Goal: Transaction & Acquisition: Purchase product/service

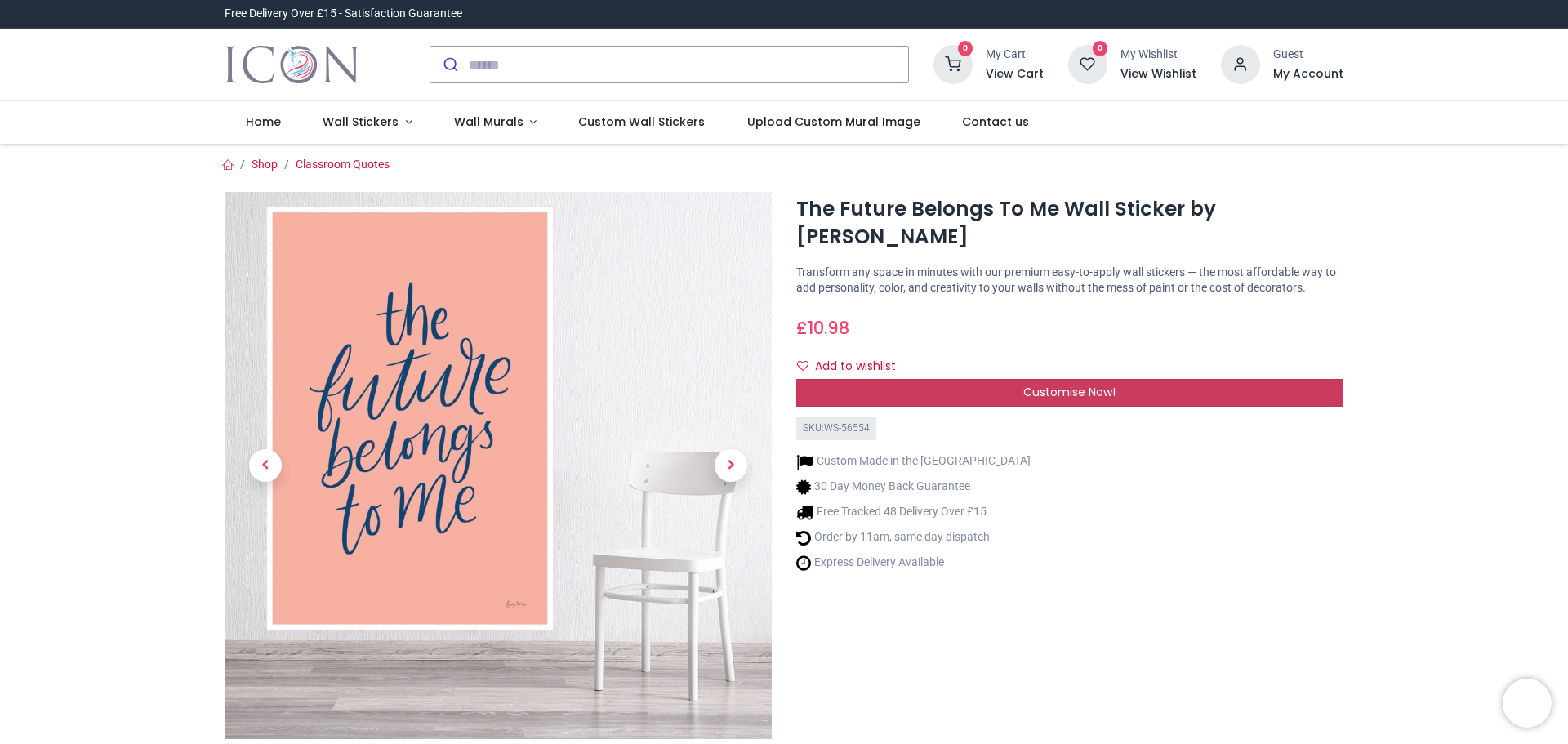
click at [931, 400] on div "Customise Now!" at bounding box center [1070, 393] width 547 height 28
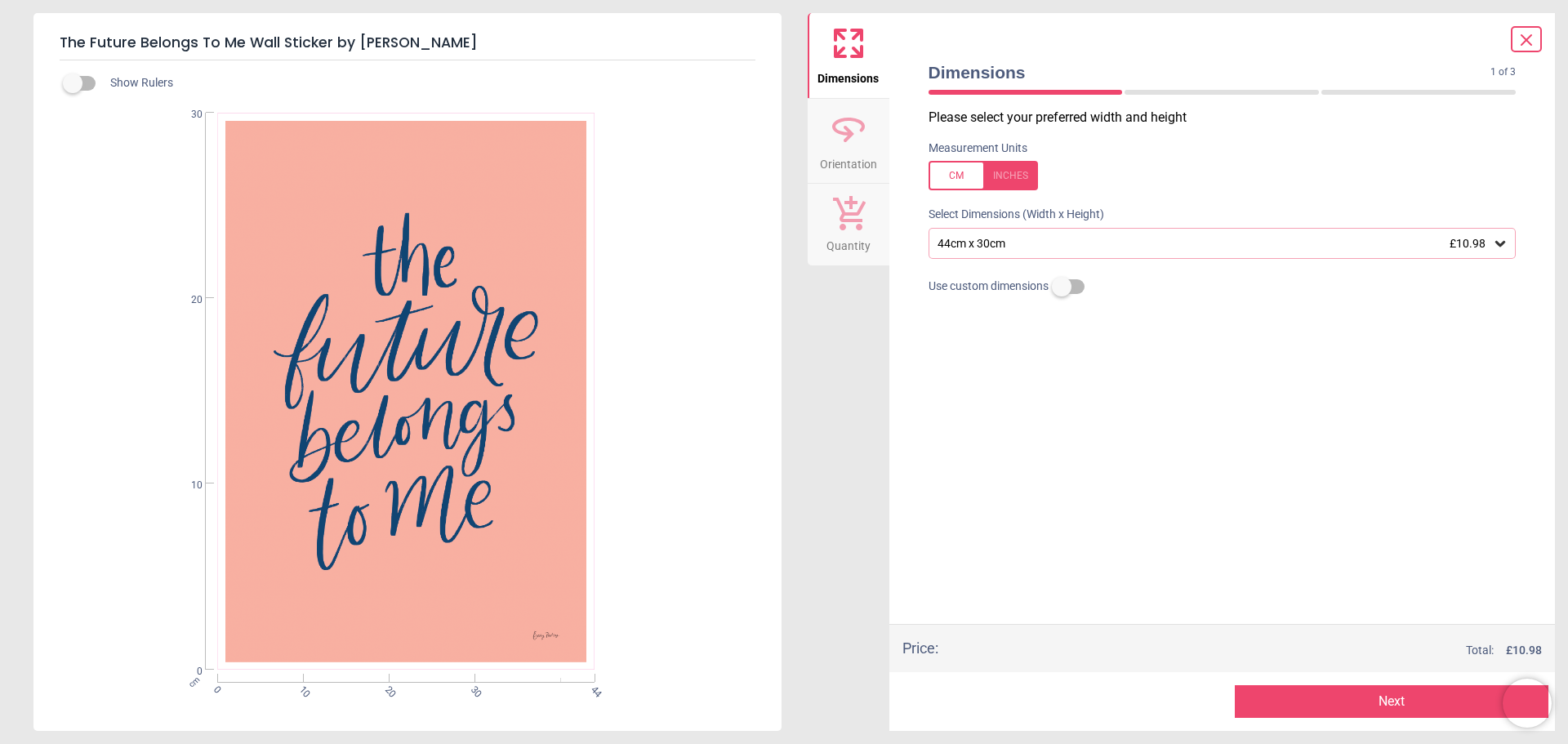
click at [1204, 245] on div "44cm x 30cm £10.98" at bounding box center [1215, 243] width 557 height 14
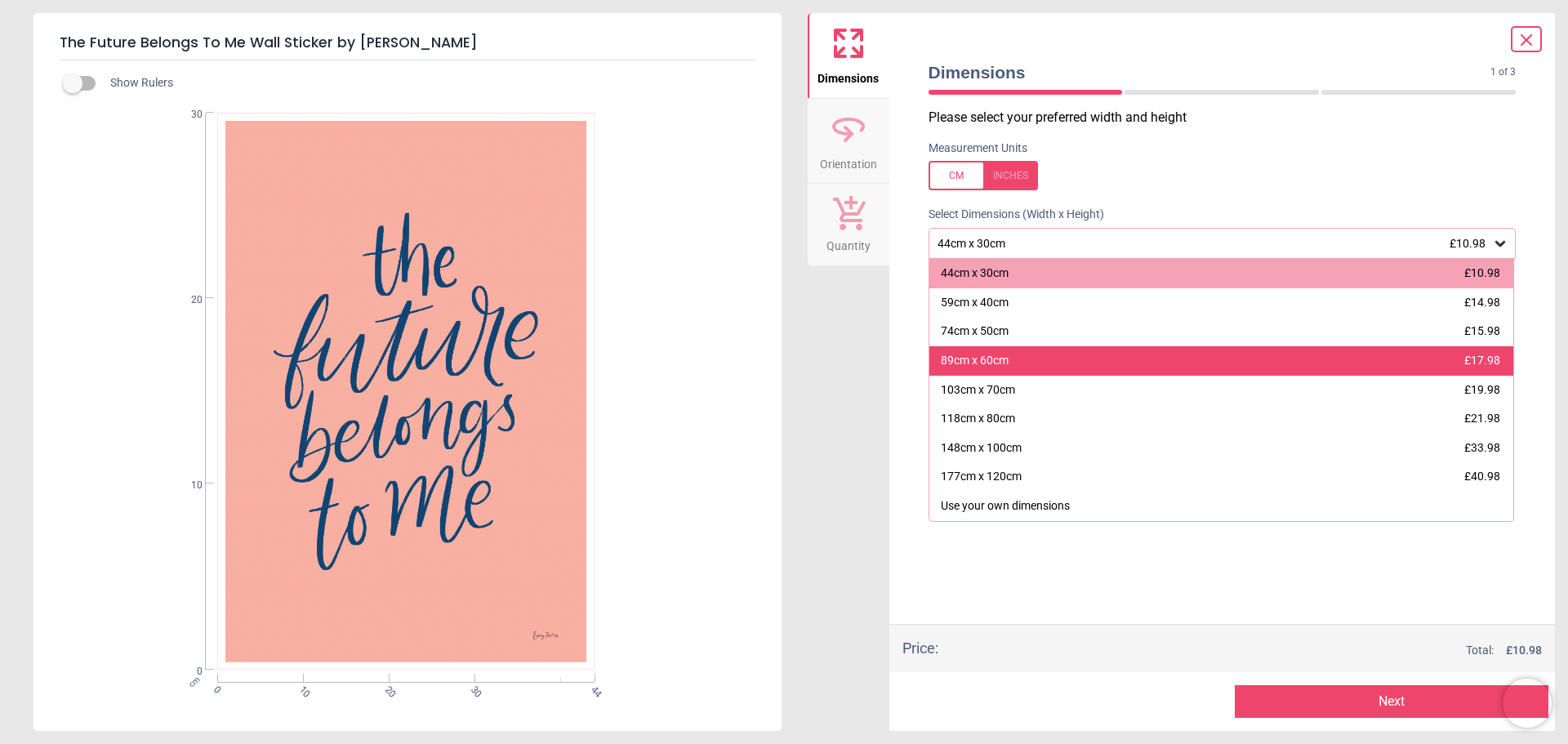
click at [1132, 351] on div "89cm x 60cm £17.98" at bounding box center [1222, 361] width 585 height 29
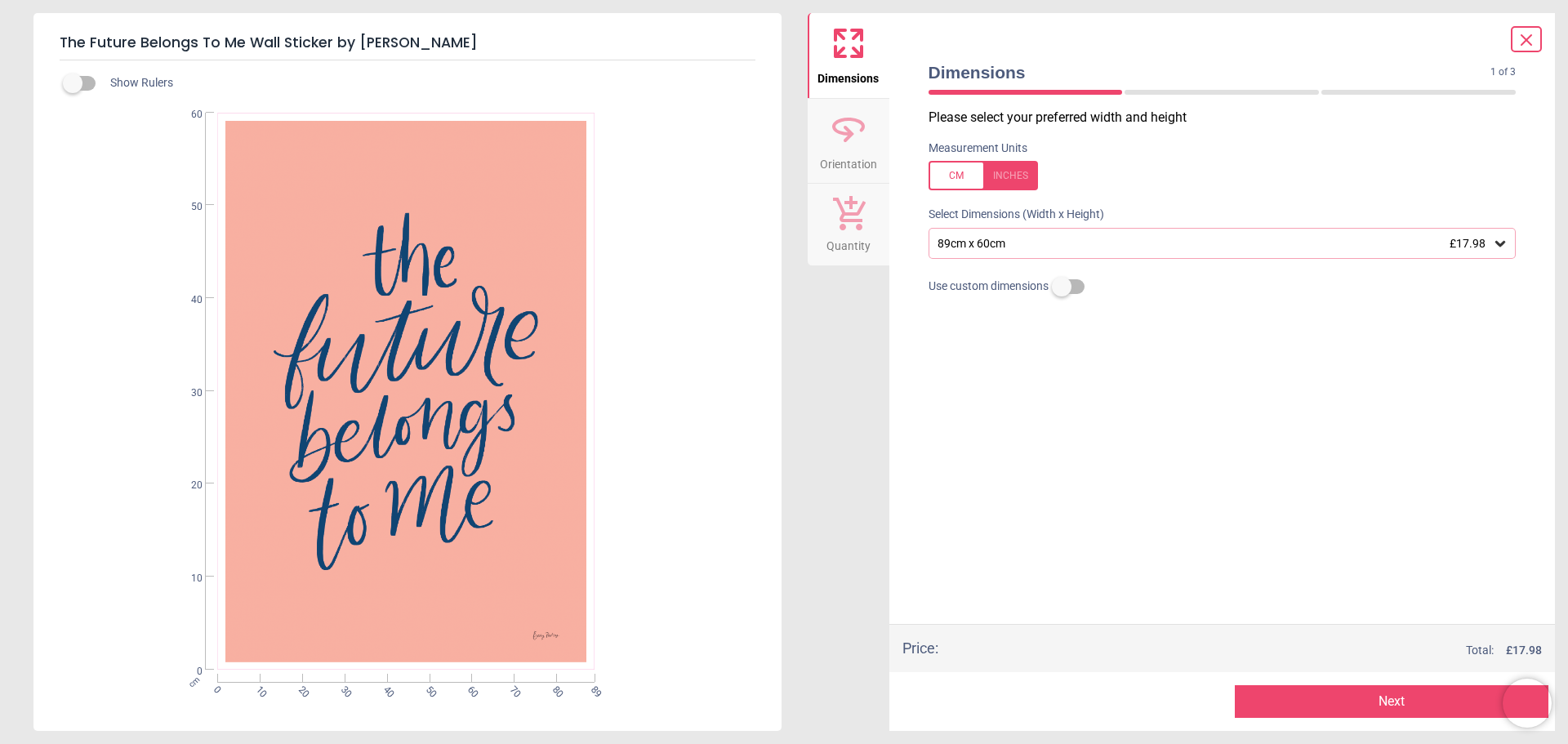
click at [946, 183] on div at bounding box center [983, 176] width 109 height 29
click at [1006, 173] on div at bounding box center [983, 176] width 109 height 29
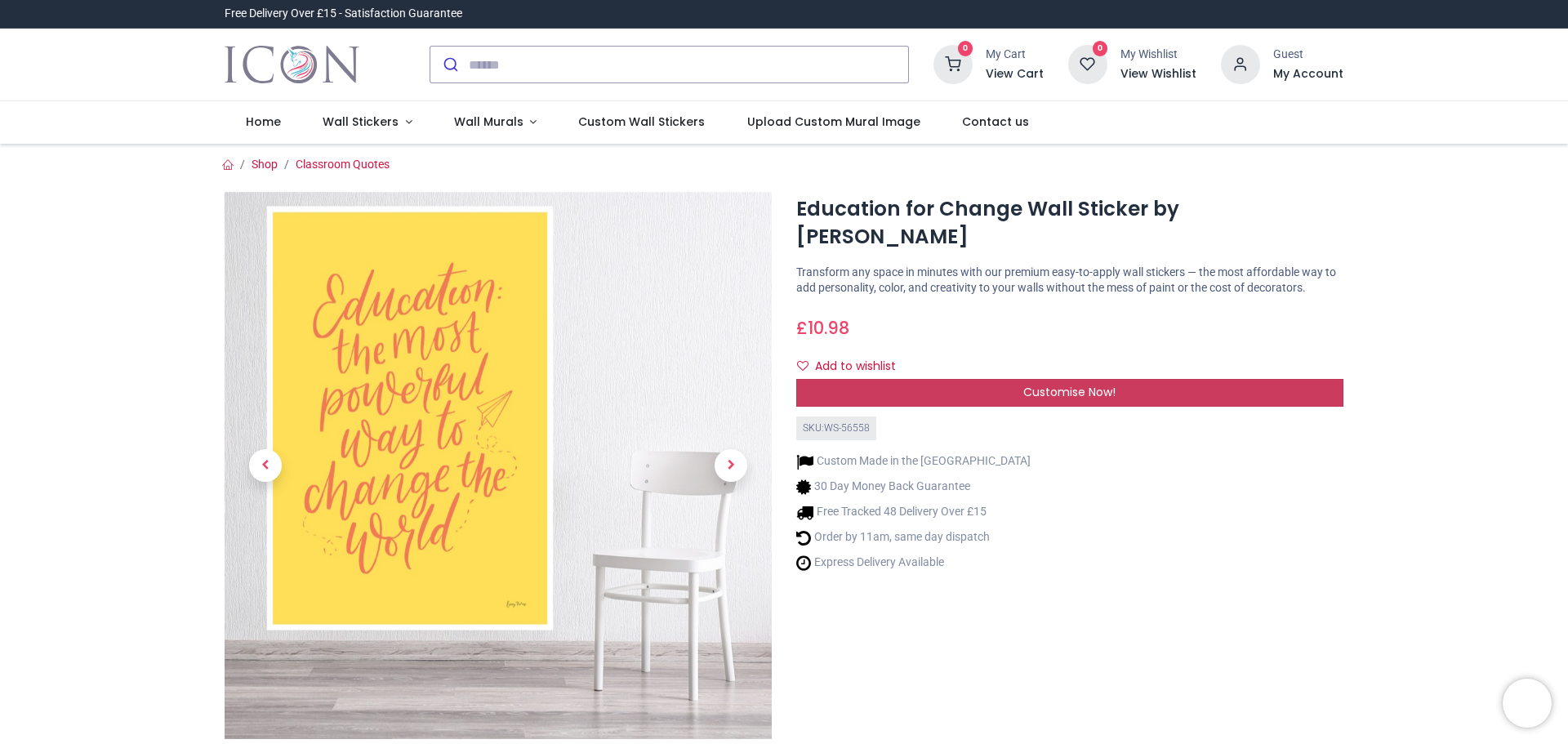
click at [1056, 384] on span "Customise Now!" at bounding box center [1070, 392] width 93 height 16
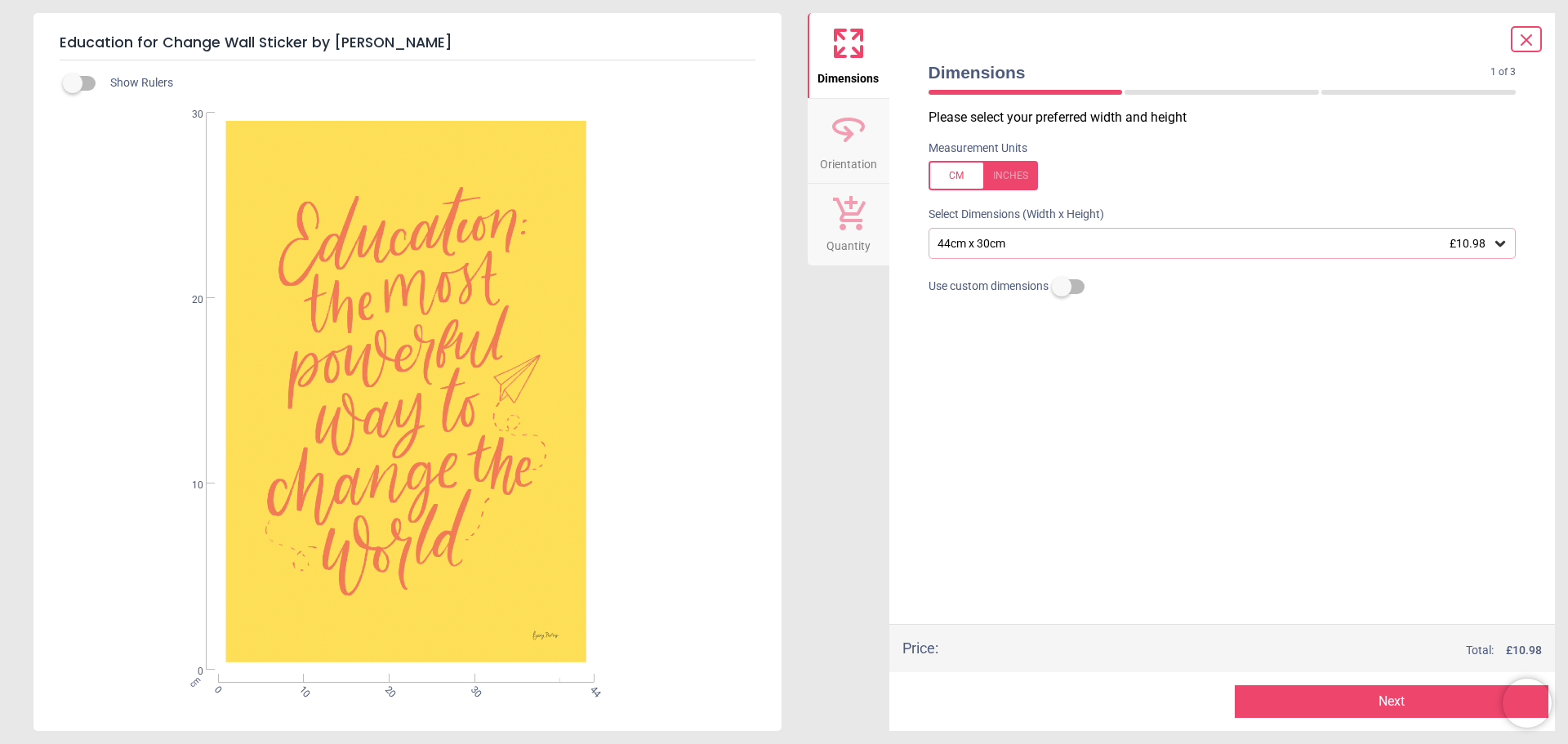
click at [1109, 241] on div "44cm x 30cm £10.98" at bounding box center [1215, 243] width 557 height 14
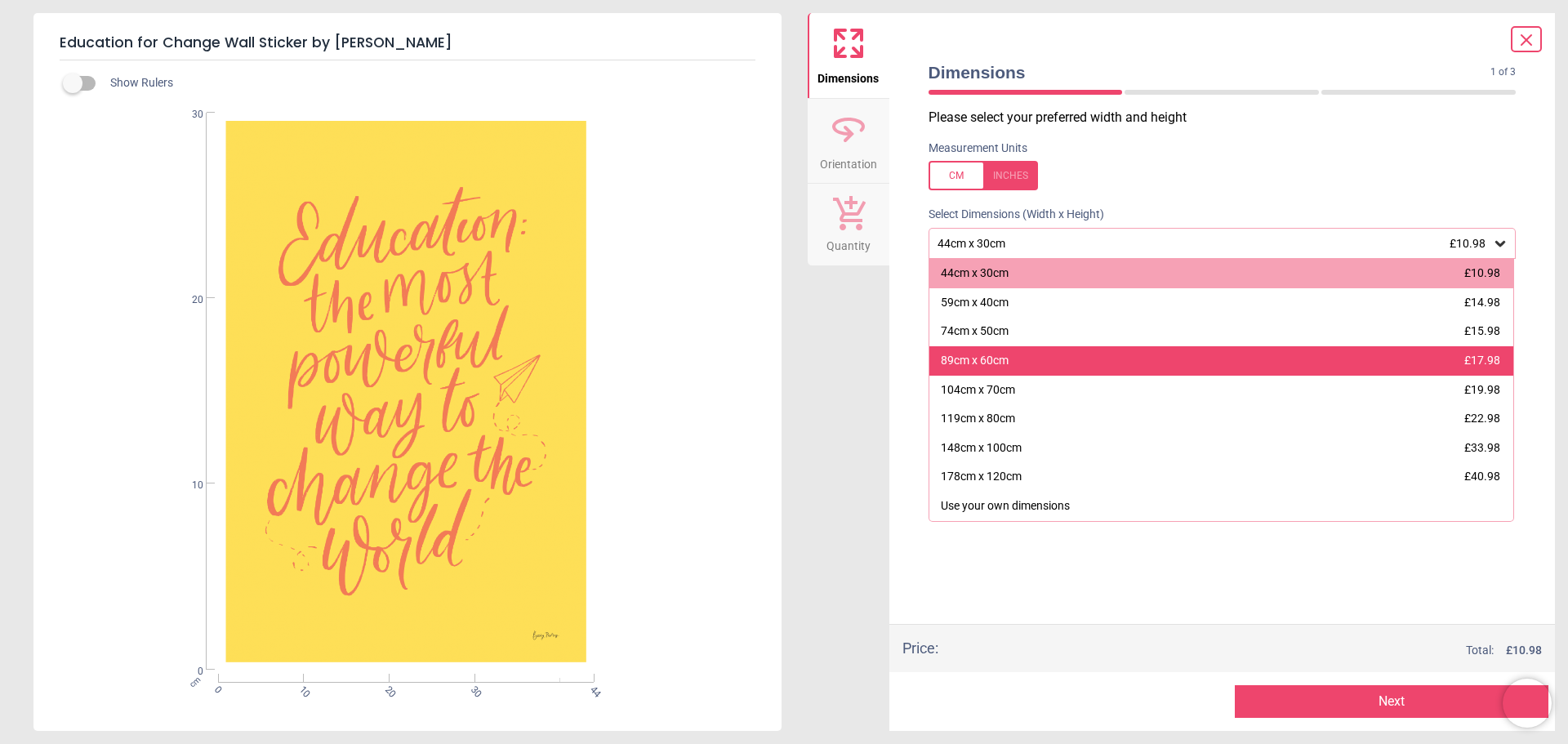
click at [1066, 360] on div "89cm x 60cm £17.98" at bounding box center [1222, 361] width 585 height 29
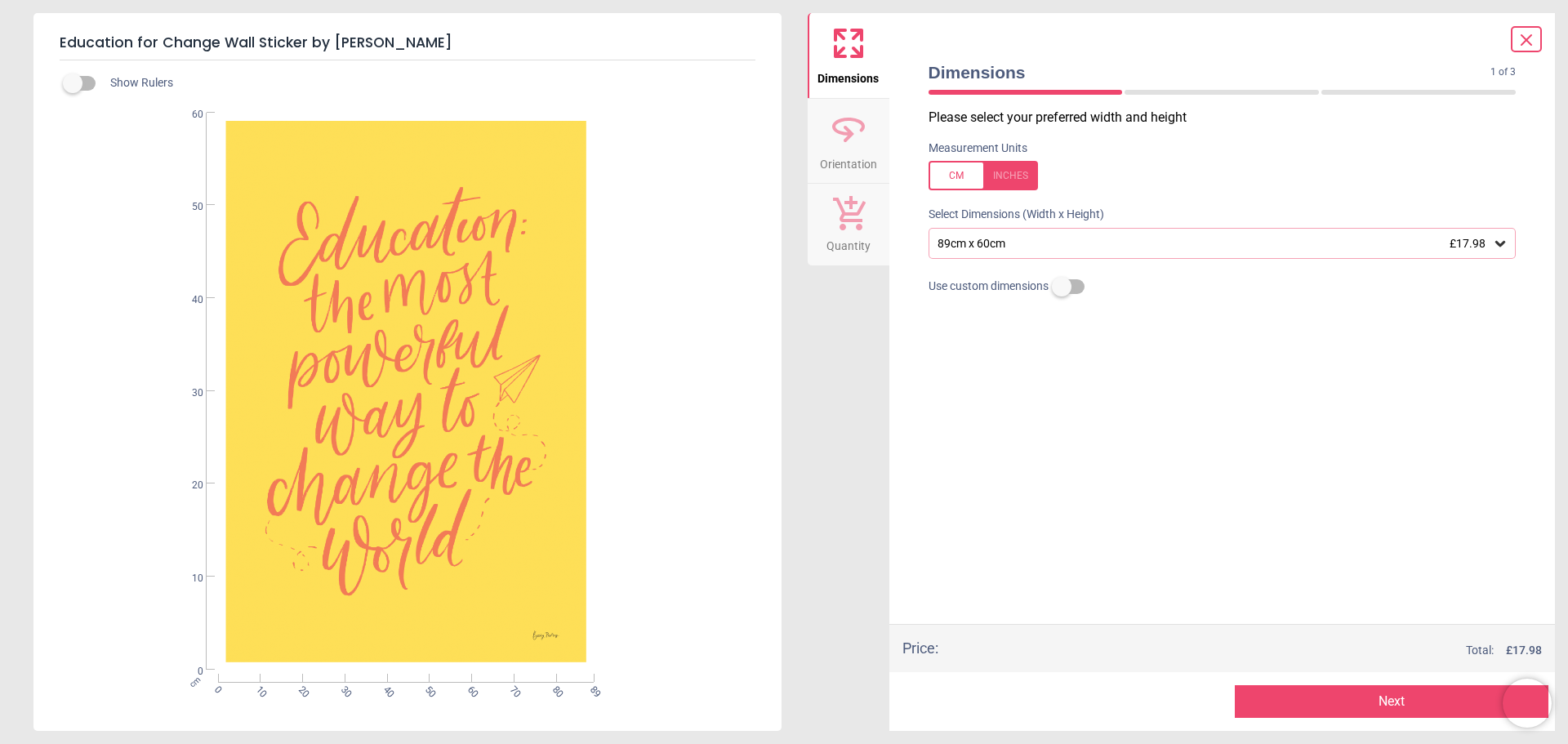
click at [1358, 696] on button "Next" at bounding box center [1391, 702] width 314 height 33
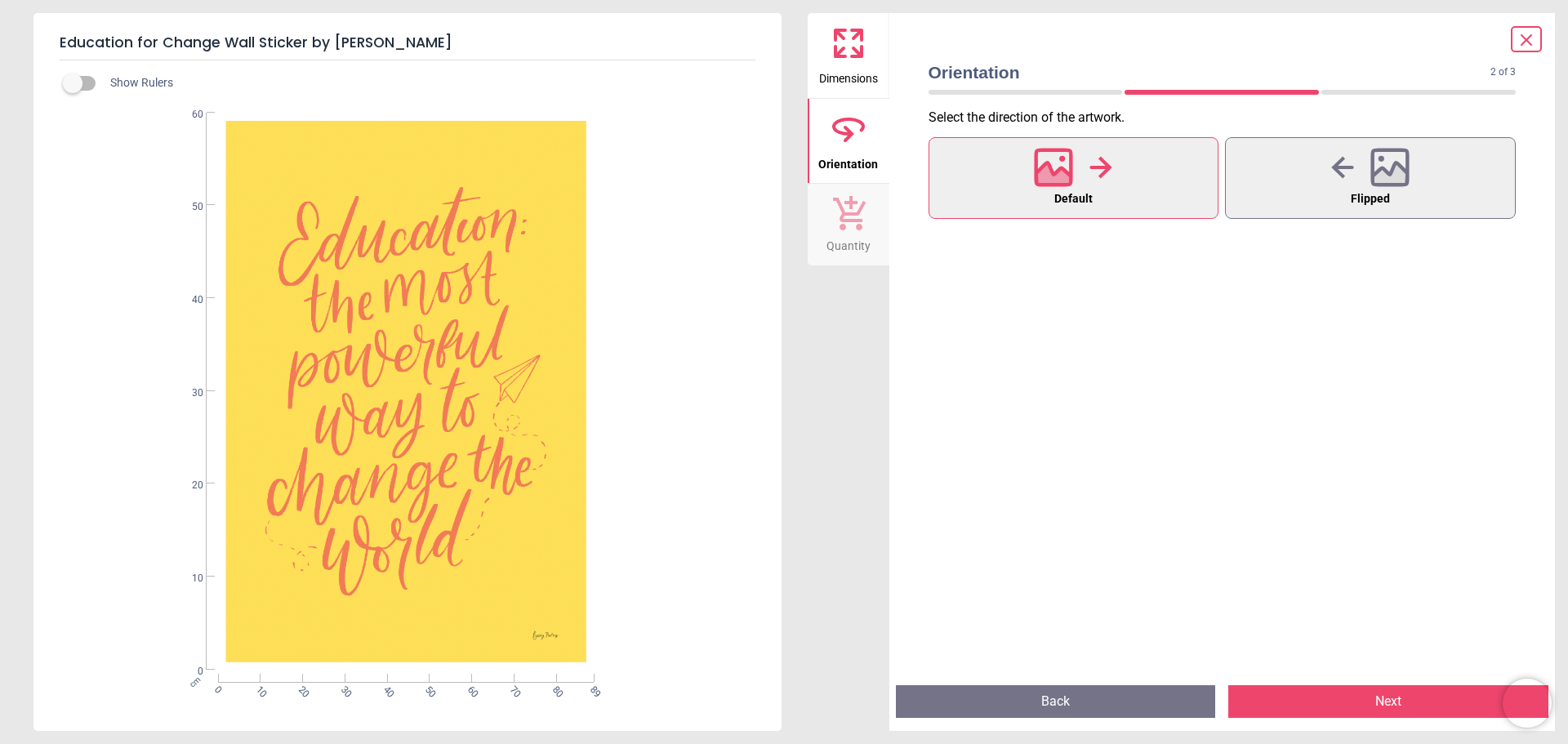
click at [1364, 709] on button "Next" at bounding box center [1388, 702] width 321 height 33
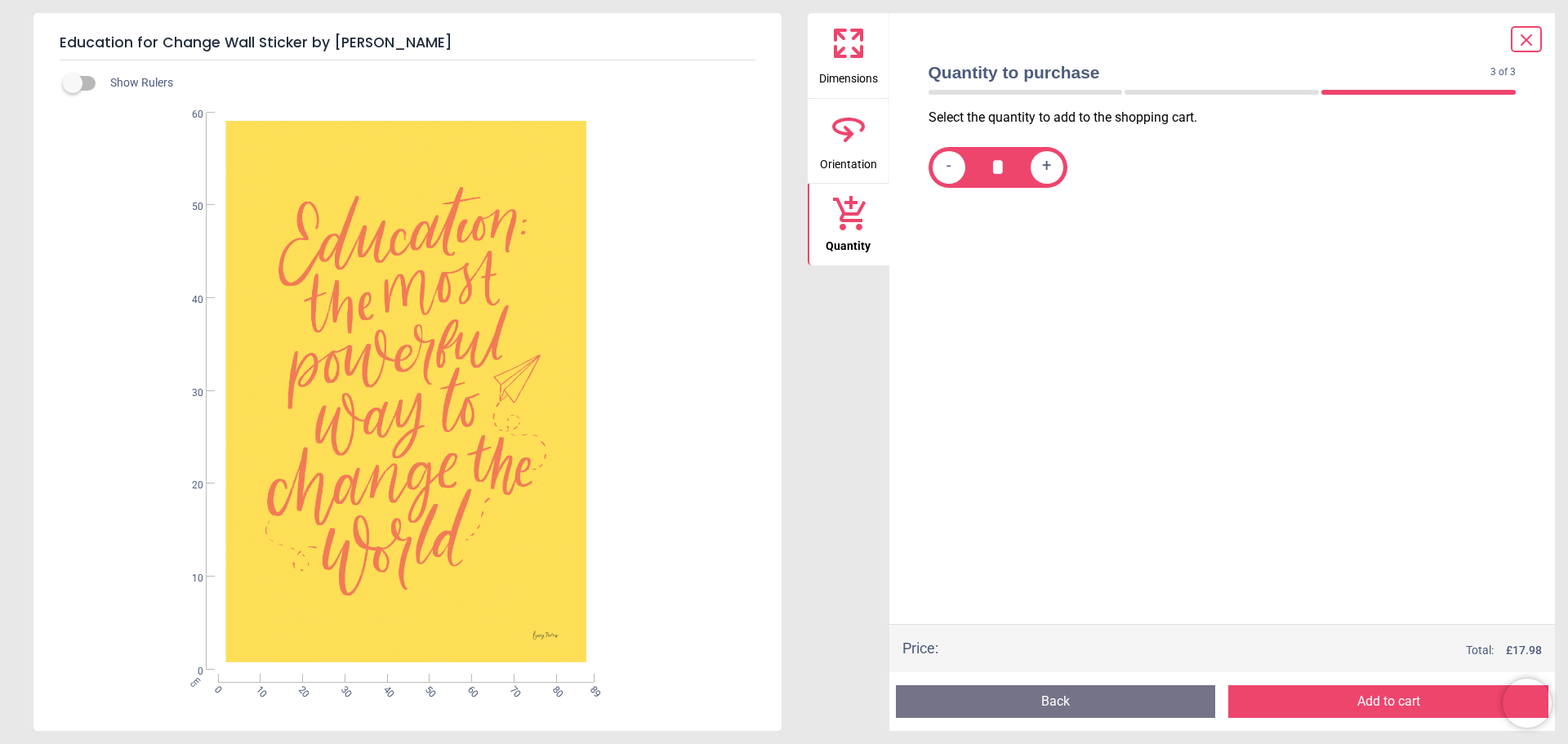
click at [1359, 708] on button "Add to cart" at bounding box center [1388, 702] width 321 height 33
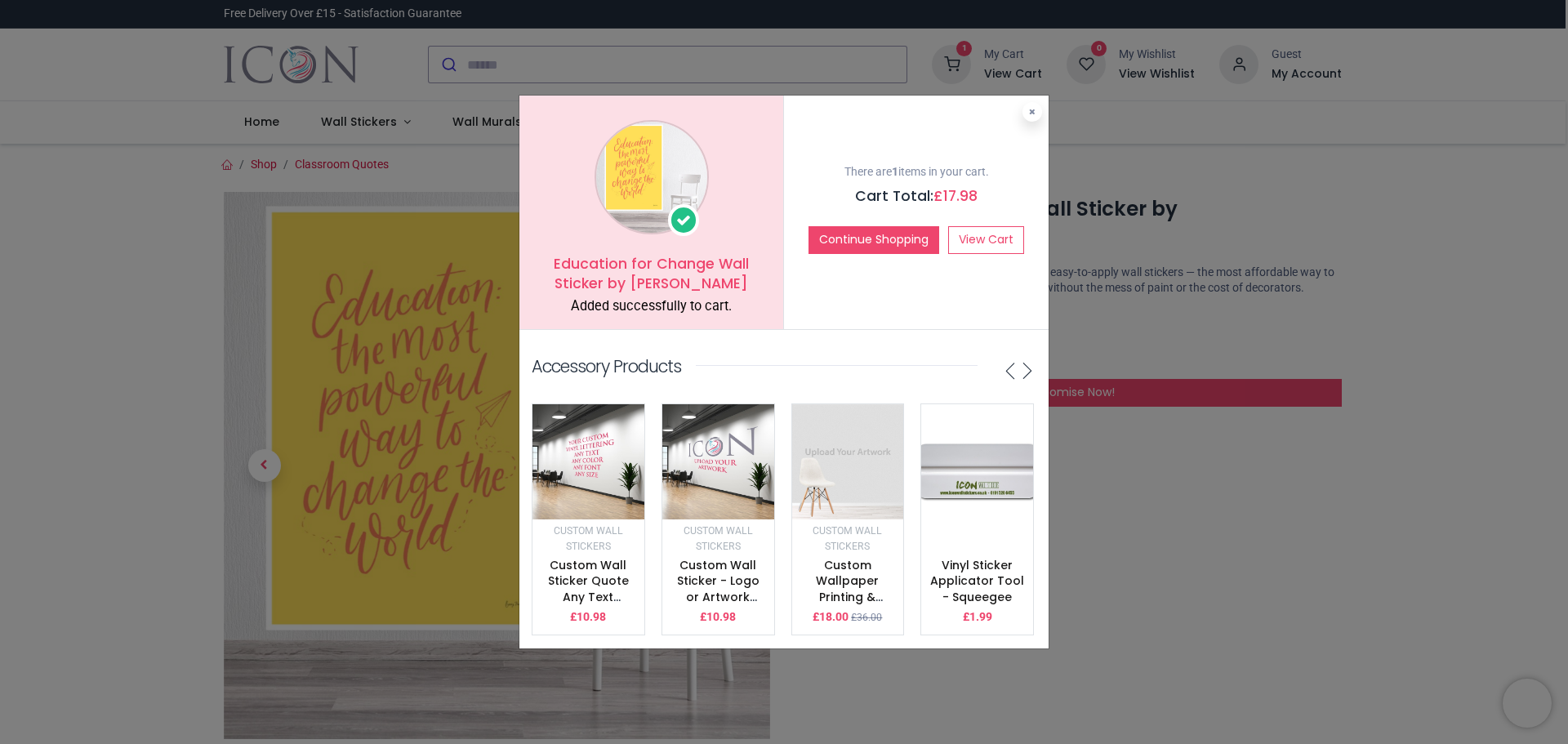
click at [1027, 102] on button at bounding box center [1032, 112] width 19 height 19
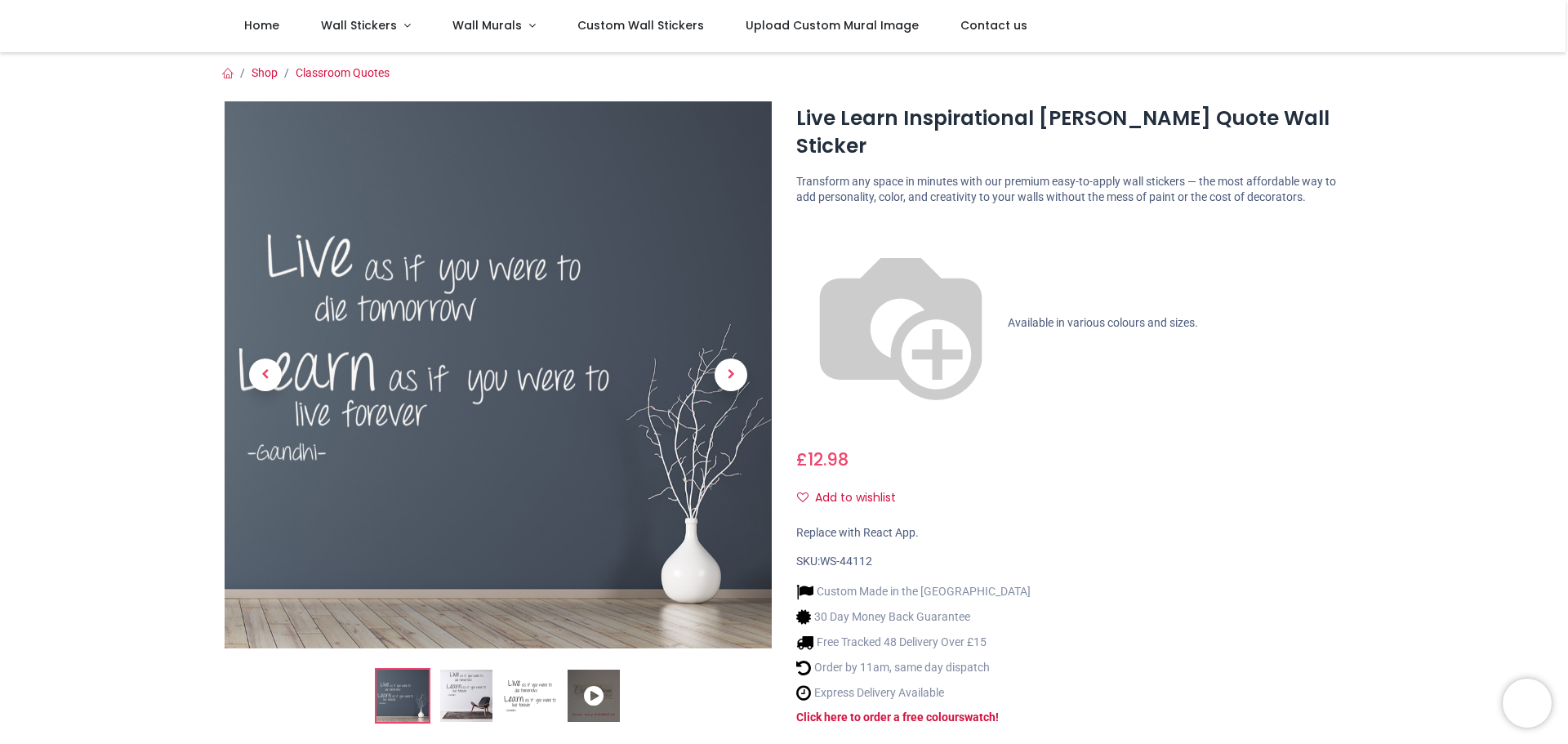
scroll to position [82, 0]
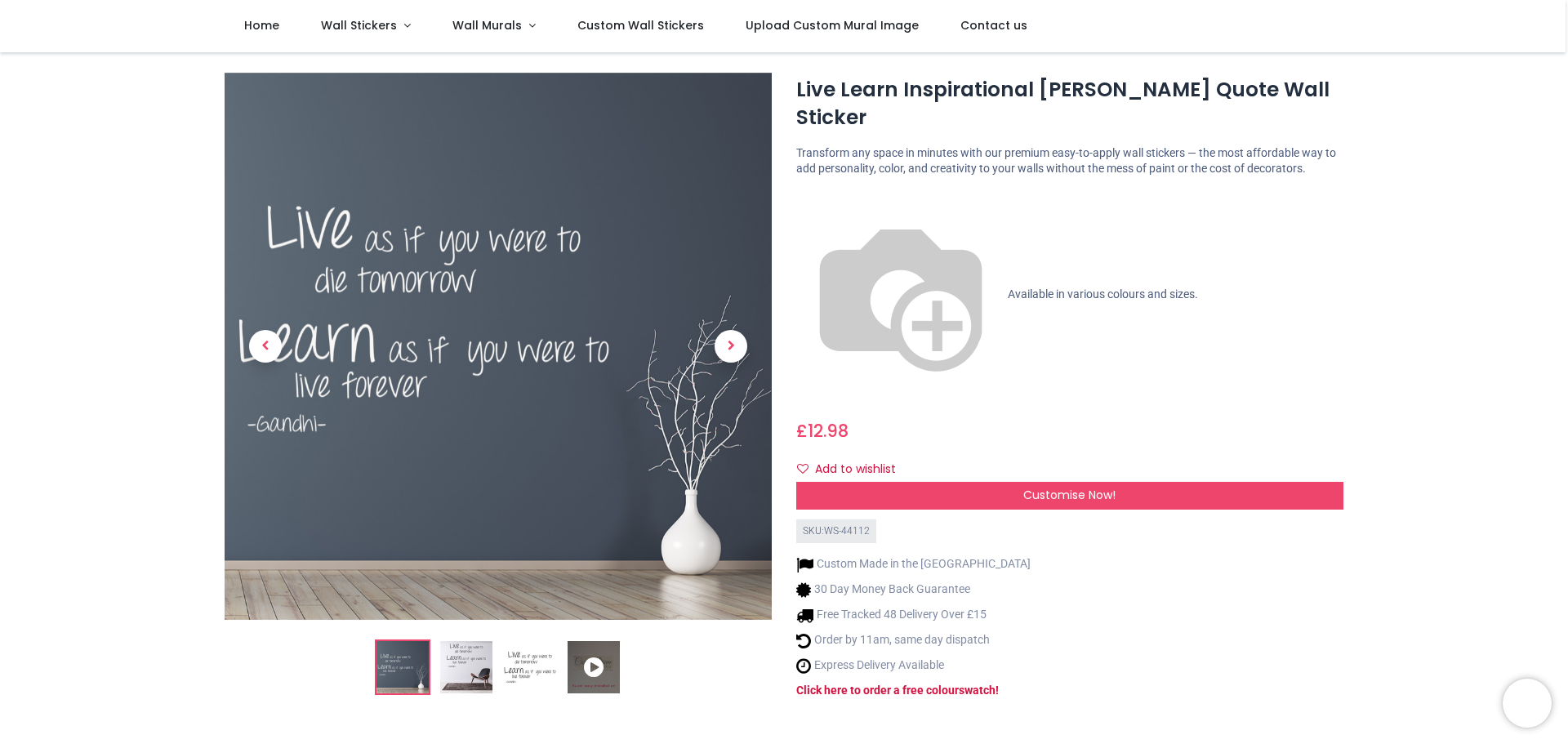
scroll to position [0, 0]
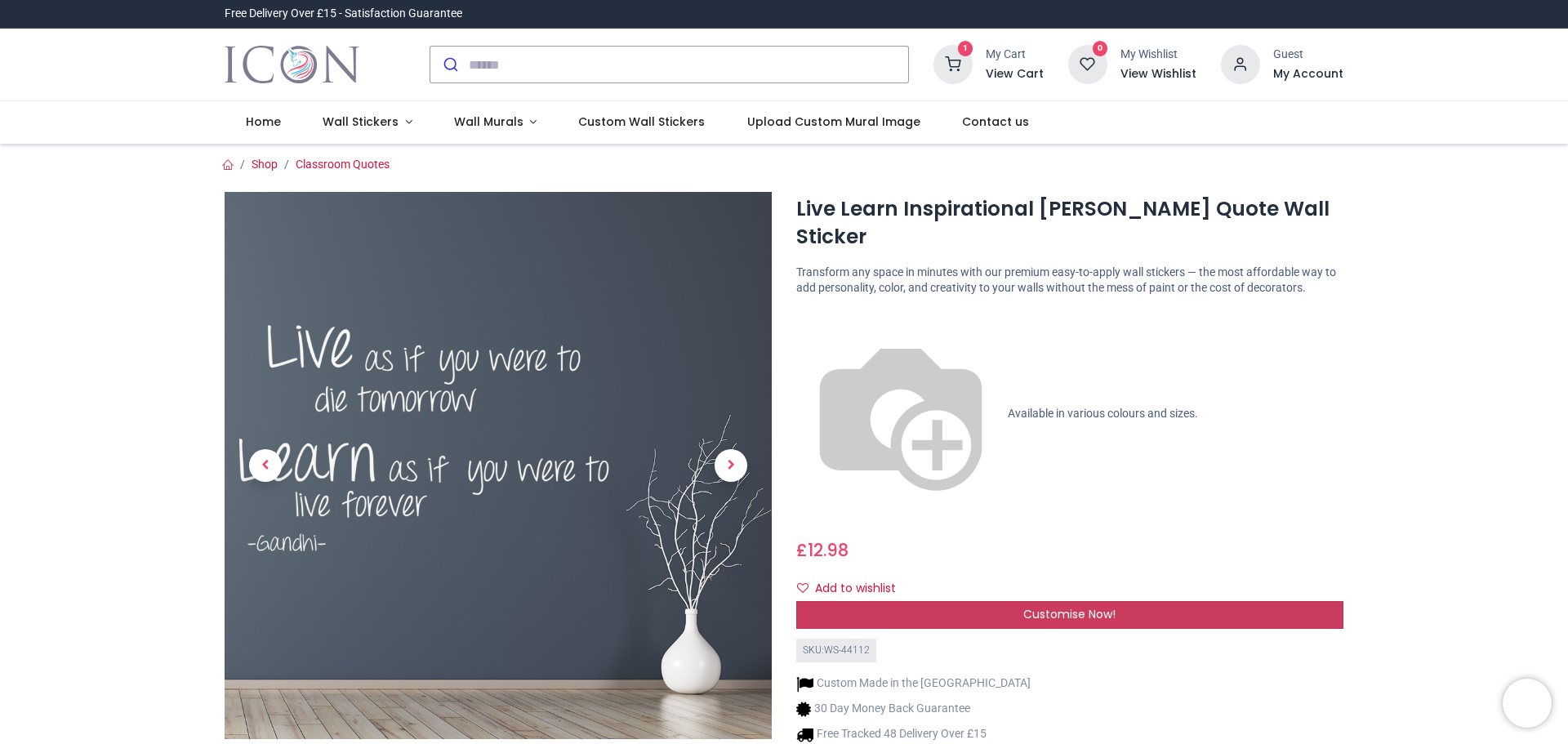
click at [1057, 606] on span "Customise Now!" at bounding box center [1070, 614] width 93 height 16
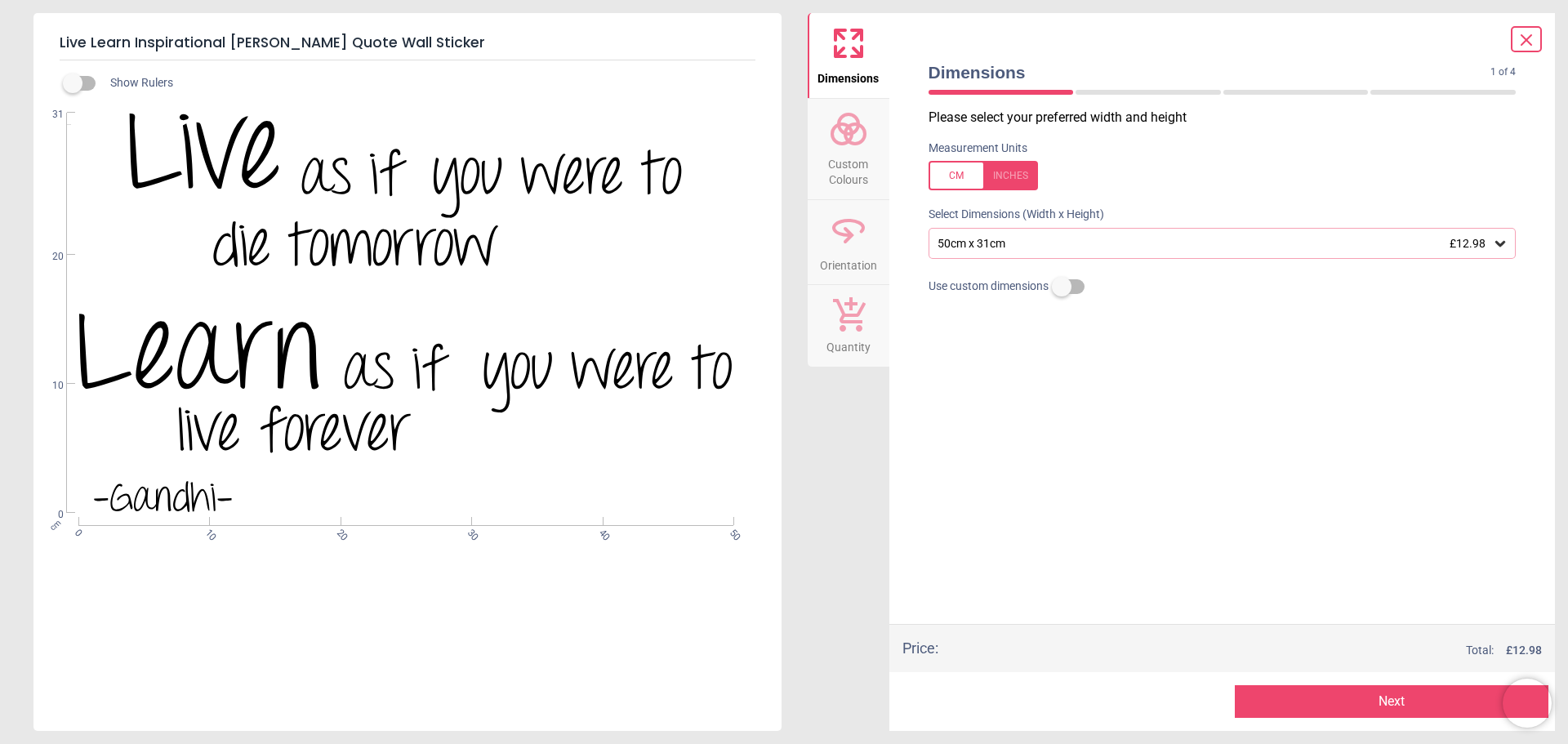
click at [1134, 234] on div "50cm x 31cm £12.98" at bounding box center [1222, 243] width 588 height 31
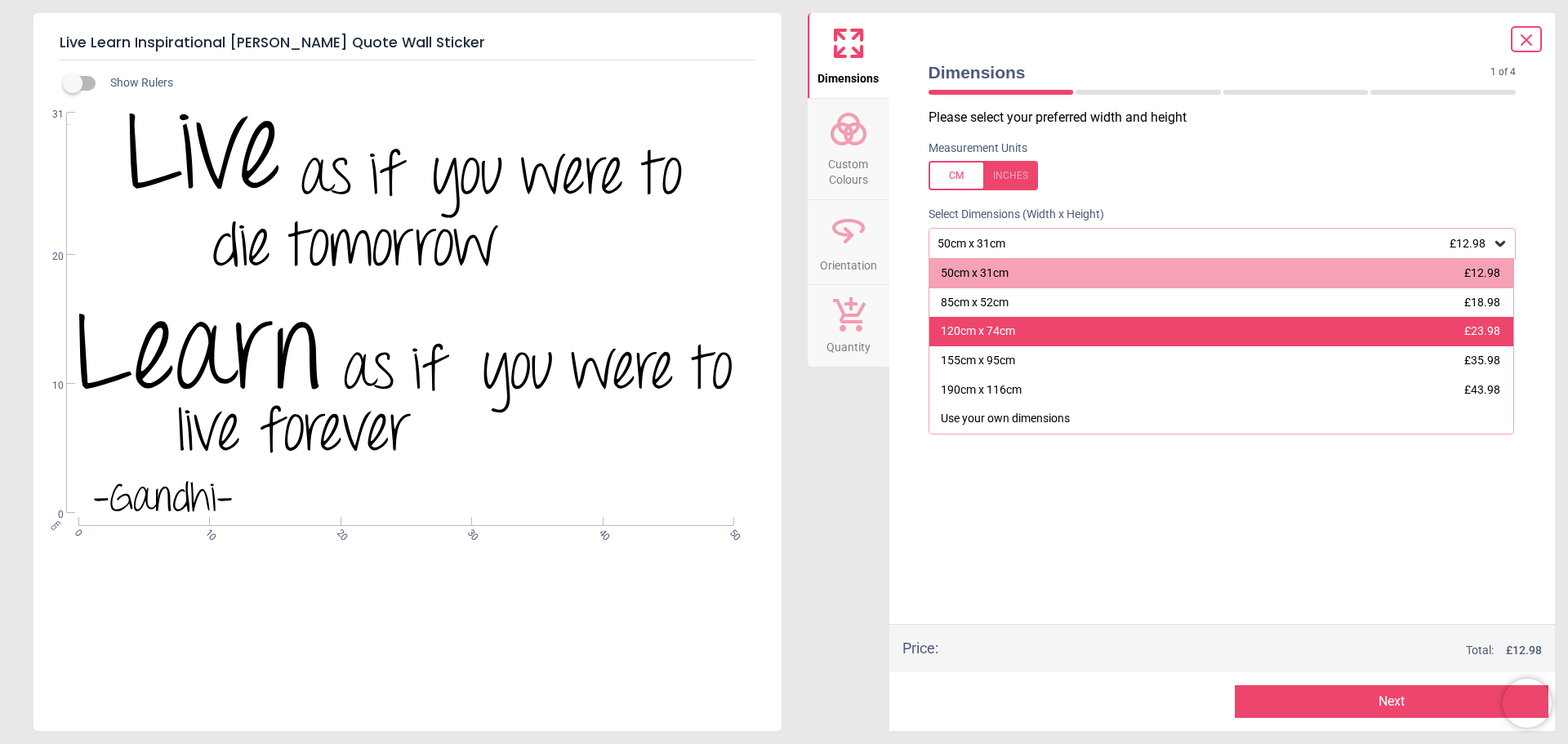
drag, startPoint x: 1065, startPoint y: 351, endPoint x: 1078, endPoint y: 326, distance: 28.2
click at [1079, 320] on div "50cm x 31cm £12.98 85cm x 52cm £18.98 120cm x 74cm £23.98 155cm x 95cm £35.98 1…" at bounding box center [1221, 346] width 586 height 176
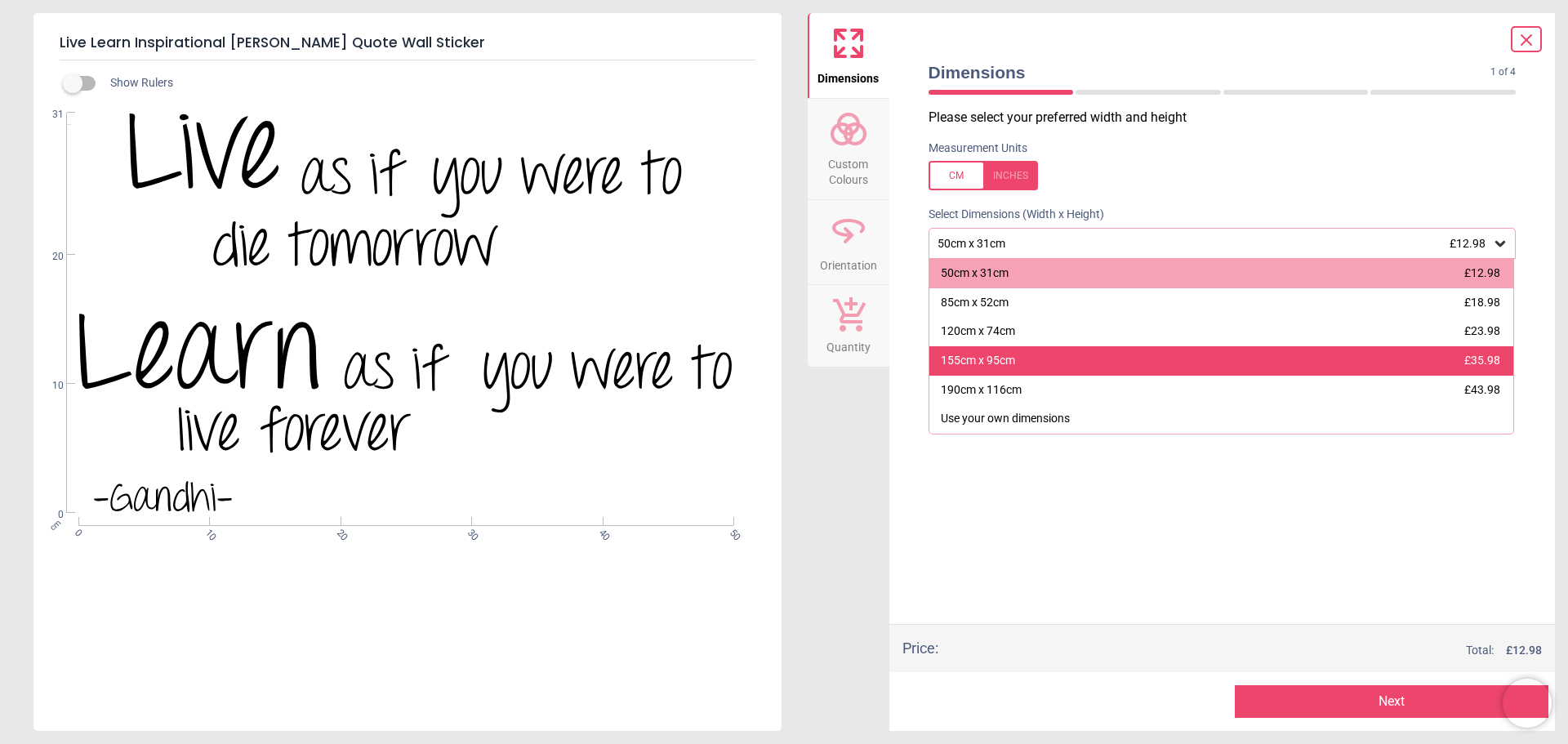
click at [1060, 367] on div "155cm x 95cm £35.98" at bounding box center [1222, 361] width 585 height 29
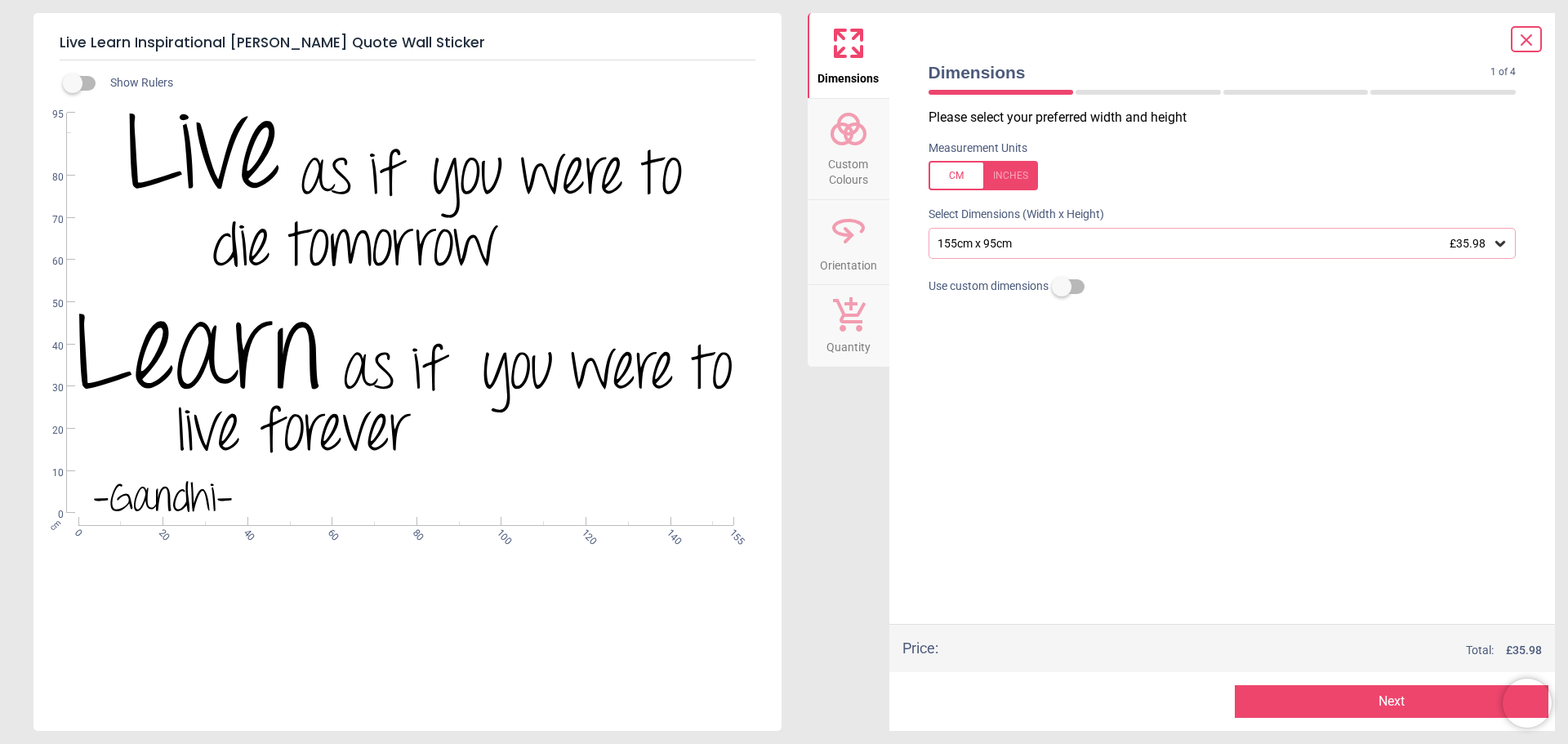
click at [856, 171] on span "Custom Colours" at bounding box center [848, 168] width 78 height 40
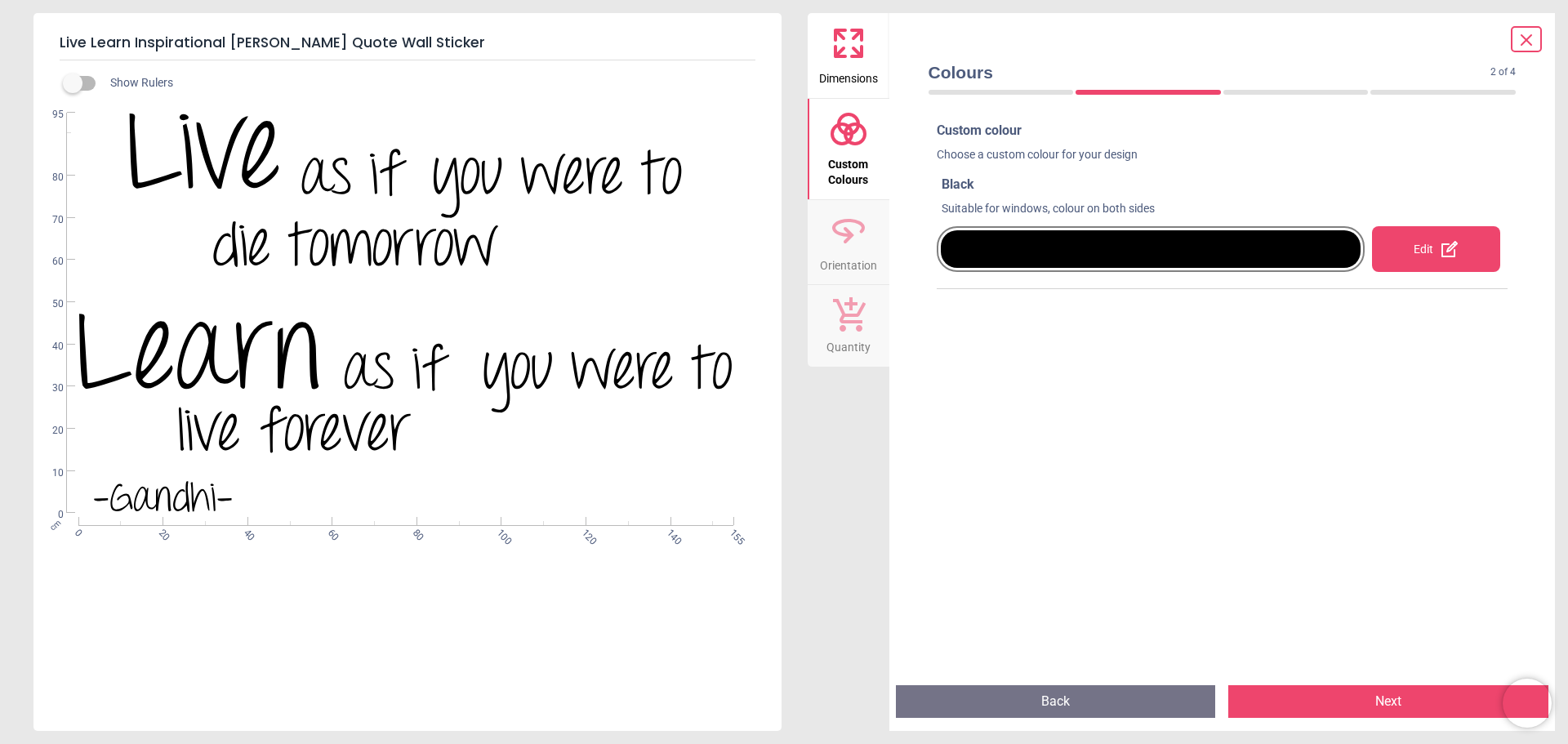
click at [1391, 243] on div "Edit" at bounding box center [1436, 248] width 128 height 45
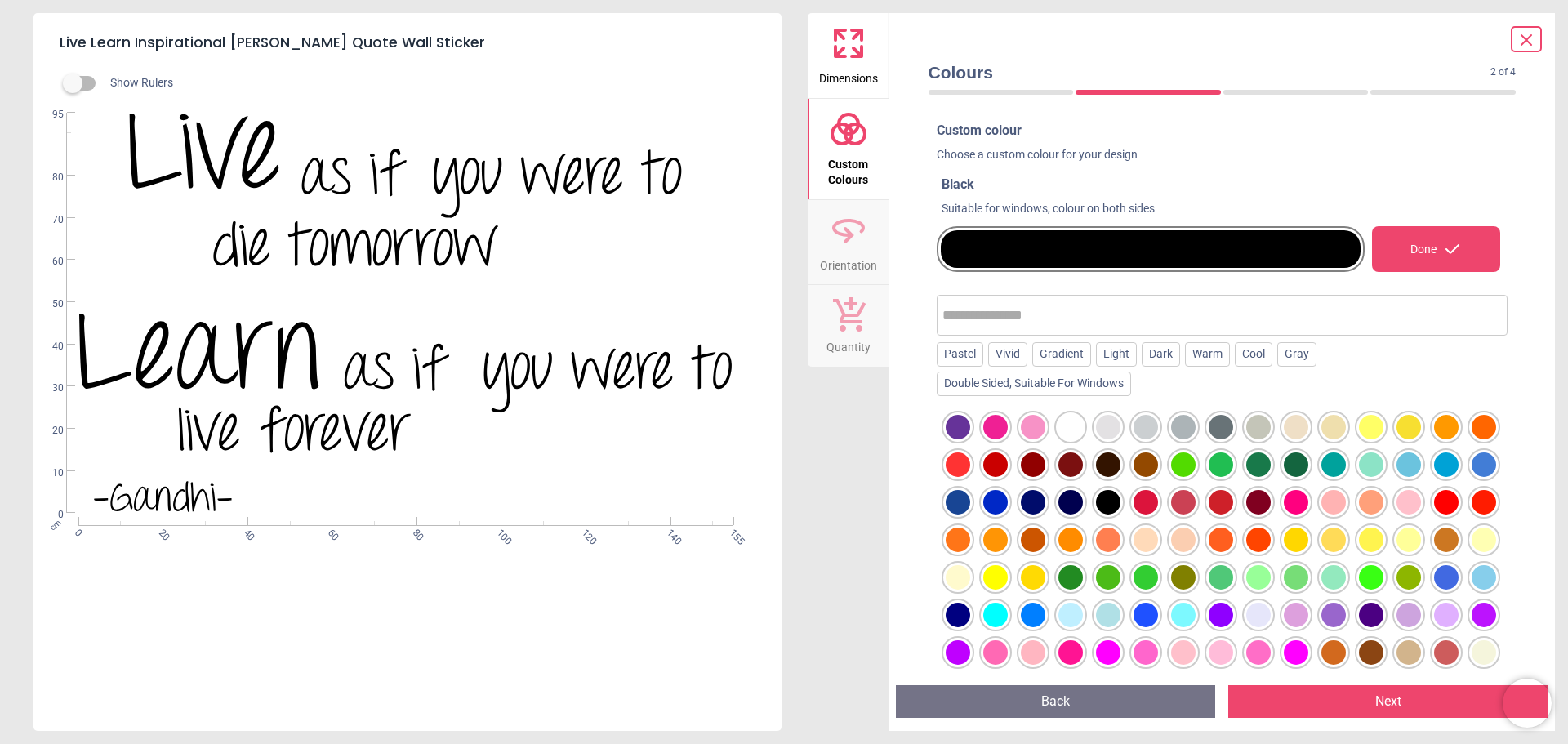
click at [1046, 504] on div at bounding box center [1033, 502] width 24 height 24
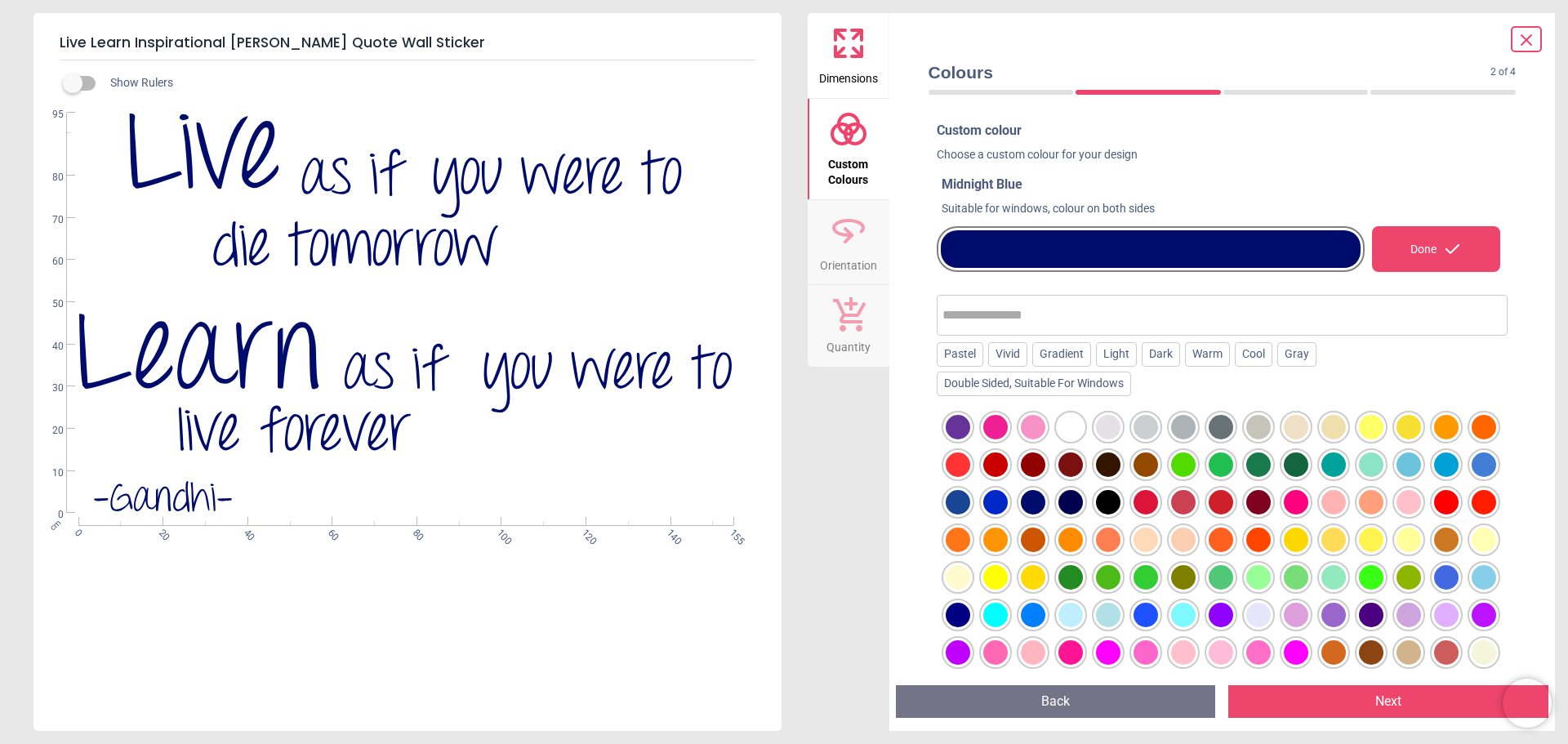
click at [1083, 501] on div at bounding box center [1070, 502] width 24 height 24
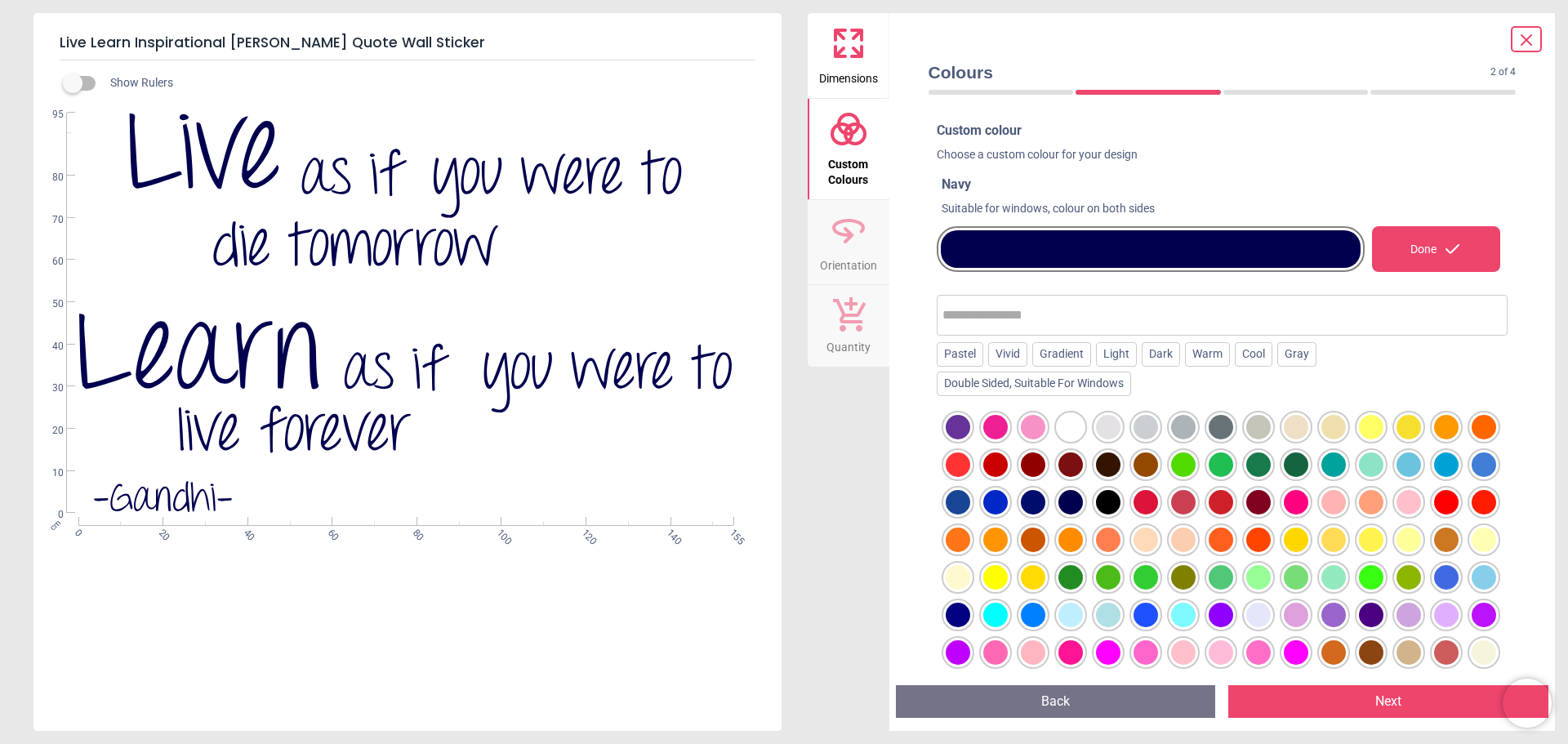
drag, startPoint x: 1032, startPoint y: 427, endPoint x: 1037, endPoint y: 420, distance: 8.6
click at [1037, 420] on div at bounding box center [1033, 427] width 24 height 24
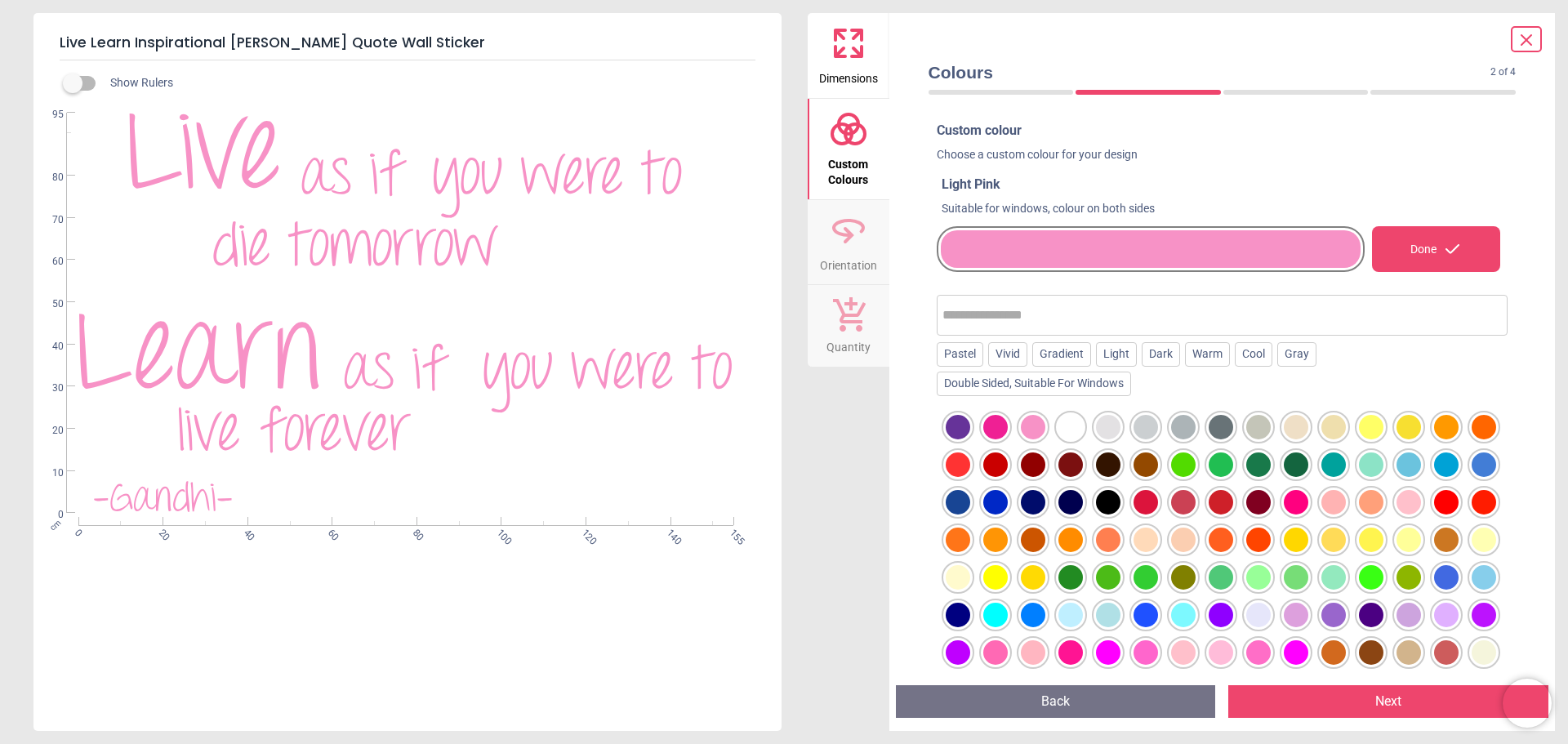
click at [993, 429] on div at bounding box center [995, 427] width 24 height 24
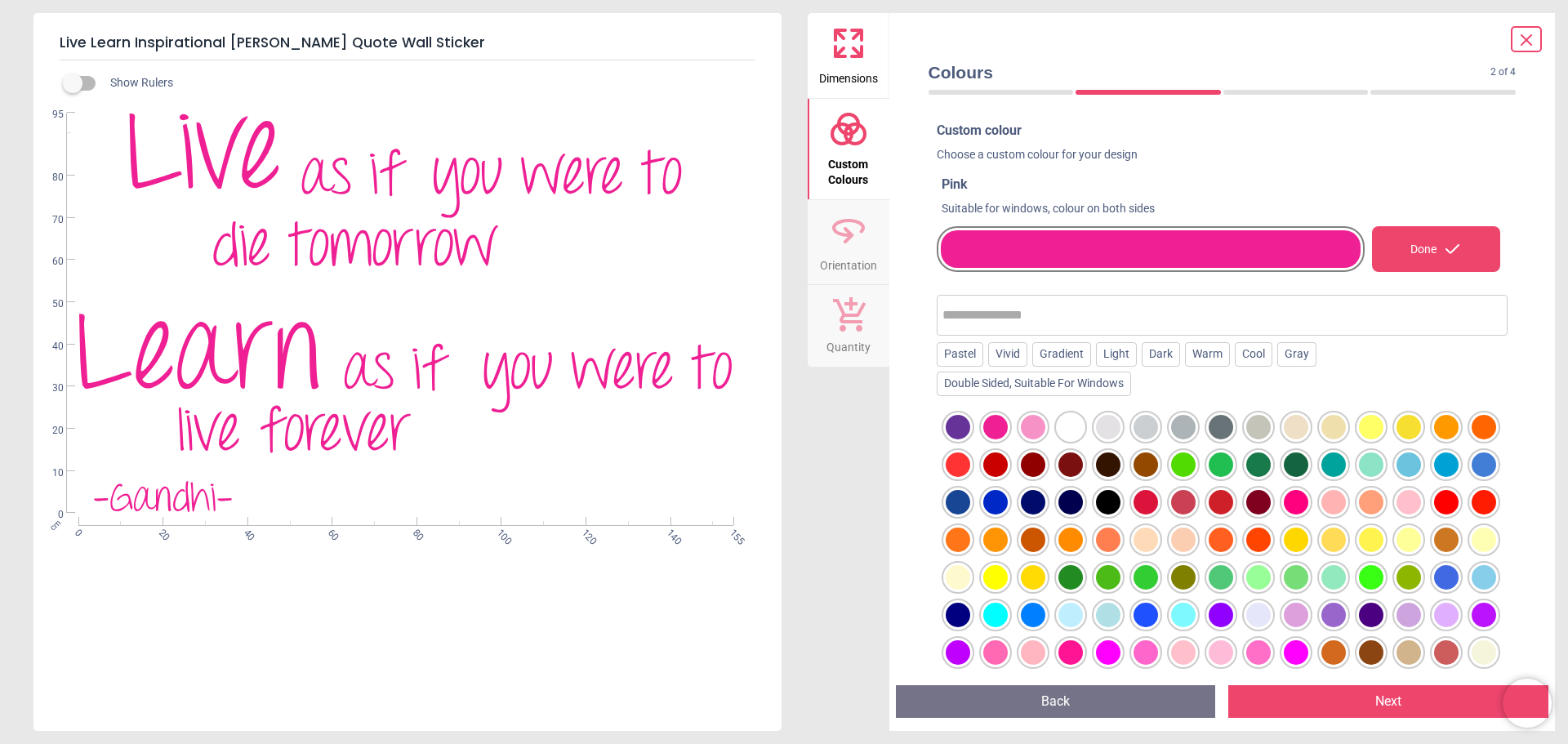
click at [1397, 514] on div at bounding box center [1409, 502] width 24 height 24
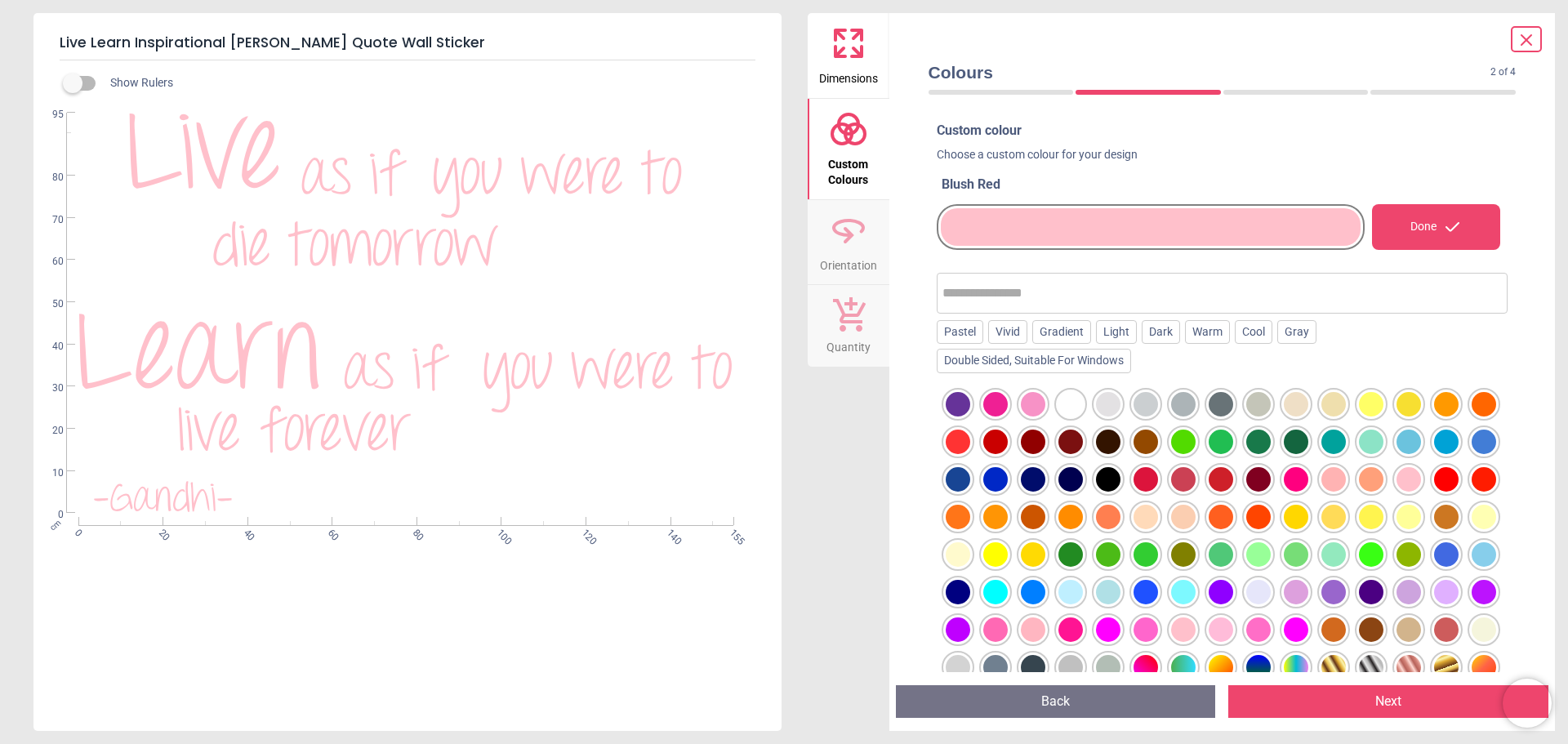
drag, startPoint x: 1444, startPoint y: 633, endPoint x: 1425, endPoint y: 632, distance: 19.0
click at [1233, 632] on div at bounding box center [1220, 629] width 24 height 24
click at [1196, 625] on div at bounding box center [1183, 629] width 24 height 24
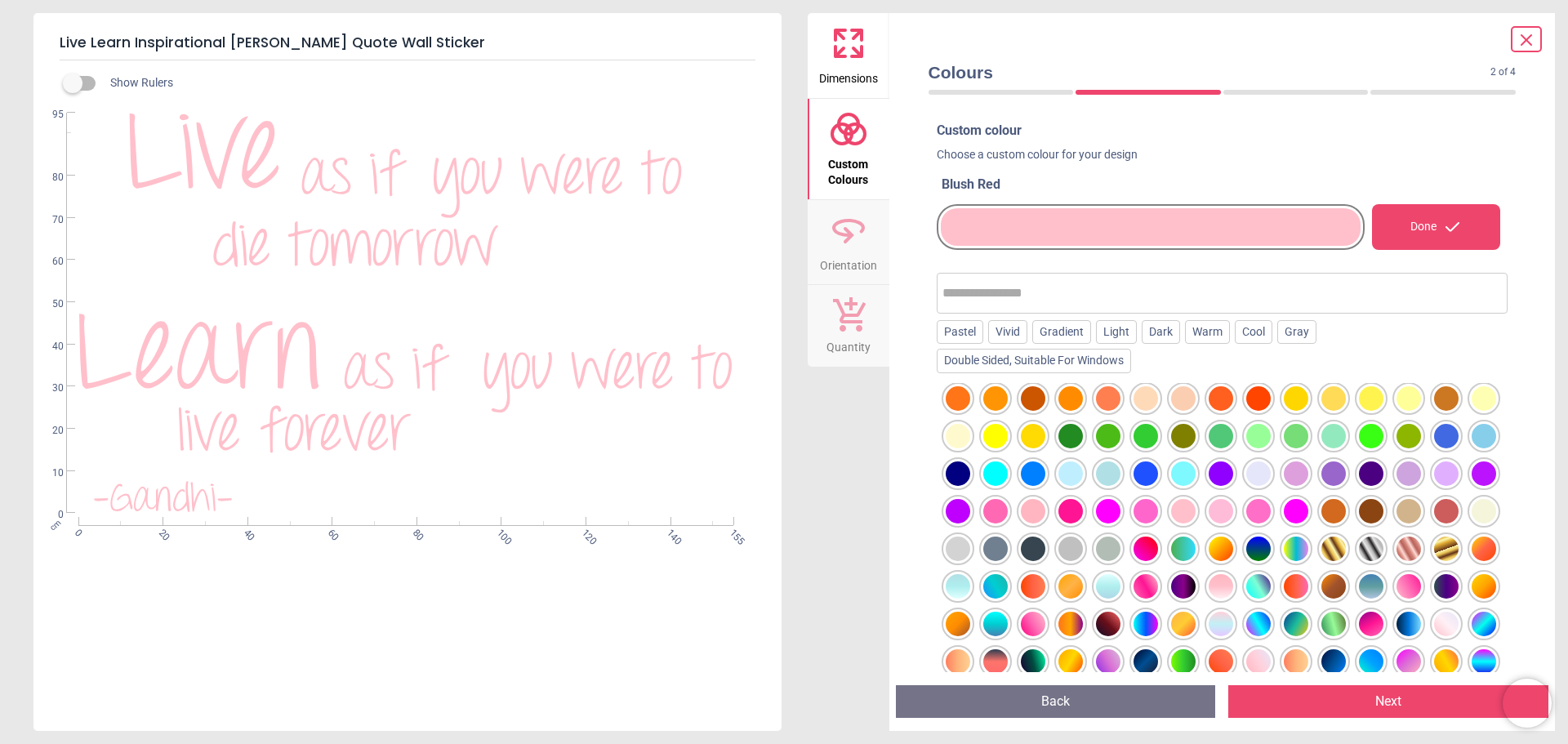
scroll to position [163, 0]
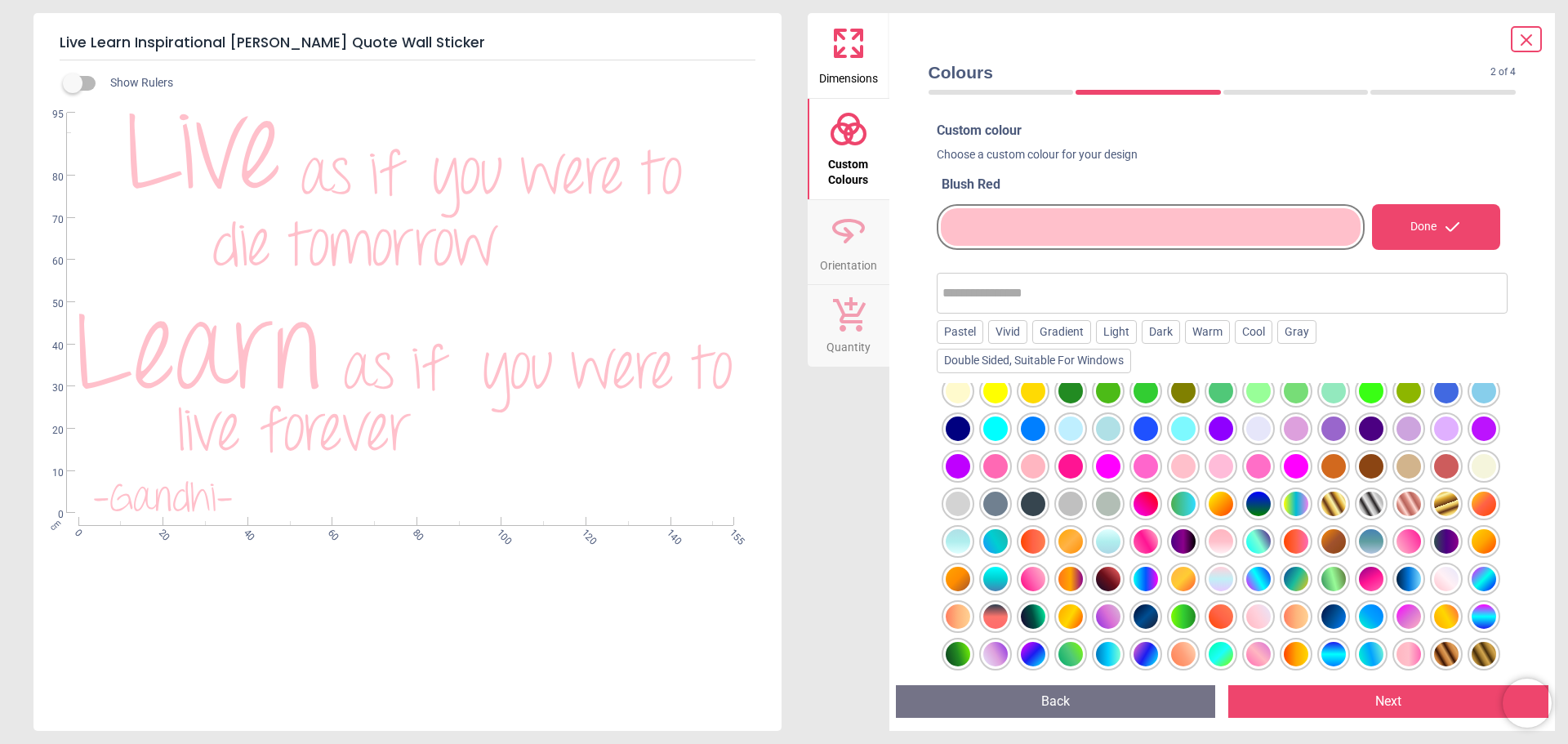
click at [1284, 441] on div at bounding box center [1296, 427] width 24 height 24
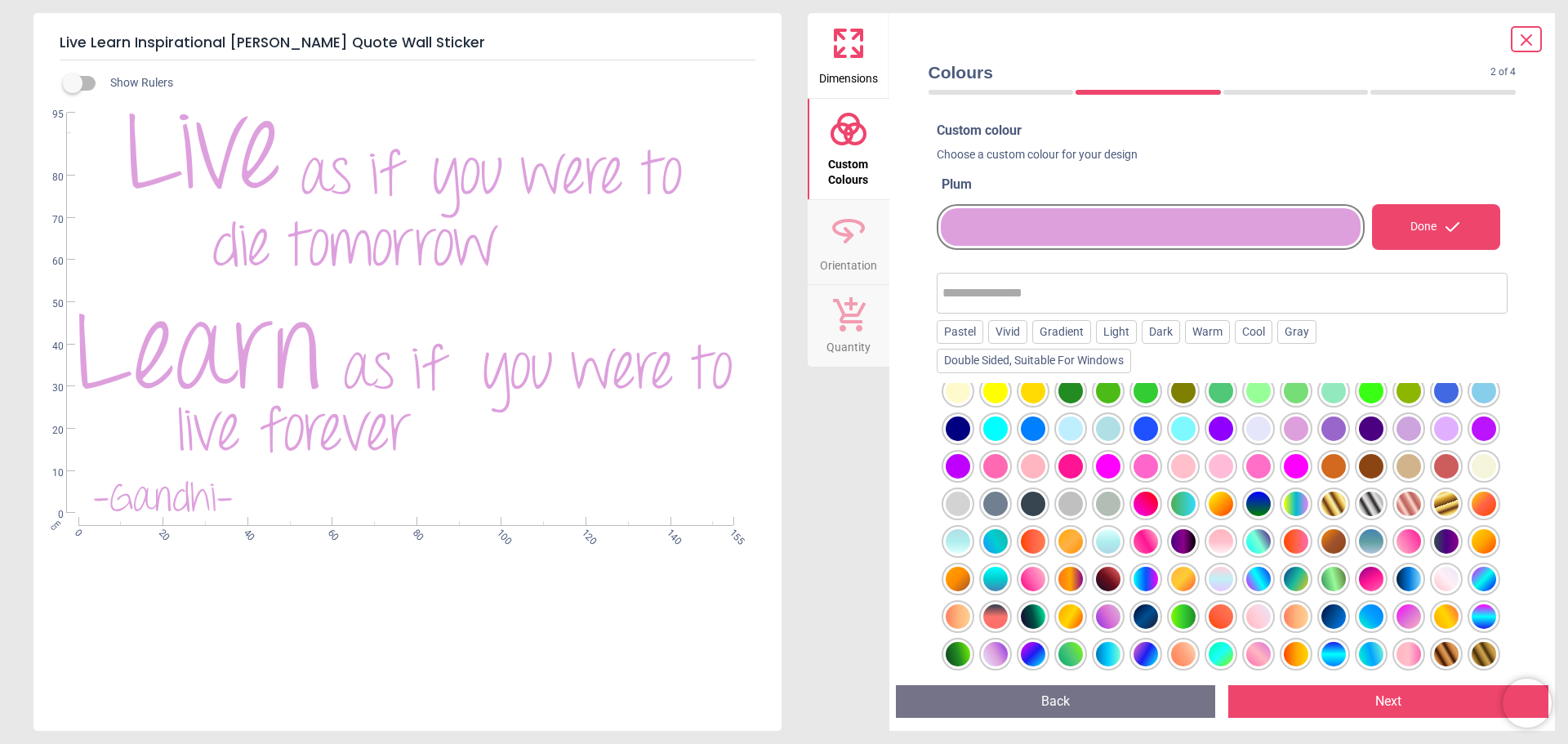
click at [1196, 472] on div at bounding box center [1183, 465] width 24 height 24
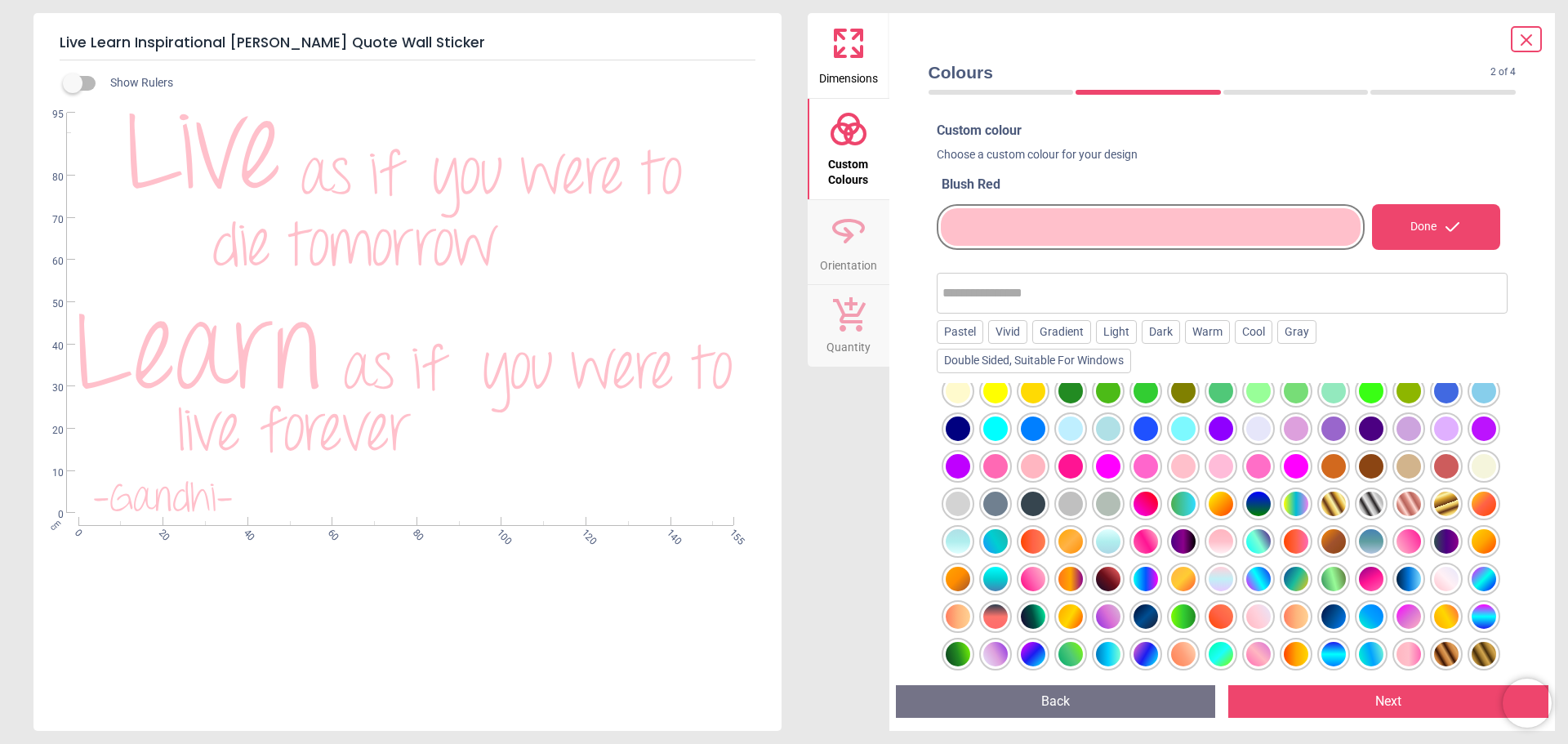
click at [1233, 472] on div at bounding box center [1220, 465] width 24 height 24
click at [1203, 493] on div at bounding box center [1222, 548] width 572 height 331
click at [1471, 479] on div at bounding box center [1483, 465] width 24 height 24
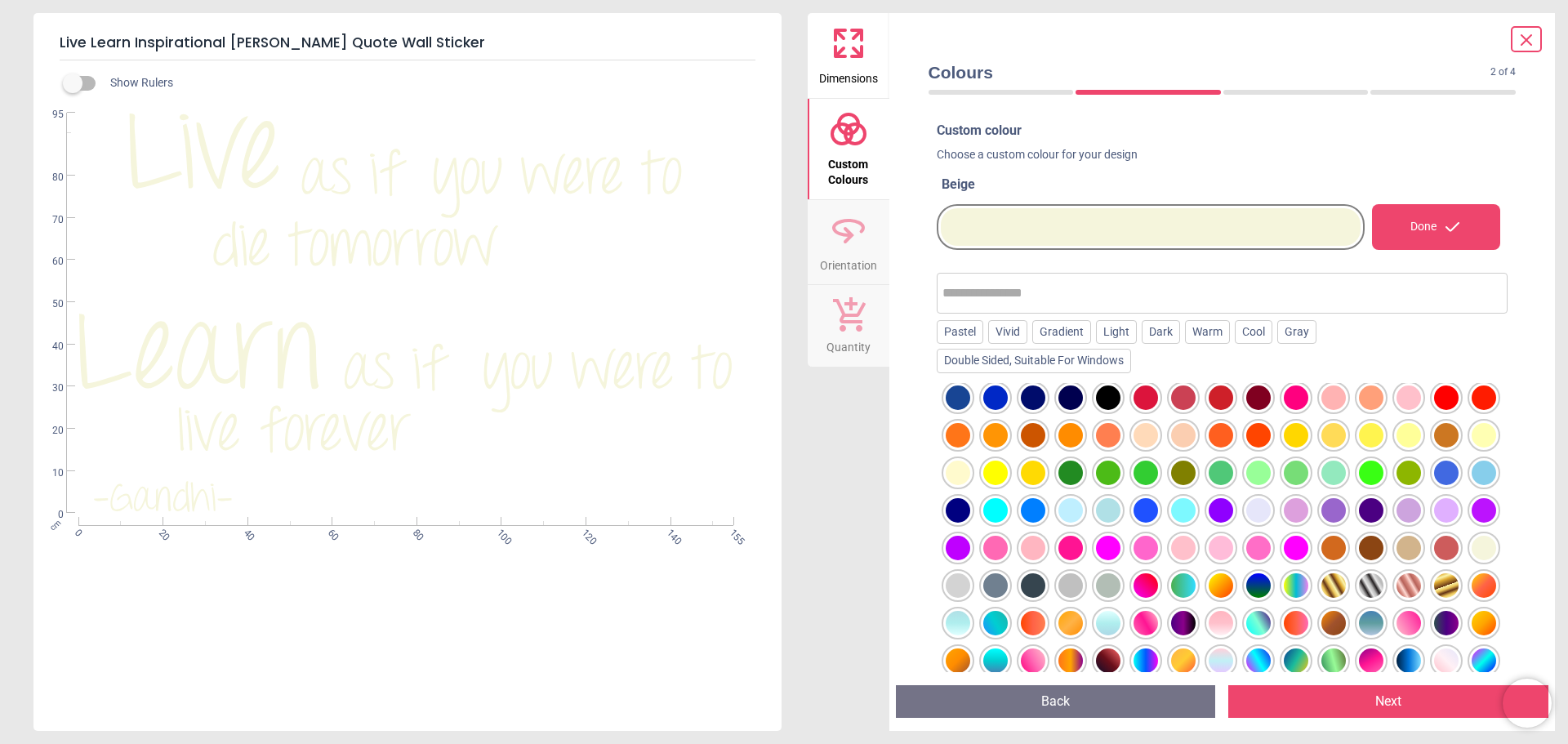
scroll to position [0, 0]
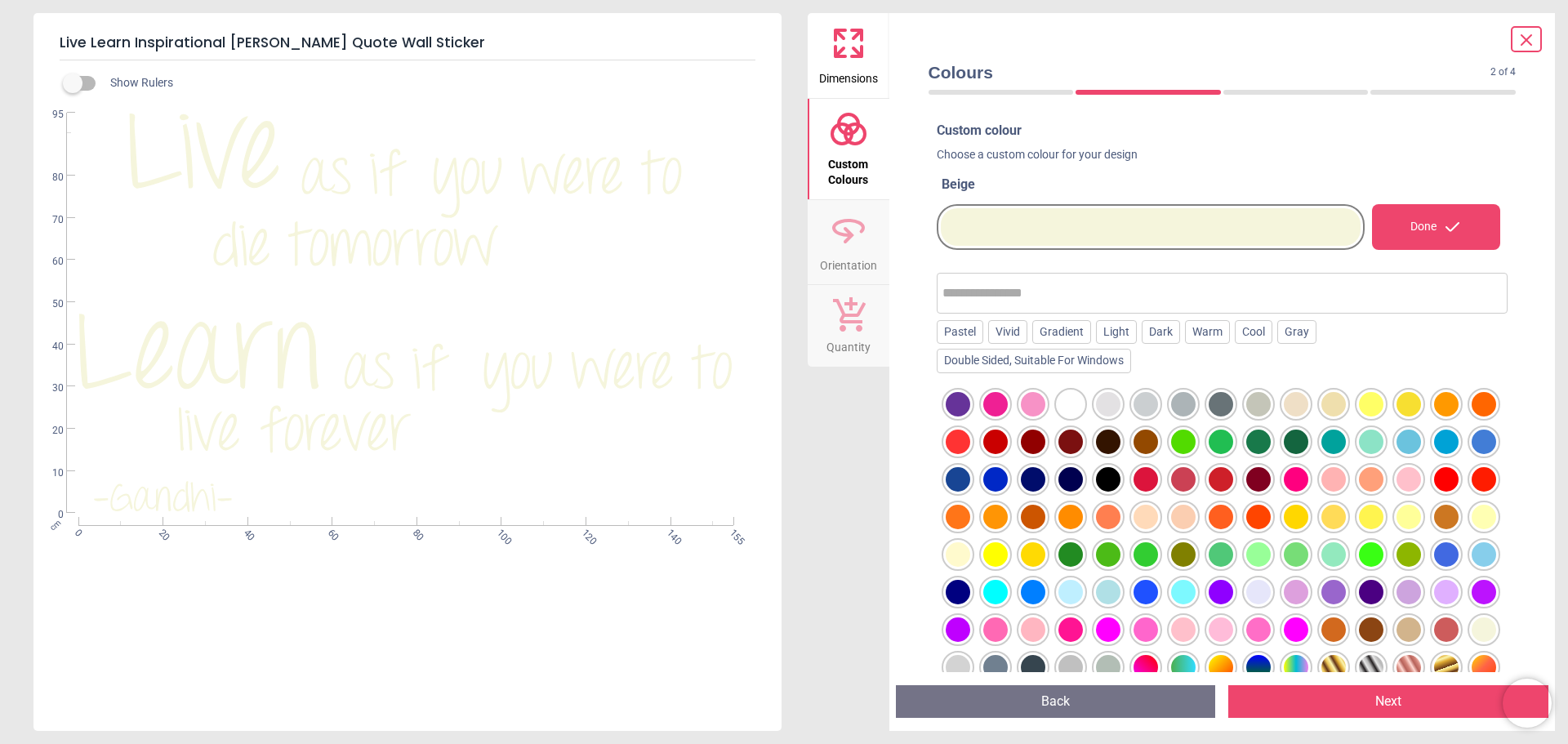
click at [1116, 403] on div at bounding box center [1107, 403] width 24 height 24
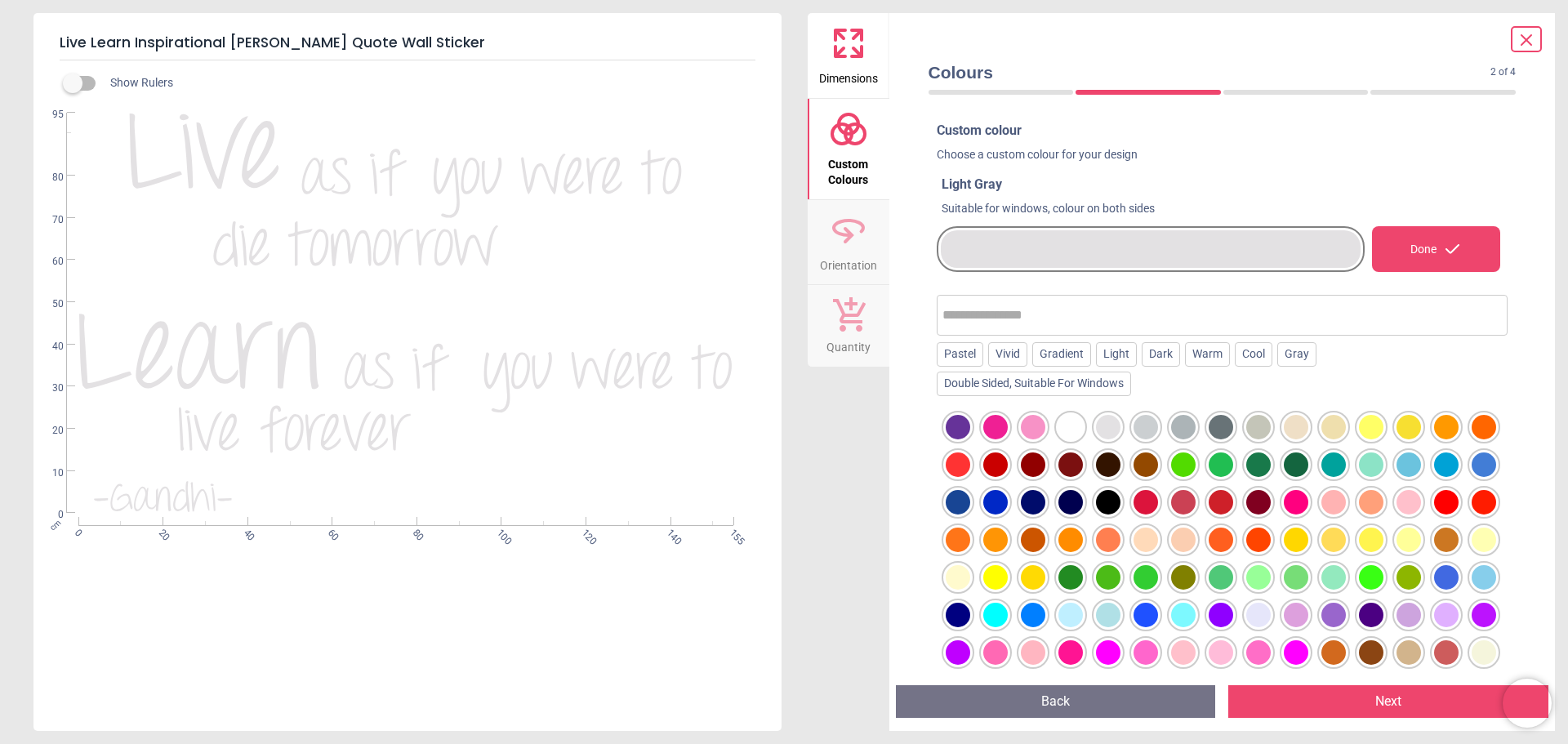
click at [1078, 421] on div at bounding box center [1070, 427] width 24 height 24
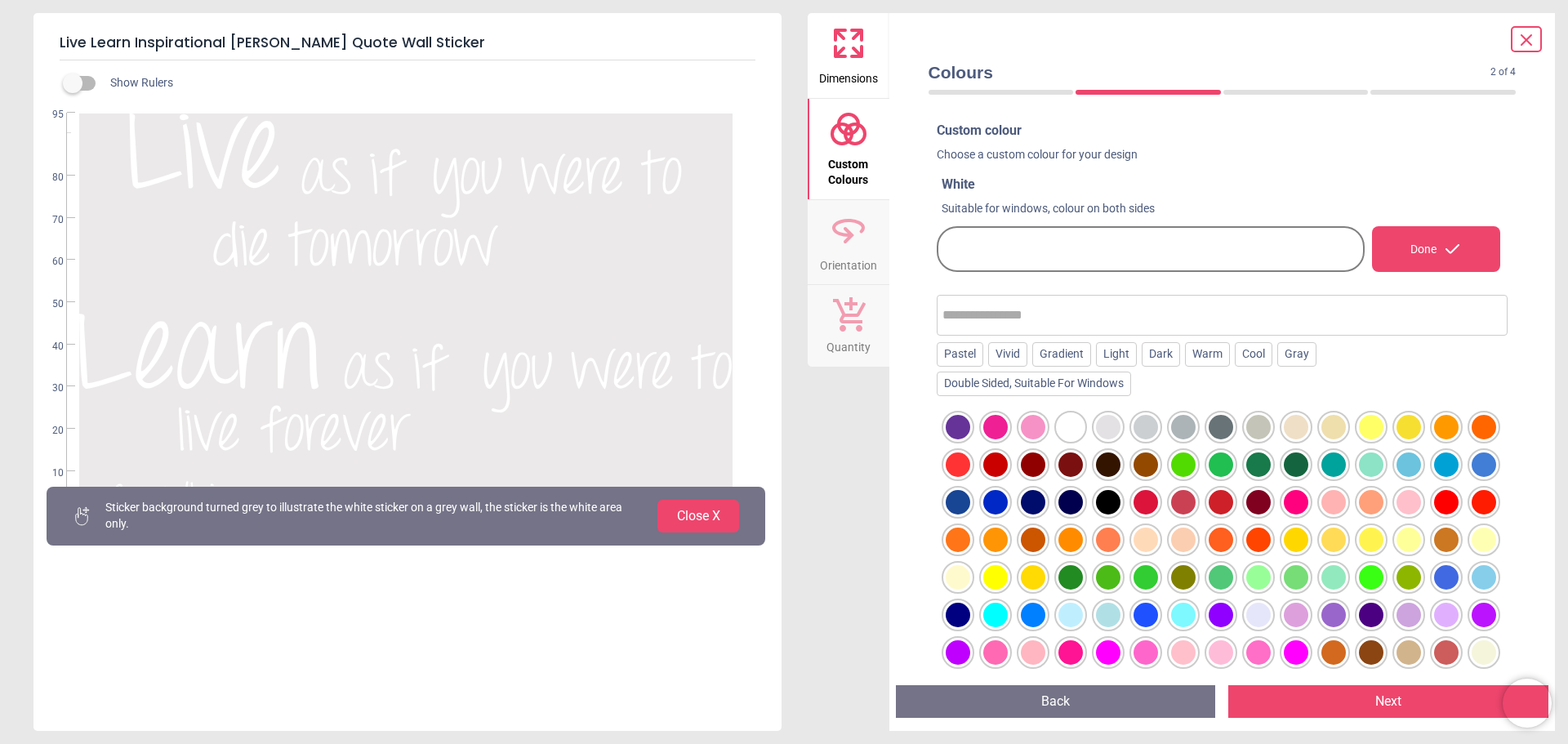
click at [1109, 426] on div at bounding box center [1107, 427] width 24 height 24
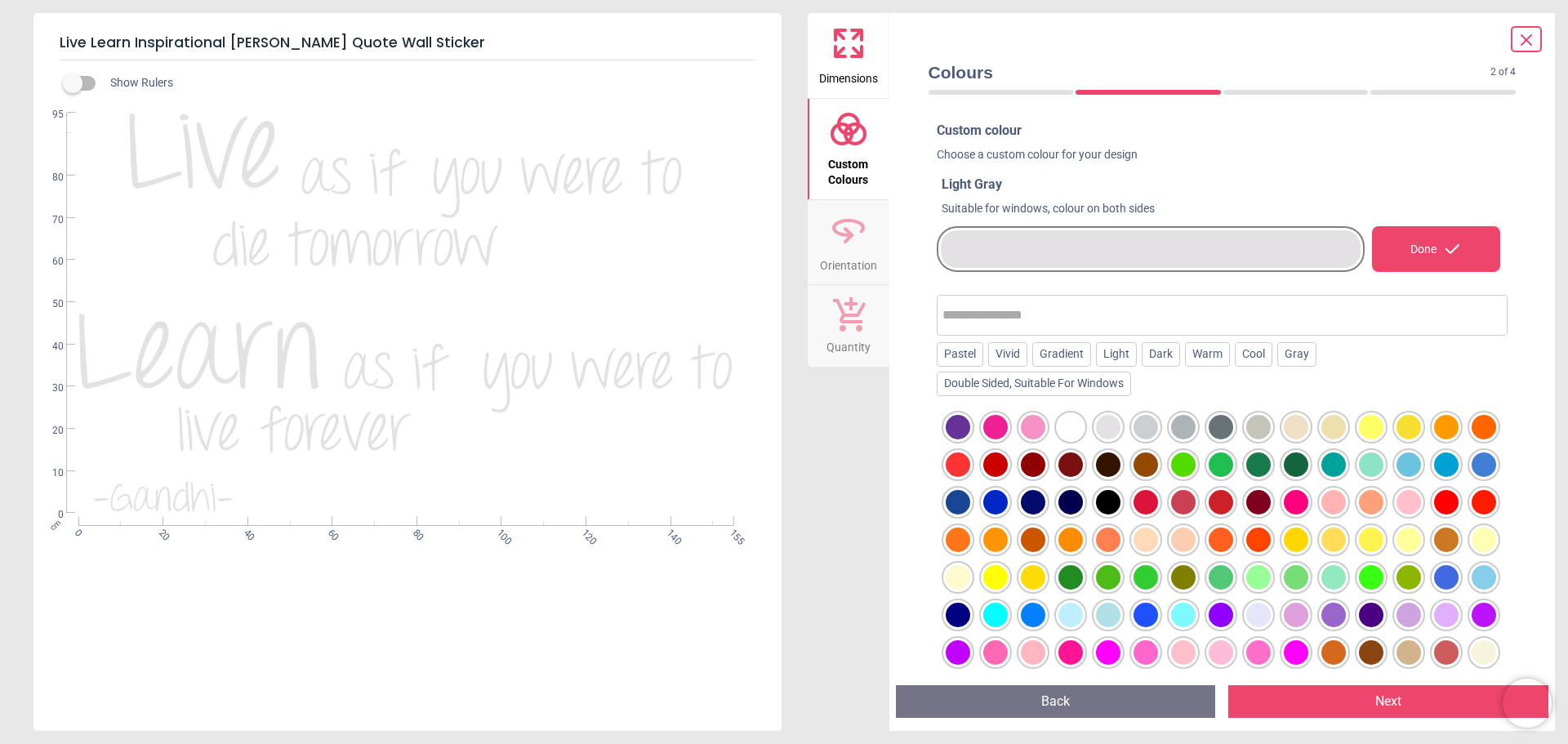
click at [1046, 544] on div at bounding box center [1033, 539] width 24 height 24
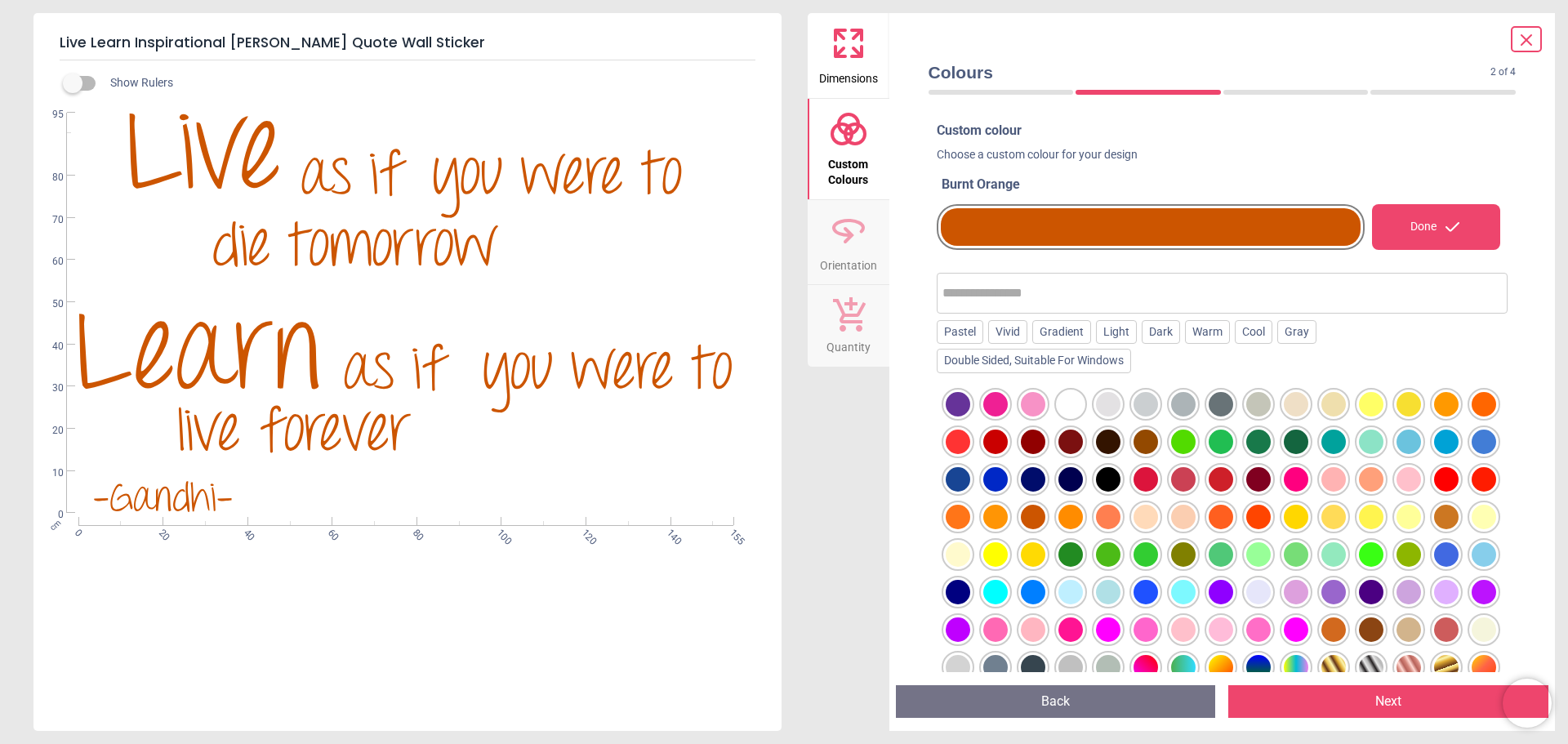
click at [1083, 518] on div at bounding box center [1070, 516] width 24 height 24
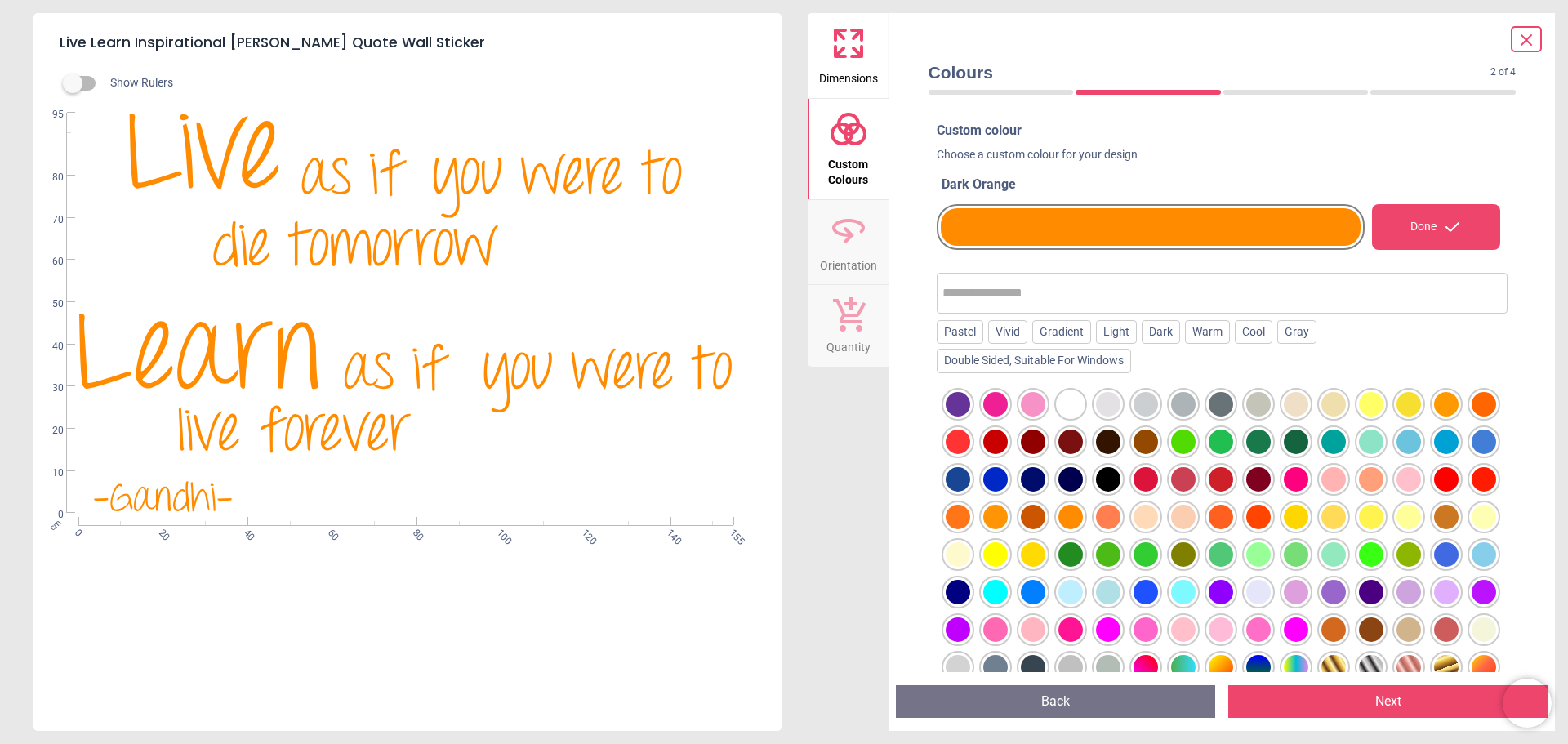
click at [1346, 485] on div at bounding box center [1333, 479] width 24 height 24
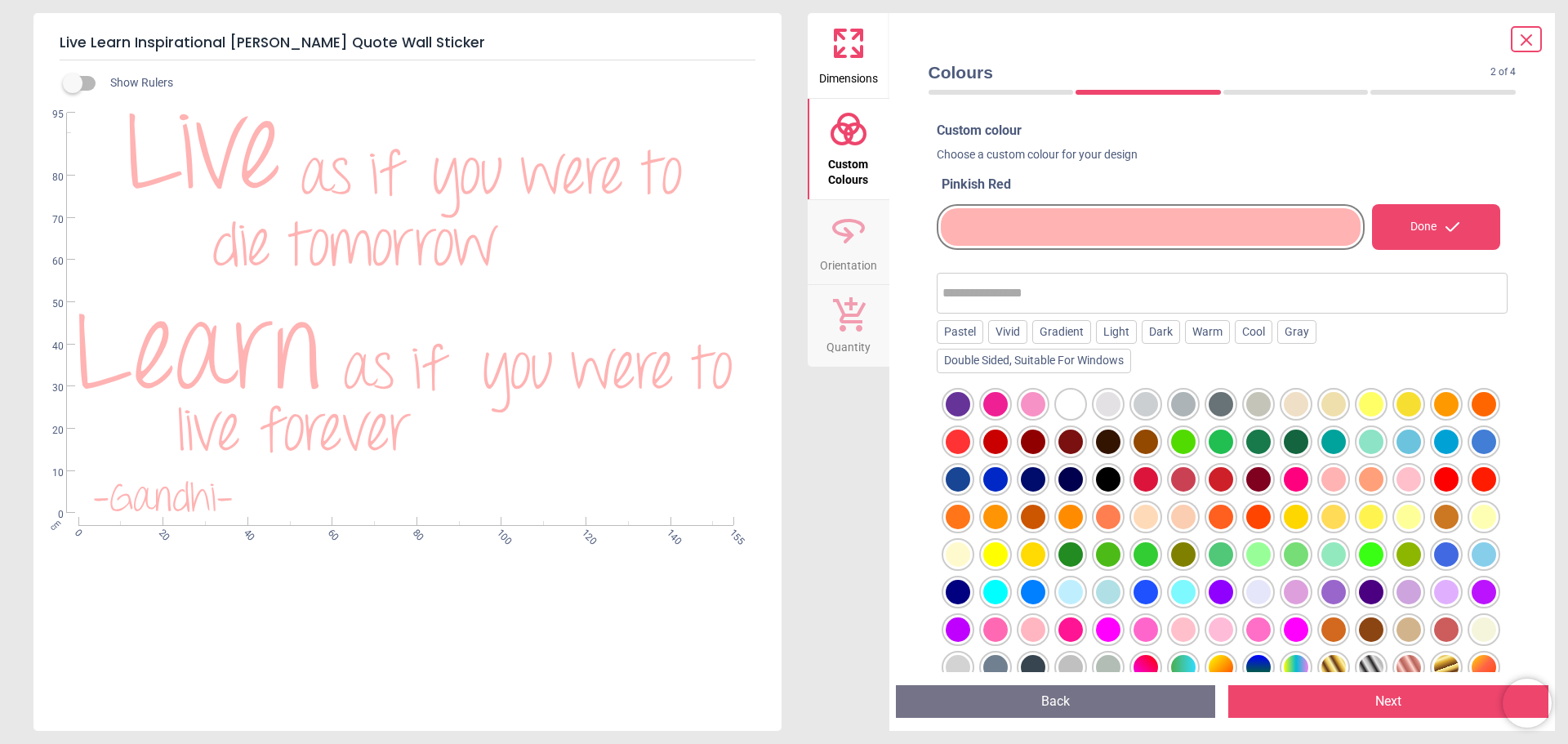
click at [1397, 491] on div at bounding box center [1409, 479] width 24 height 24
click at [1384, 477] on div at bounding box center [1371, 479] width 24 height 24
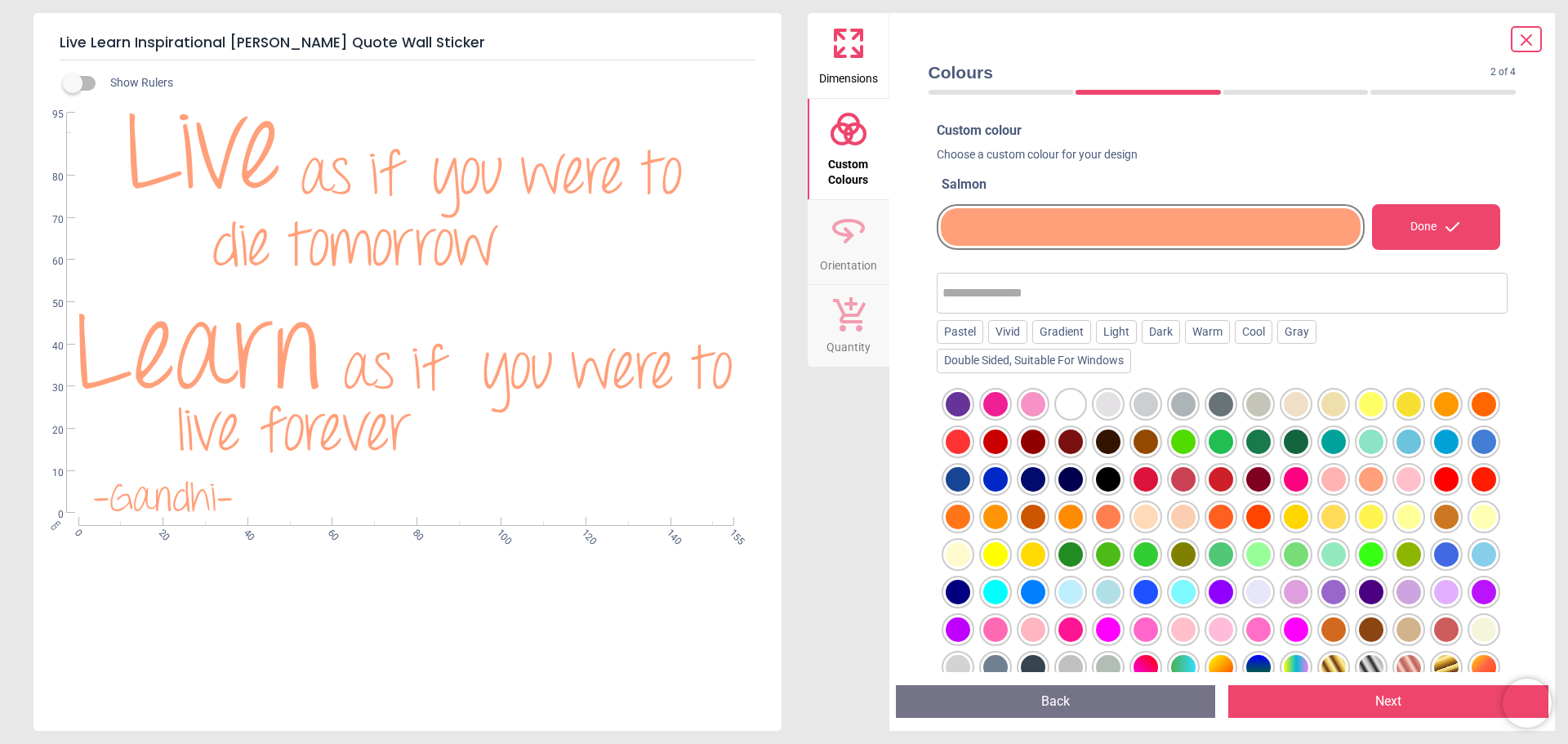
click at [1346, 481] on div at bounding box center [1333, 479] width 24 height 24
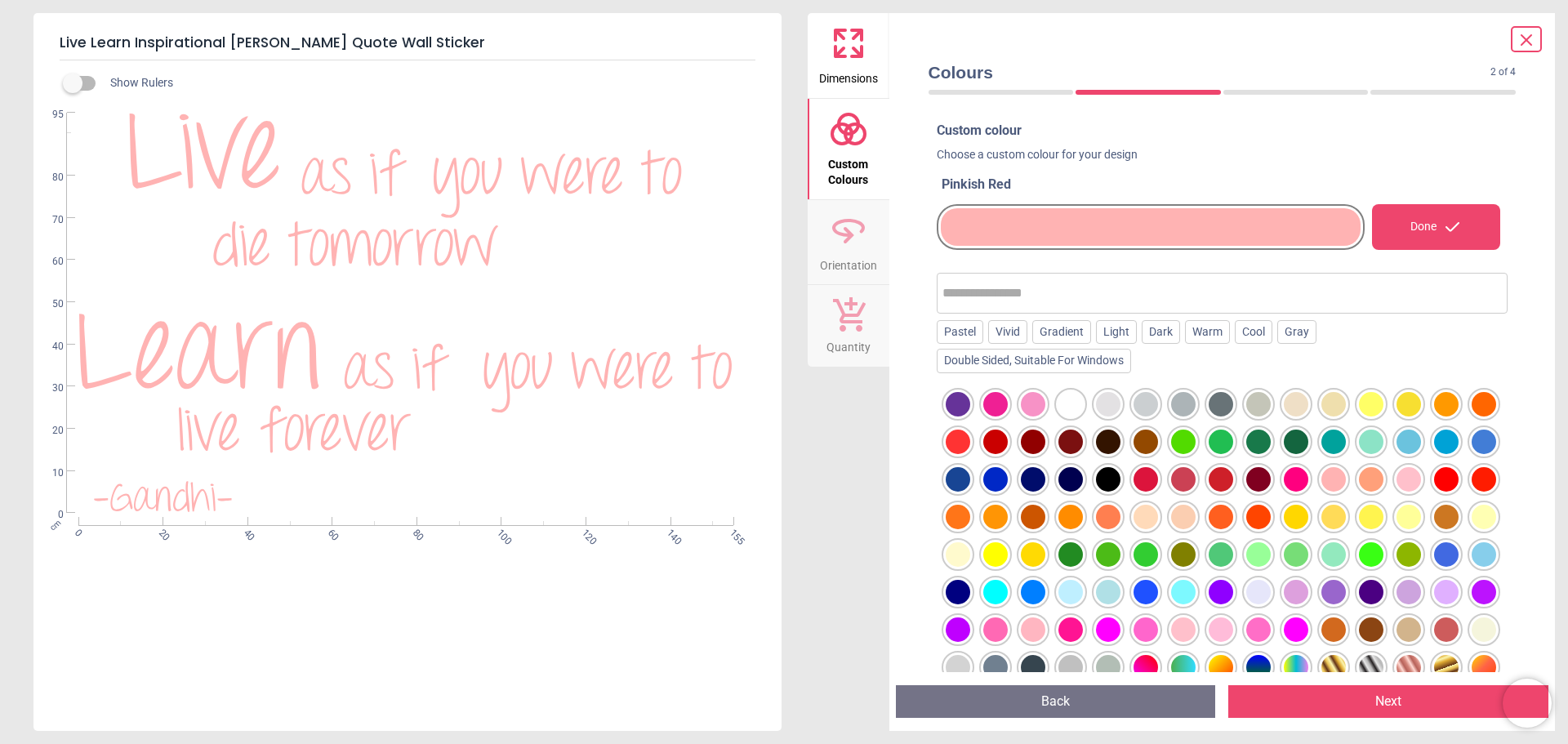
click at [1397, 491] on div at bounding box center [1409, 479] width 24 height 24
click at [1346, 484] on div at bounding box center [1333, 479] width 24 height 24
click at [1397, 491] on div at bounding box center [1409, 479] width 24 height 24
click at [1346, 487] on div at bounding box center [1333, 479] width 24 height 24
click at [876, 45] on button "Dimensions" at bounding box center [849, 56] width 82 height 85
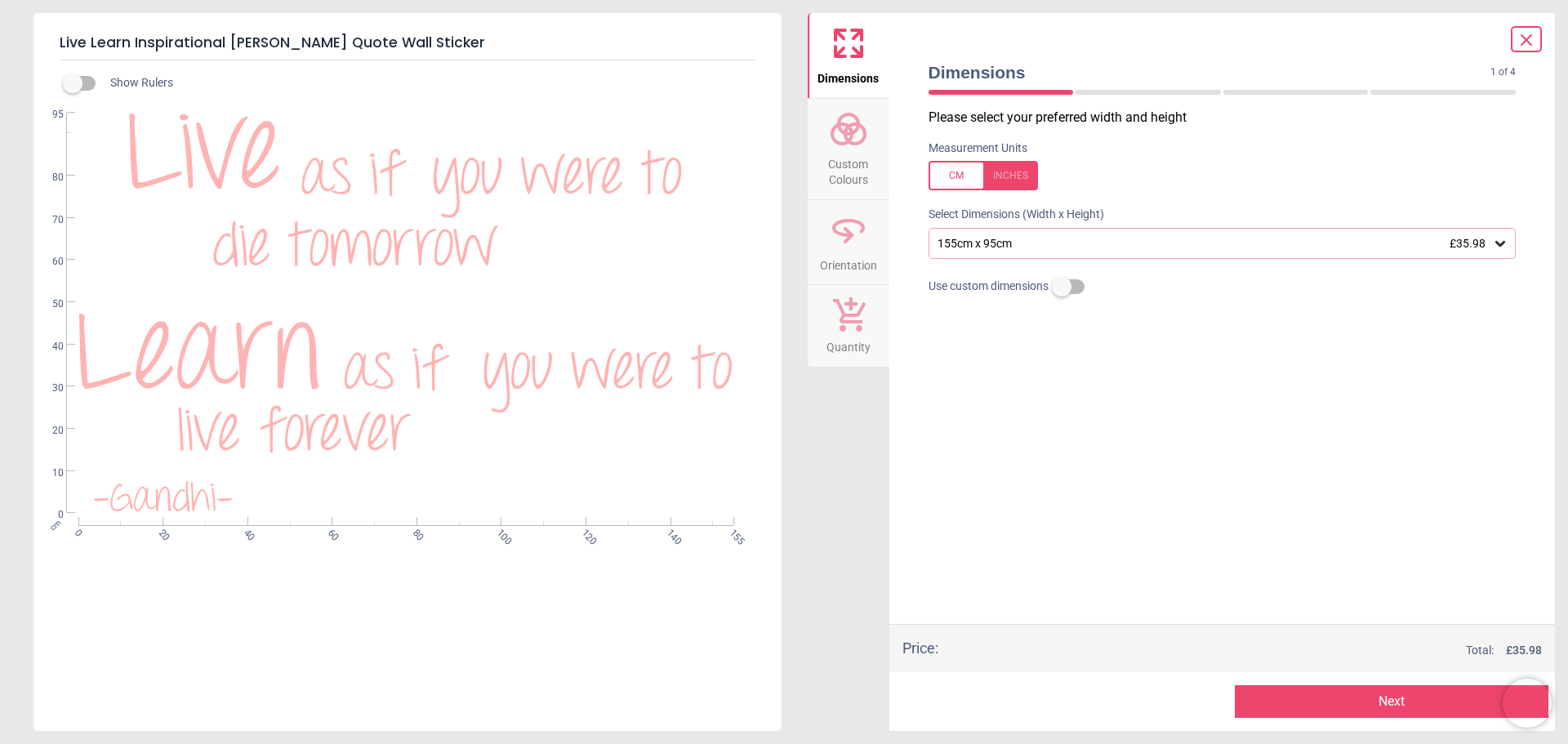
click at [846, 149] on span "Custom Colours" at bounding box center [848, 168] width 78 height 40
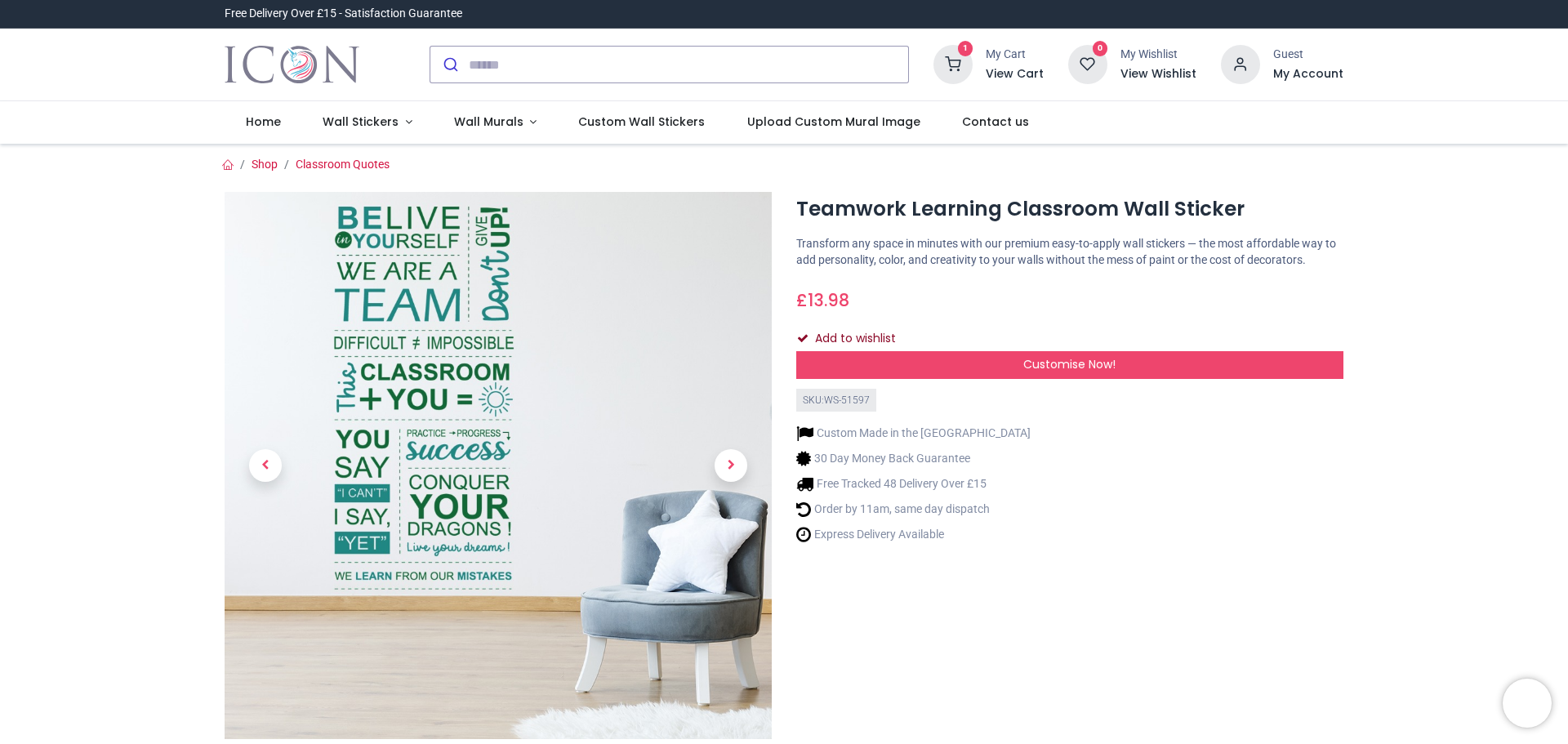
click at [885, 348] on div "Teamwork Learning Classroom Wall Sticker https://www.iconwallstickers.co.uk/tea…" at bounding box center [1070, 510] width 572 height 635
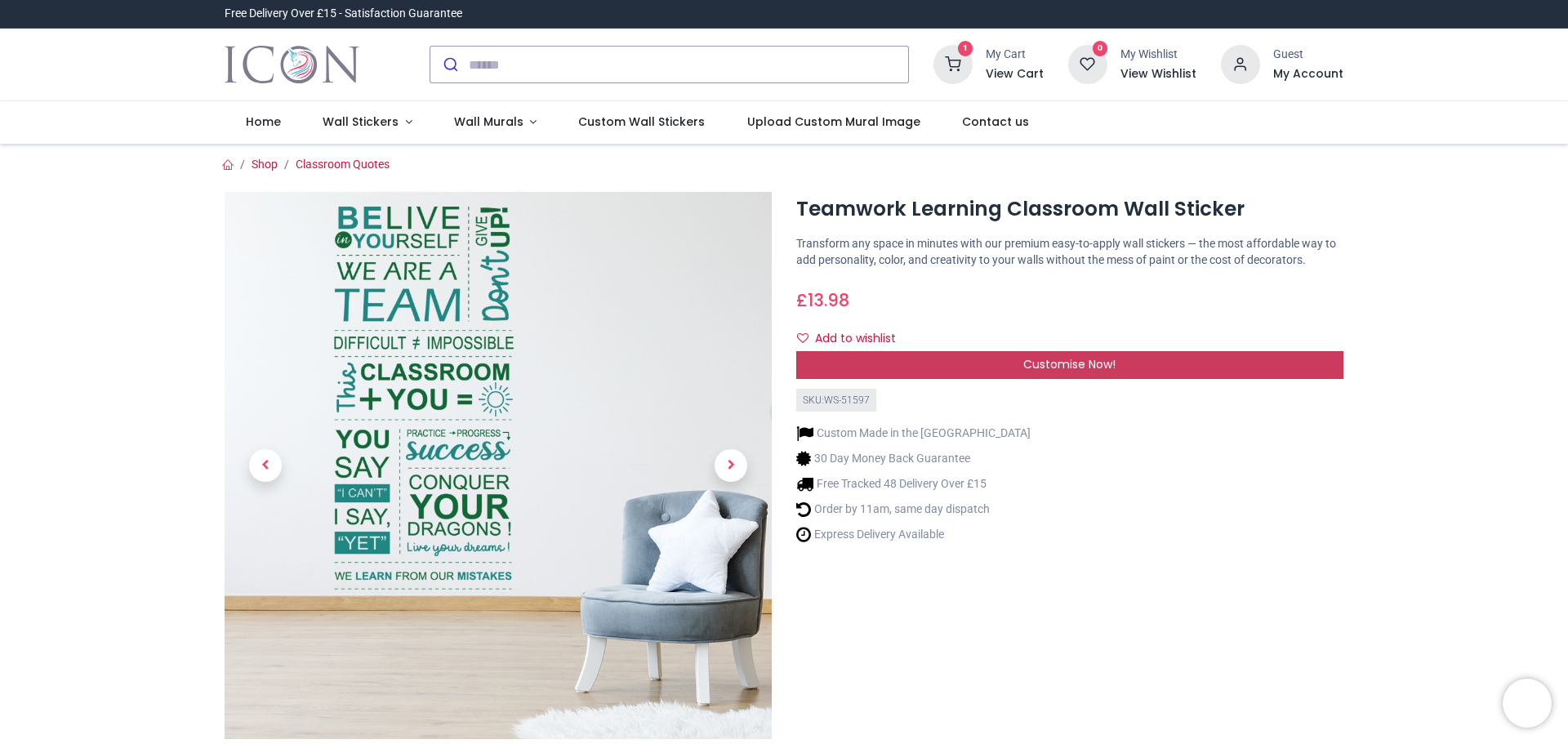
click at [1054, 366] on span "Customise Now!" at bounding box center [1070, 364] width 93 height 16
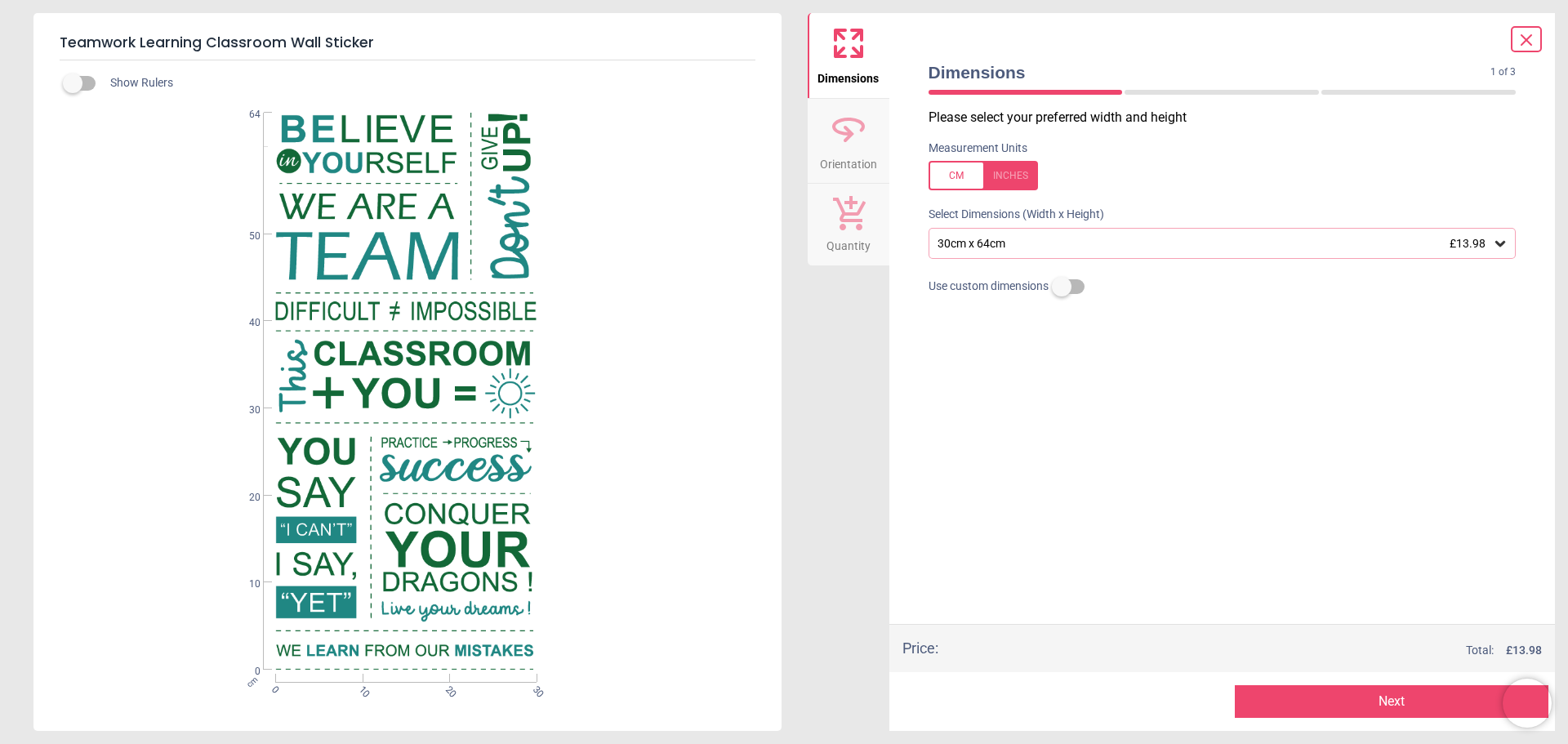
click at [1052, 236] on div "30cm x 64cm £13.98" at bounding box center [1215, 243] width 557 height 14
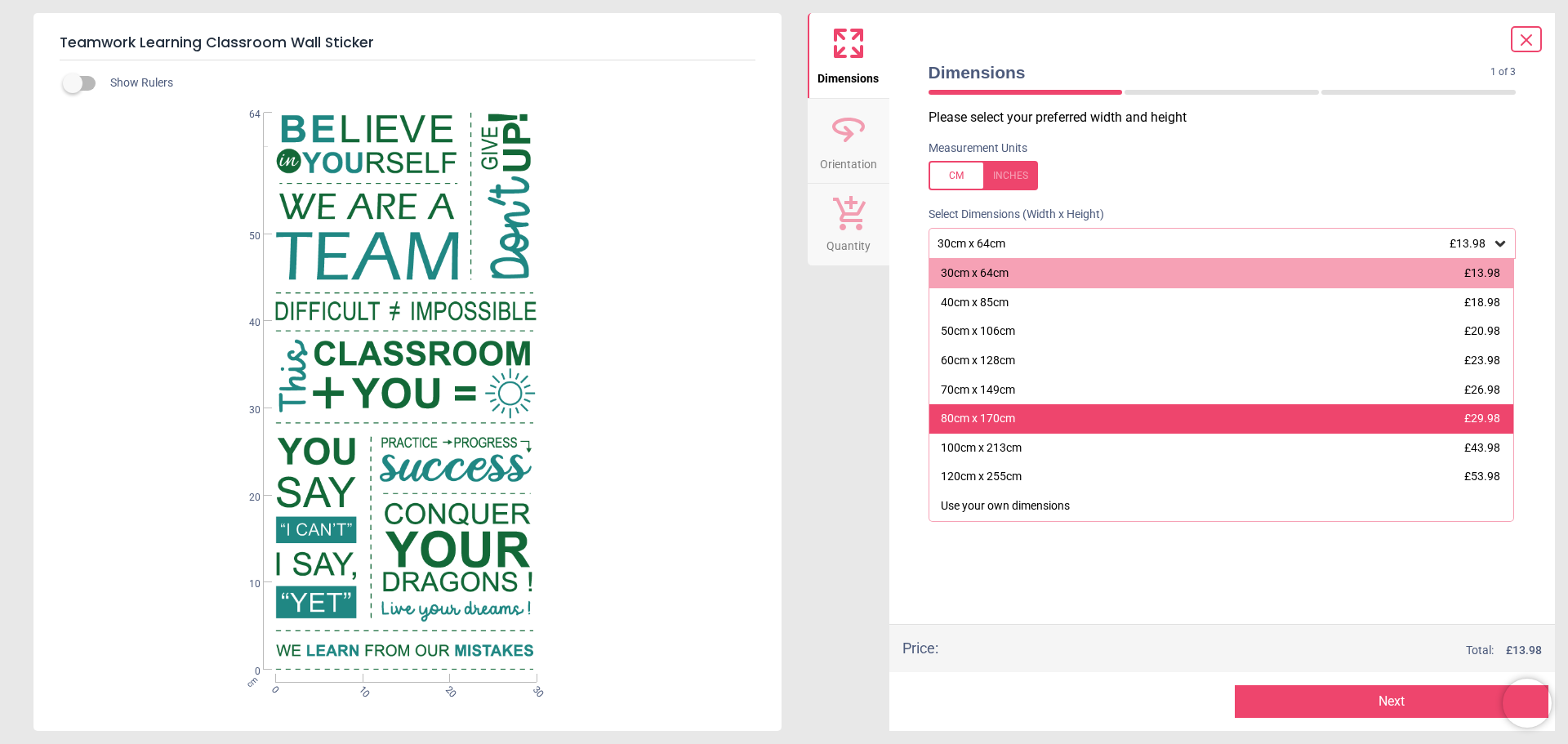
click at [1072, 416] on div "80cm x 170cm £29.98" at bounding box center [1222, 419] width 585 height 29
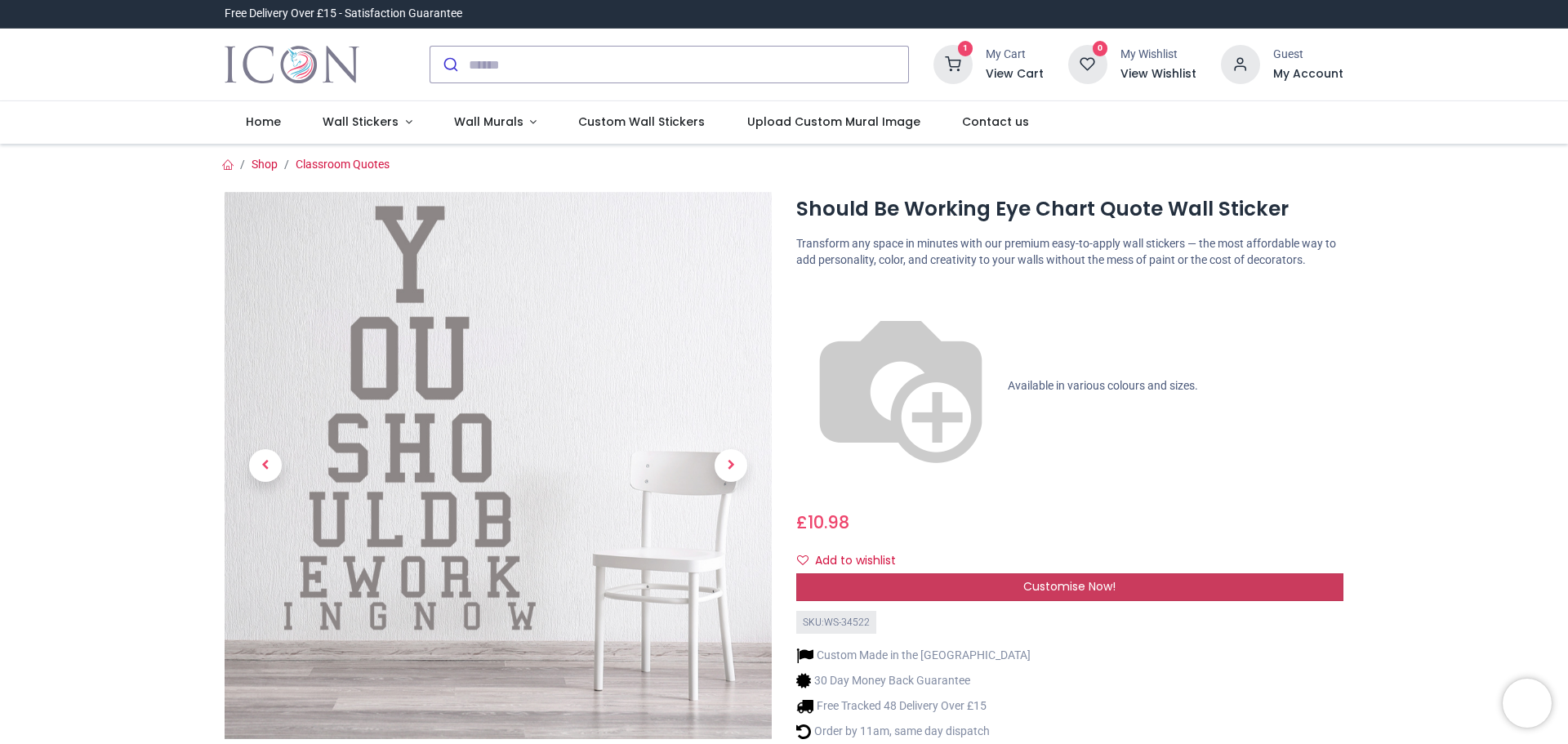
click at [1032, 573] on div "Customise Now!" at bounding box center [1070, 587] width 547 height 28
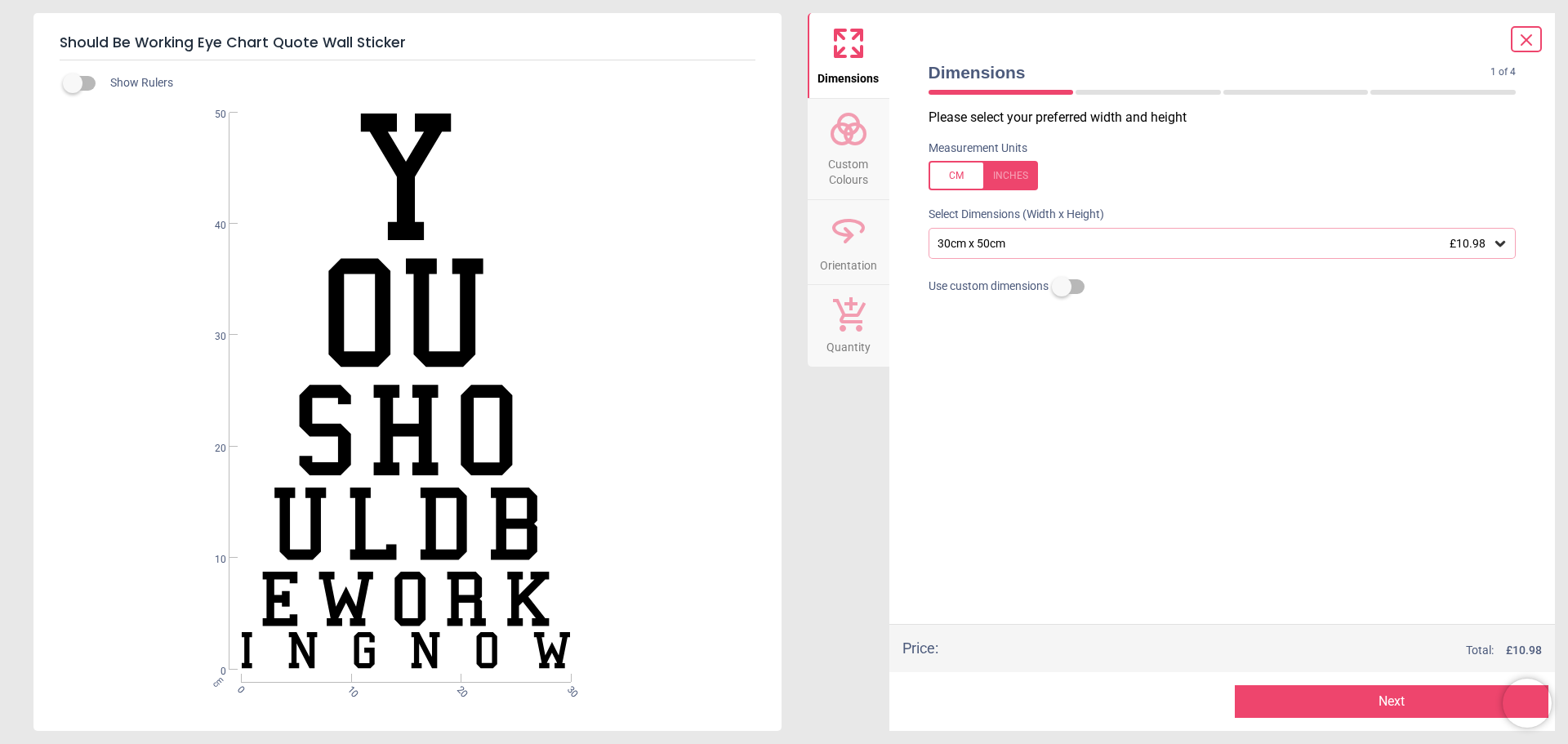
click at [859, 182] on span "Custom Colours" at bounding box center [848, 168] width 78 height 40
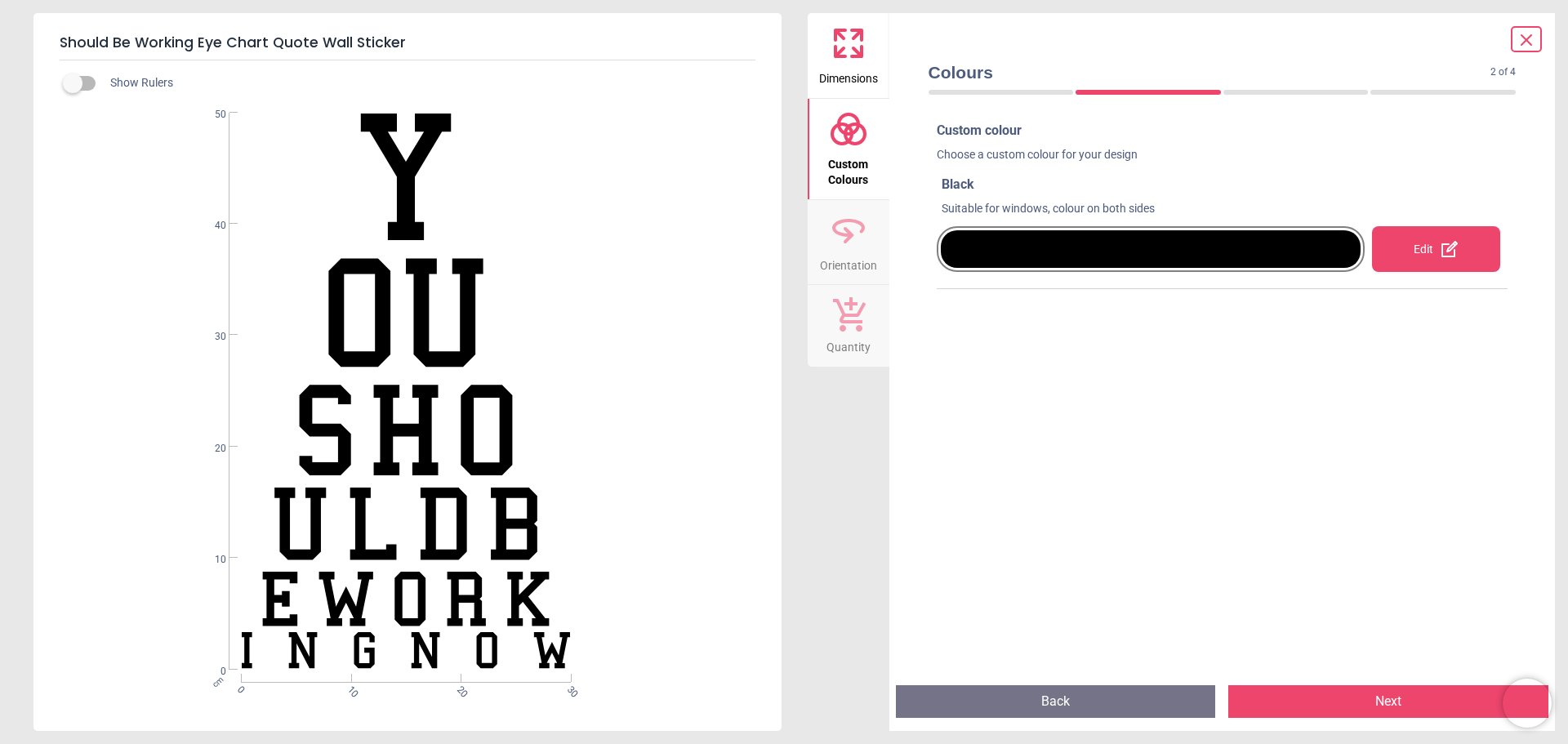
click at [1431, 255] on div "Edit" at bounding box center [1436, 248] width 128 height 45
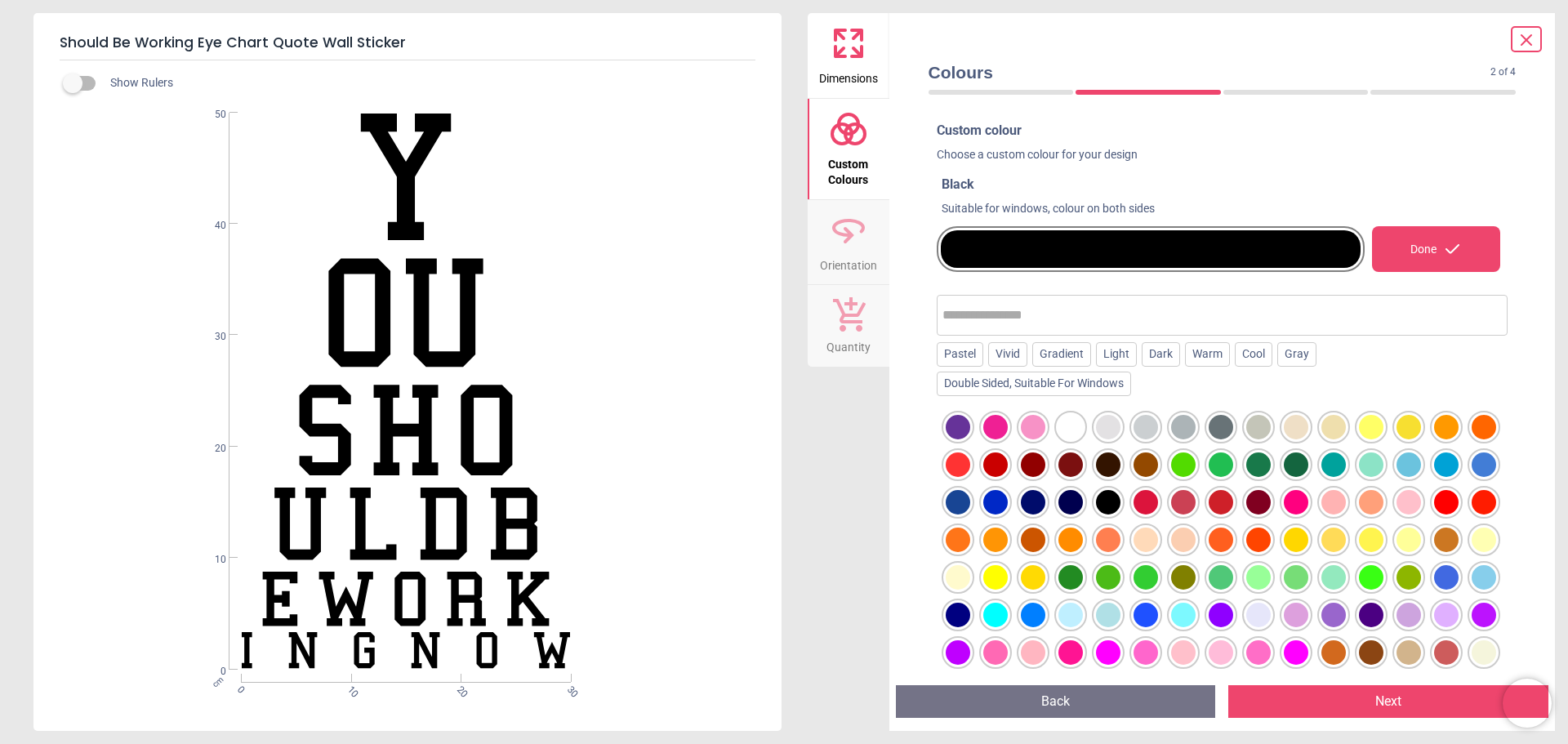
click at [1346, 511] on div at bounding box center [1333, 502] width 24 height 24
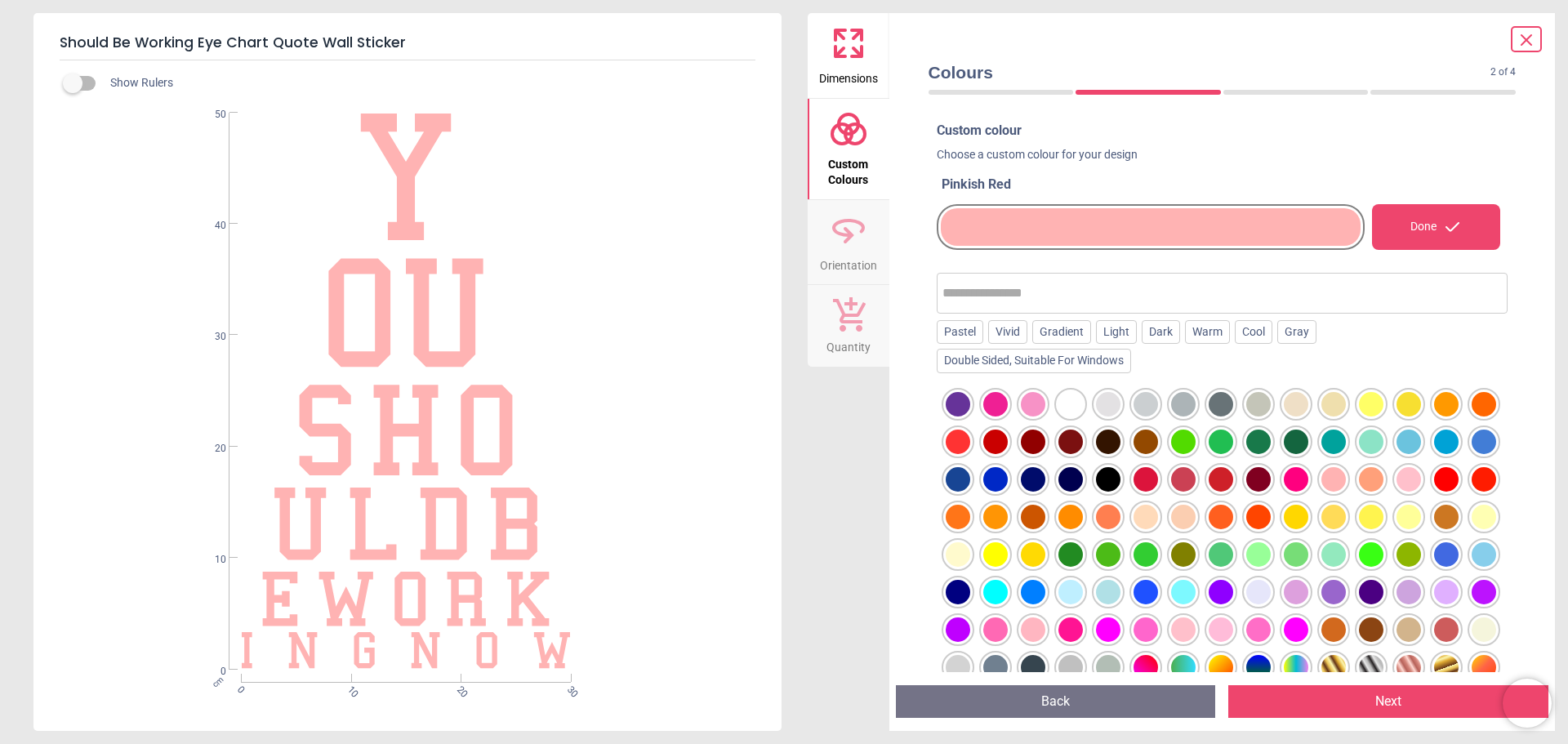
click at [857, 56] on icon at bounding box center [856, 51] width 10 height 10
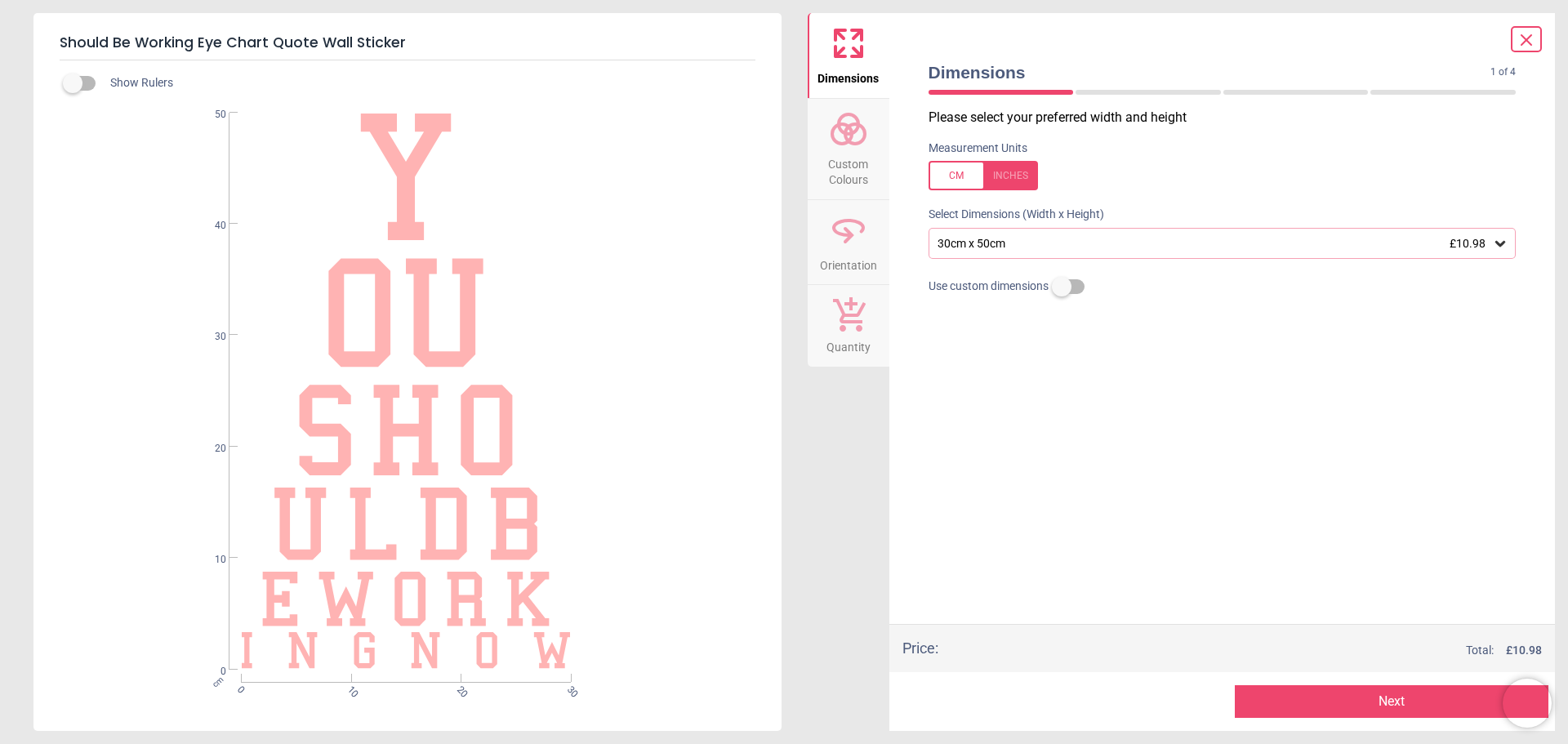
click at [1058, 243] on div "30cm x 50cm £10.98" at bounding box center [1215, 243] width 557 height 14
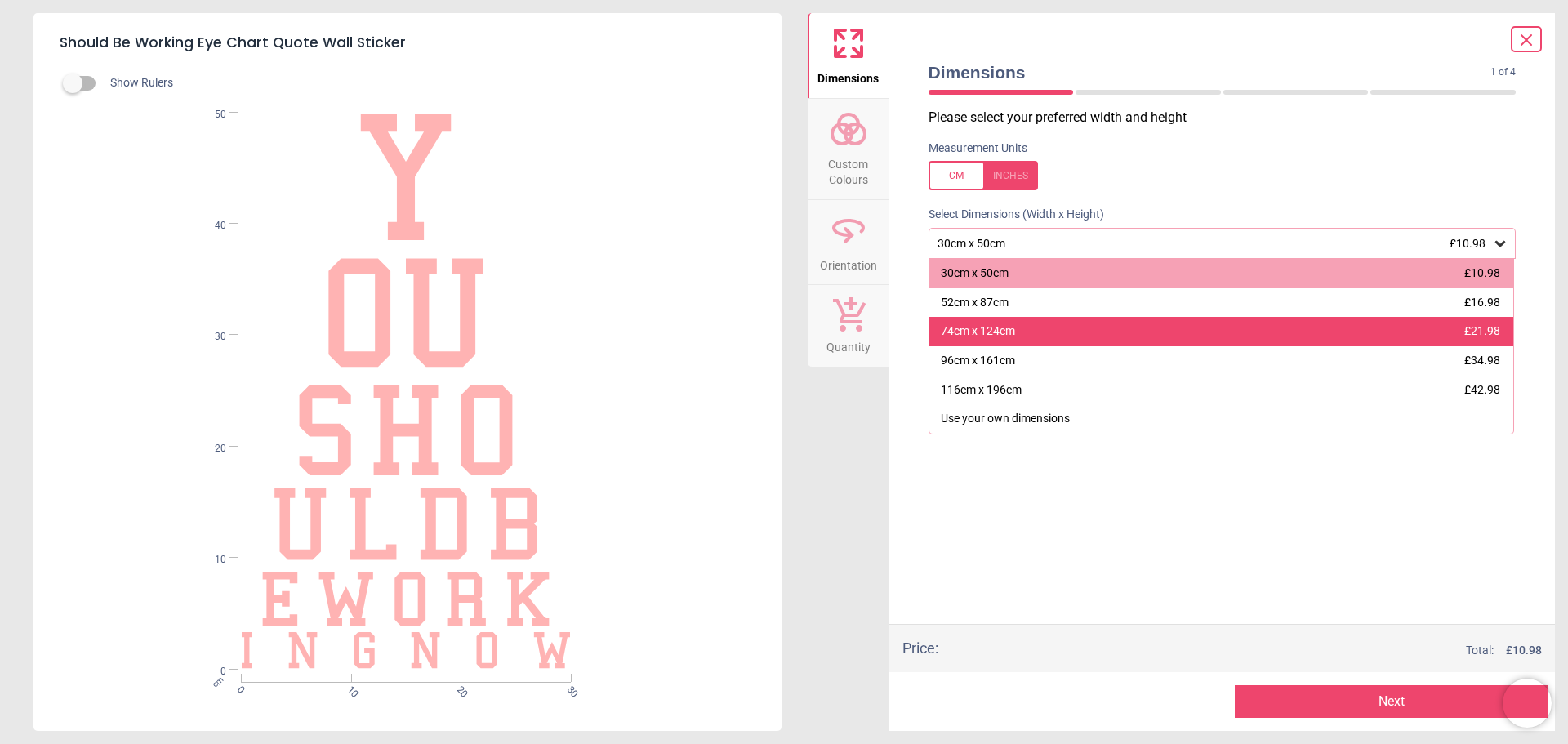
click at [981, 334] on div "74cm x 124cm" at bounding box center [978, 331] width 74 height 16
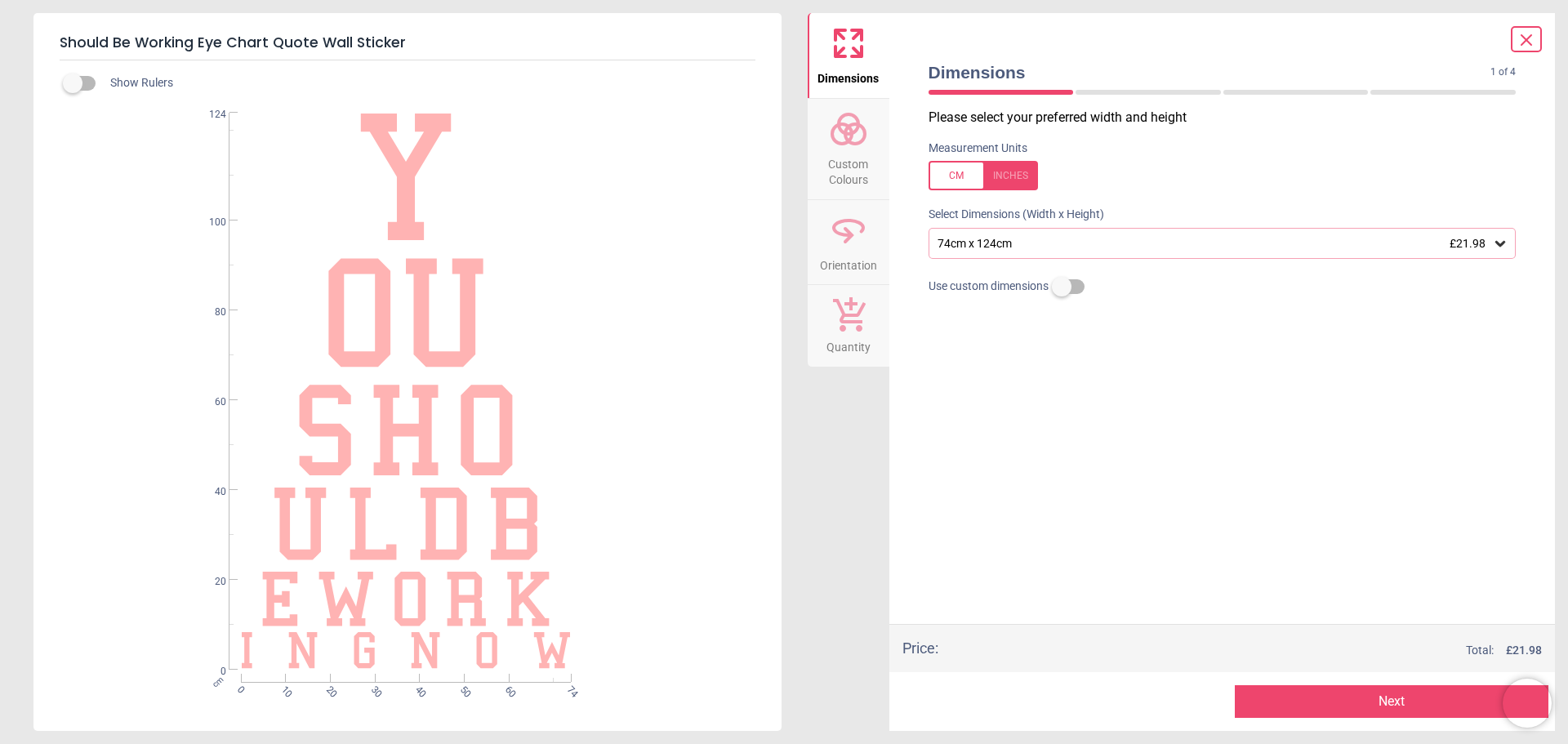
click at [834, 164] on span "Custom Colours" at bounding box center [848, 168] width 78 height 40
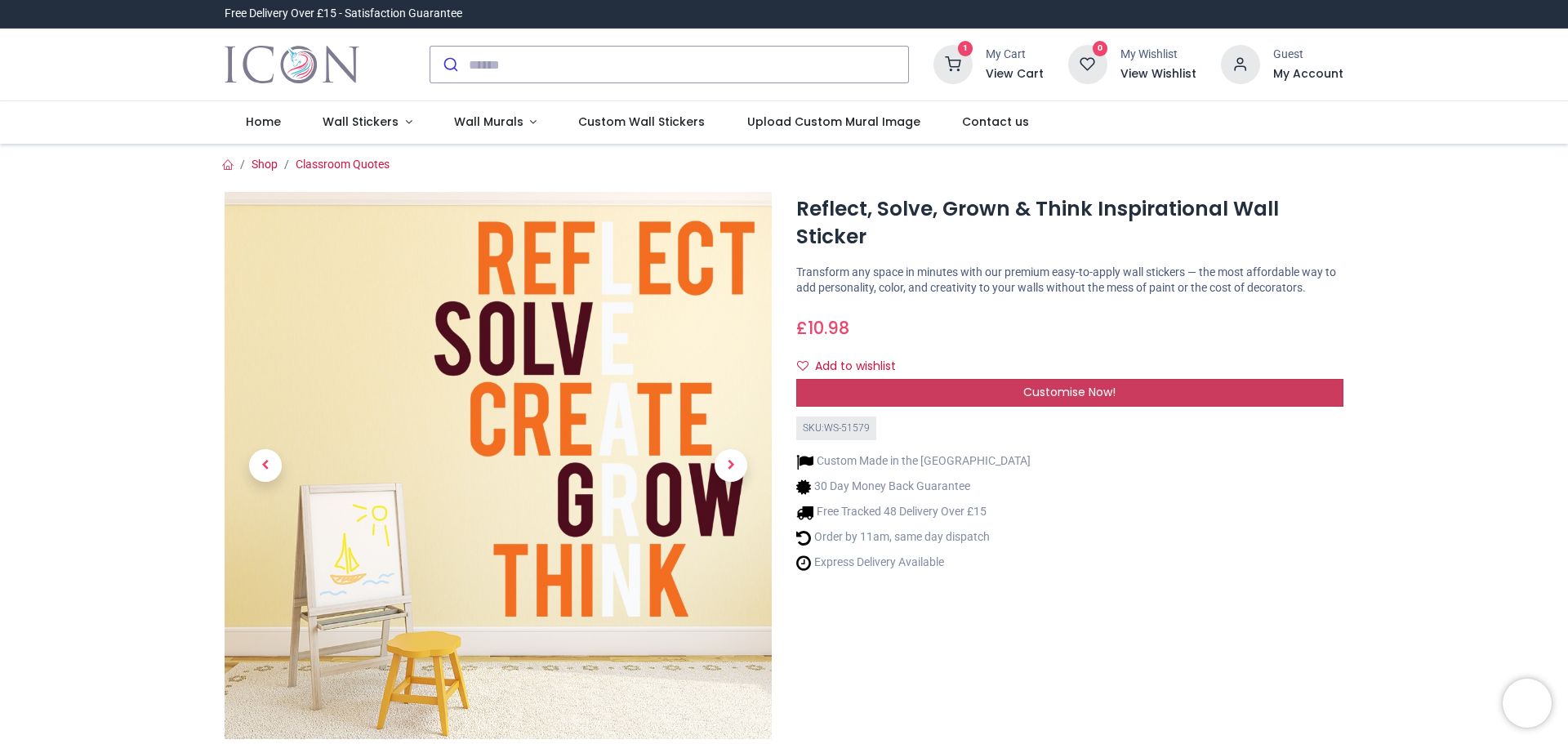
click at [1089, 389] on span "Customise Now!" at bounding box center [1070, 392] width 93 height 16
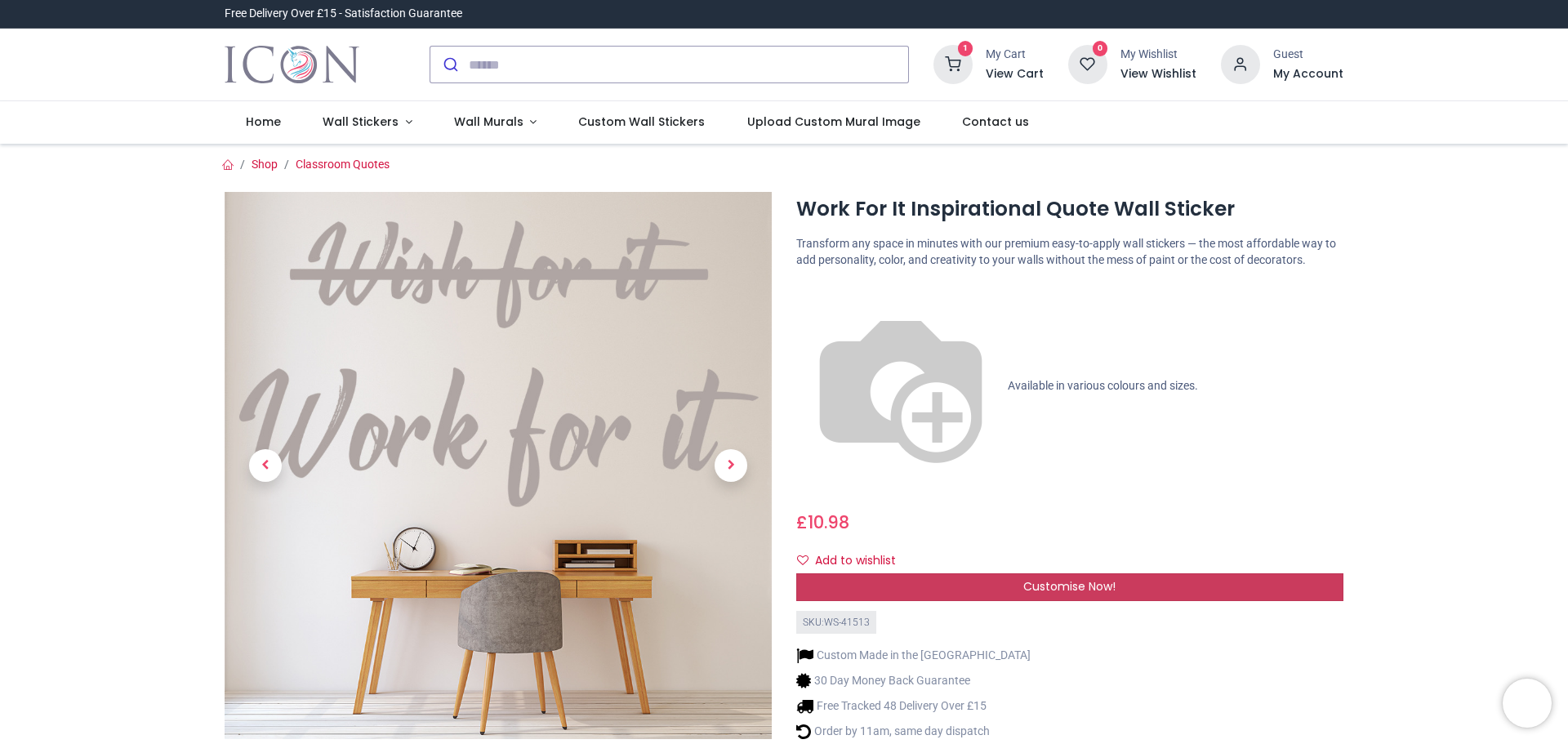
click at [984, 573] on div "Customise Now!" at bounding box center [1070, 587] width 547 height 28
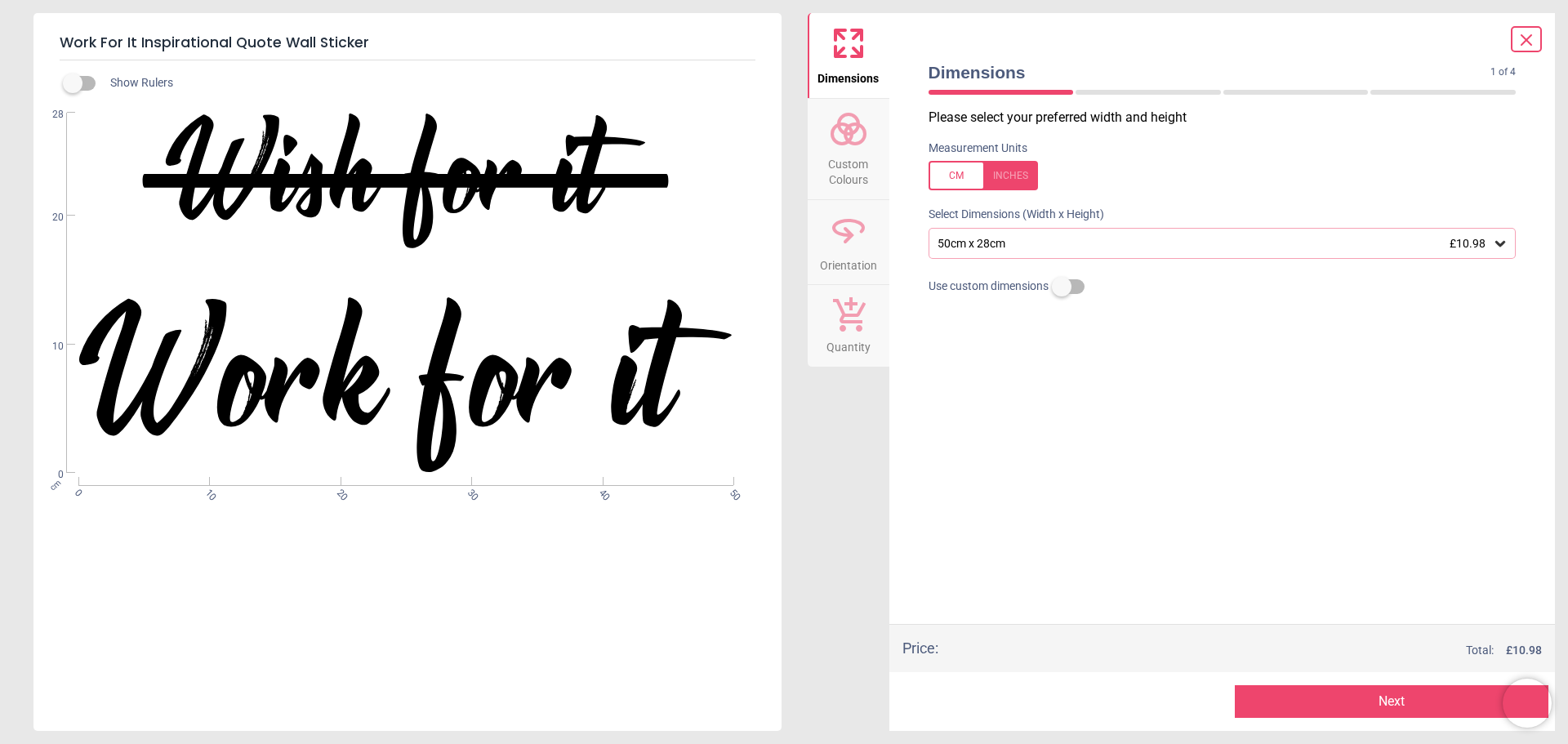
click at [846, 144] on circle at bounding box center [842, 134] width 19 height 19
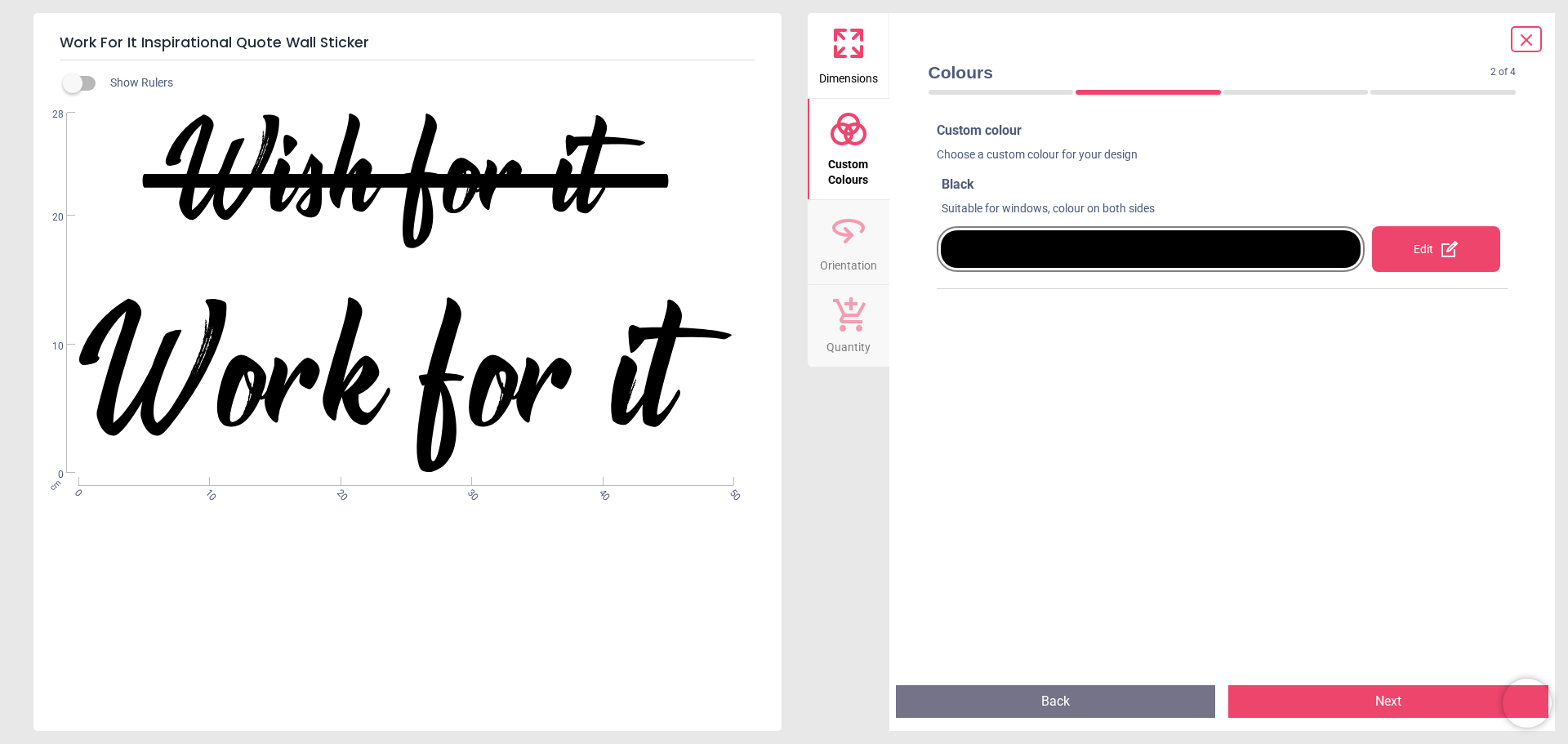
click at [1270, 262] on div at bounding box center [1152, 249] width 421 height 38
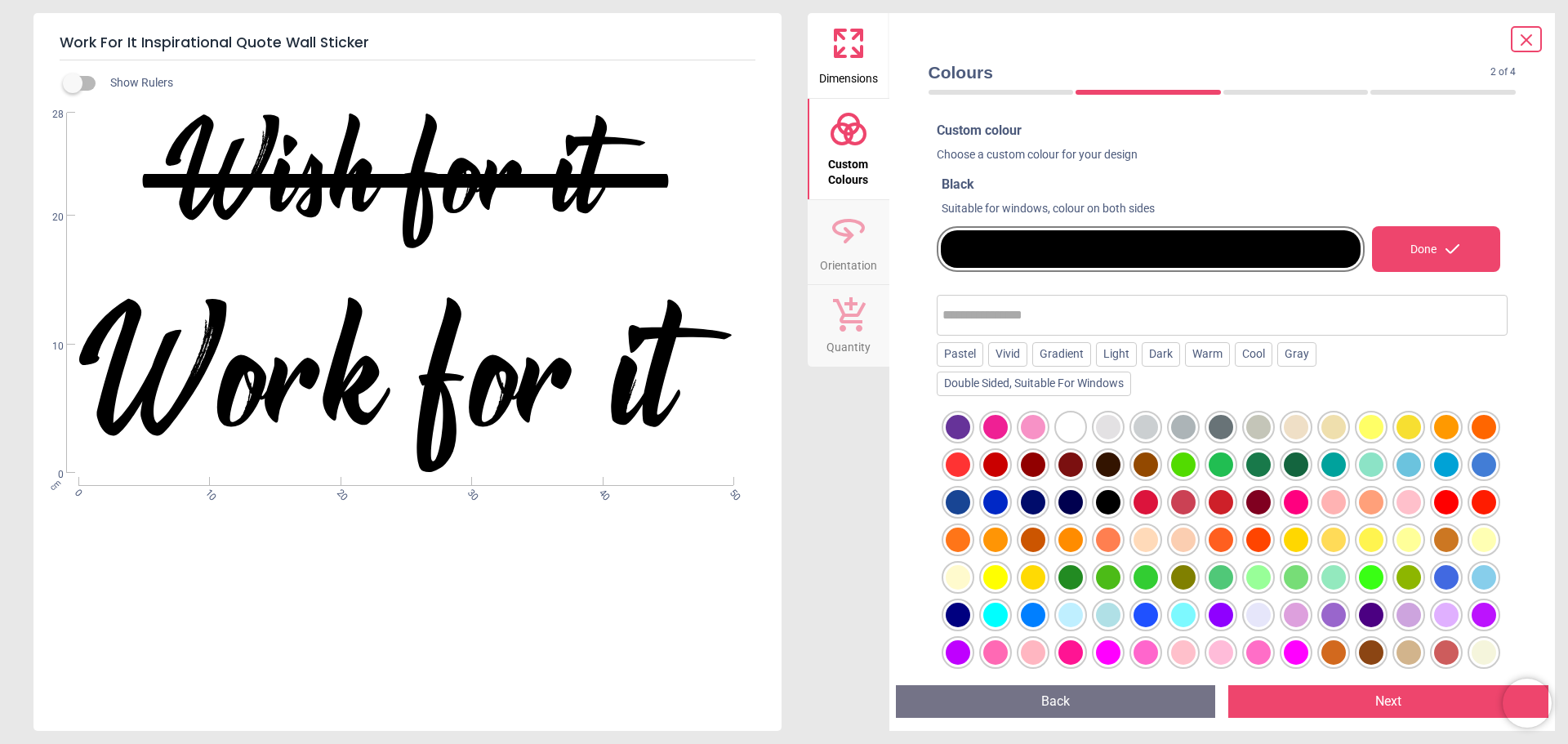
click at [1308, 456] on div at bounding box center [1296, 464] width 24 height 24
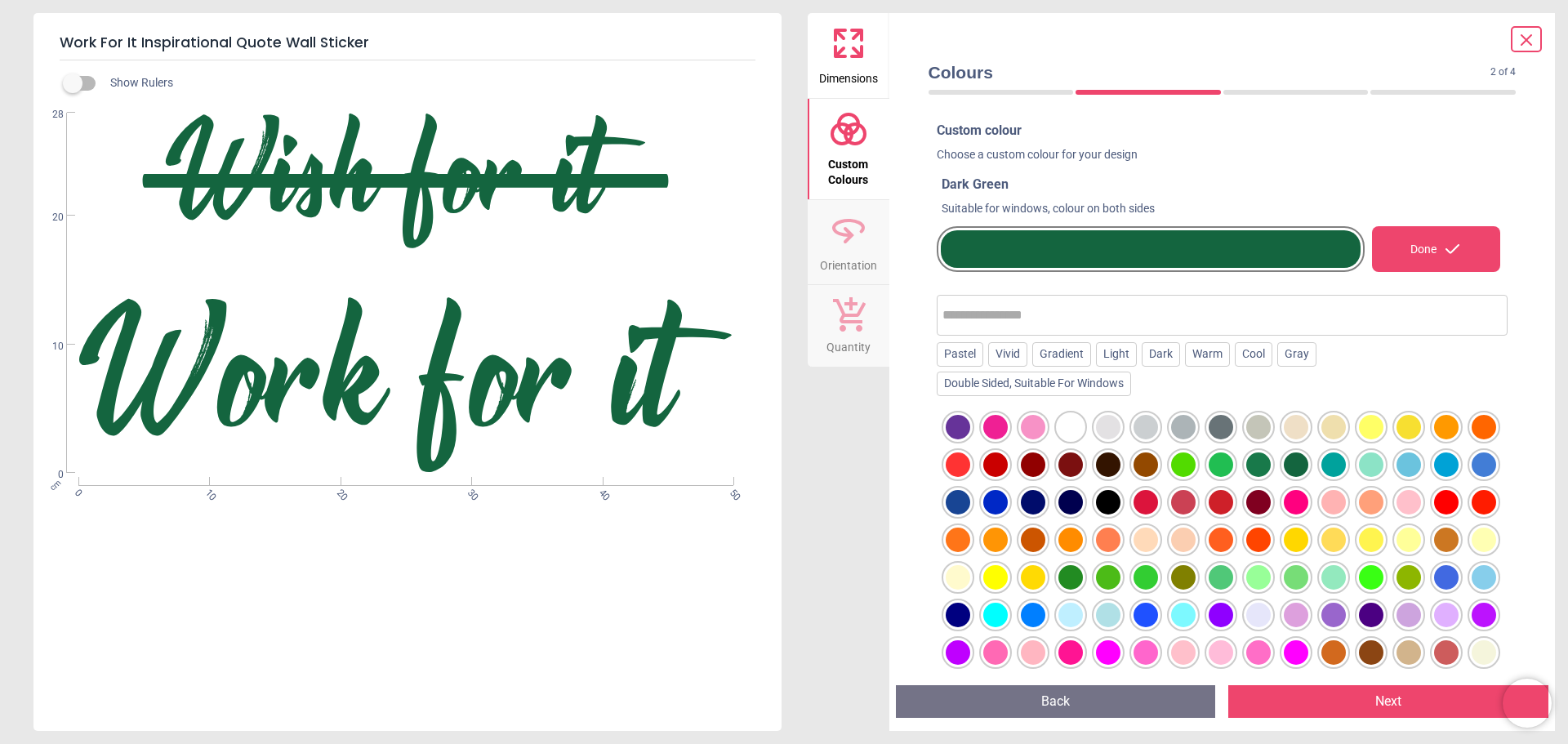
click at [1083, 572] on div at bounding box center [1070, 576] width 24 height 24
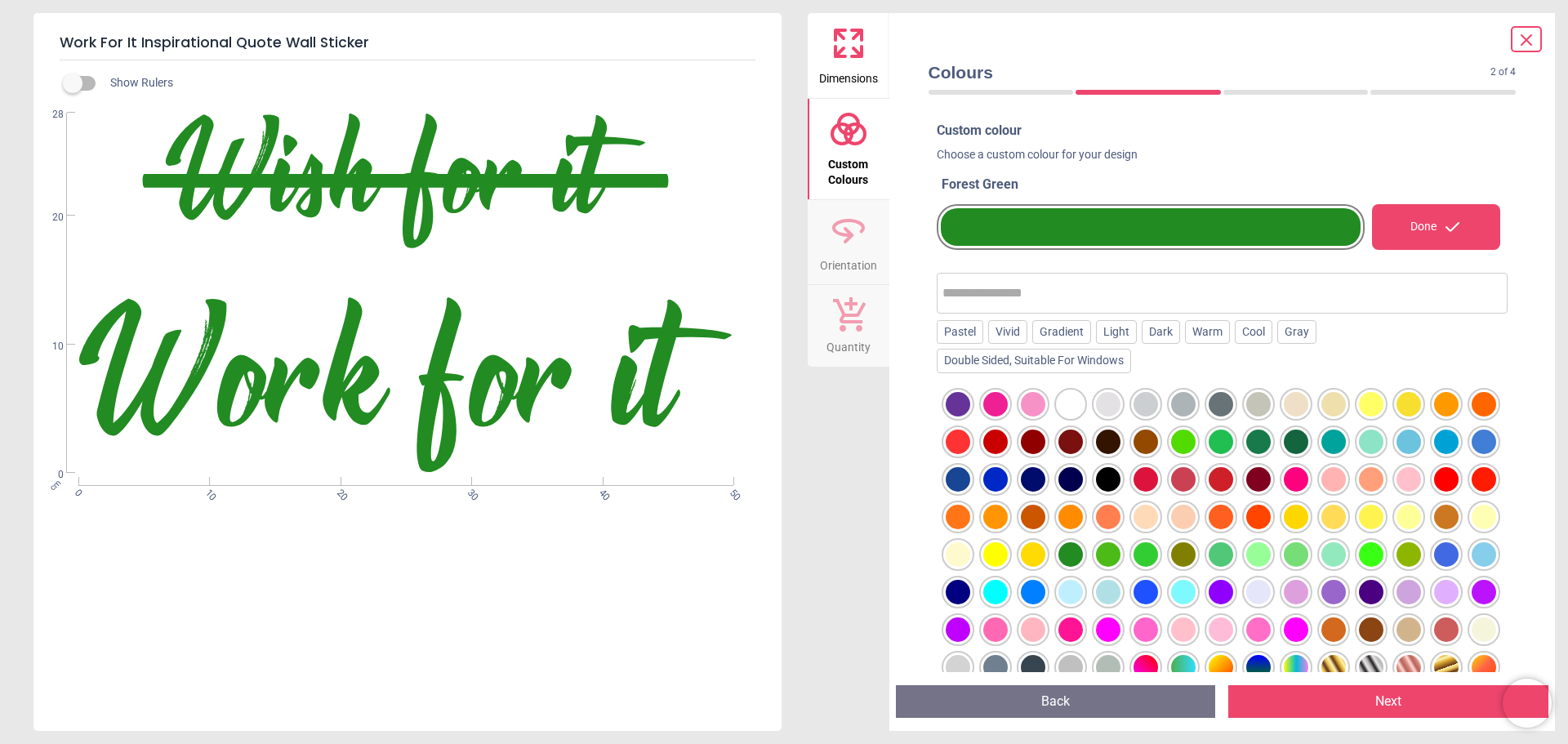
click at [1308, 440] on div at bounding box center [1296, 441] width 24 height 24
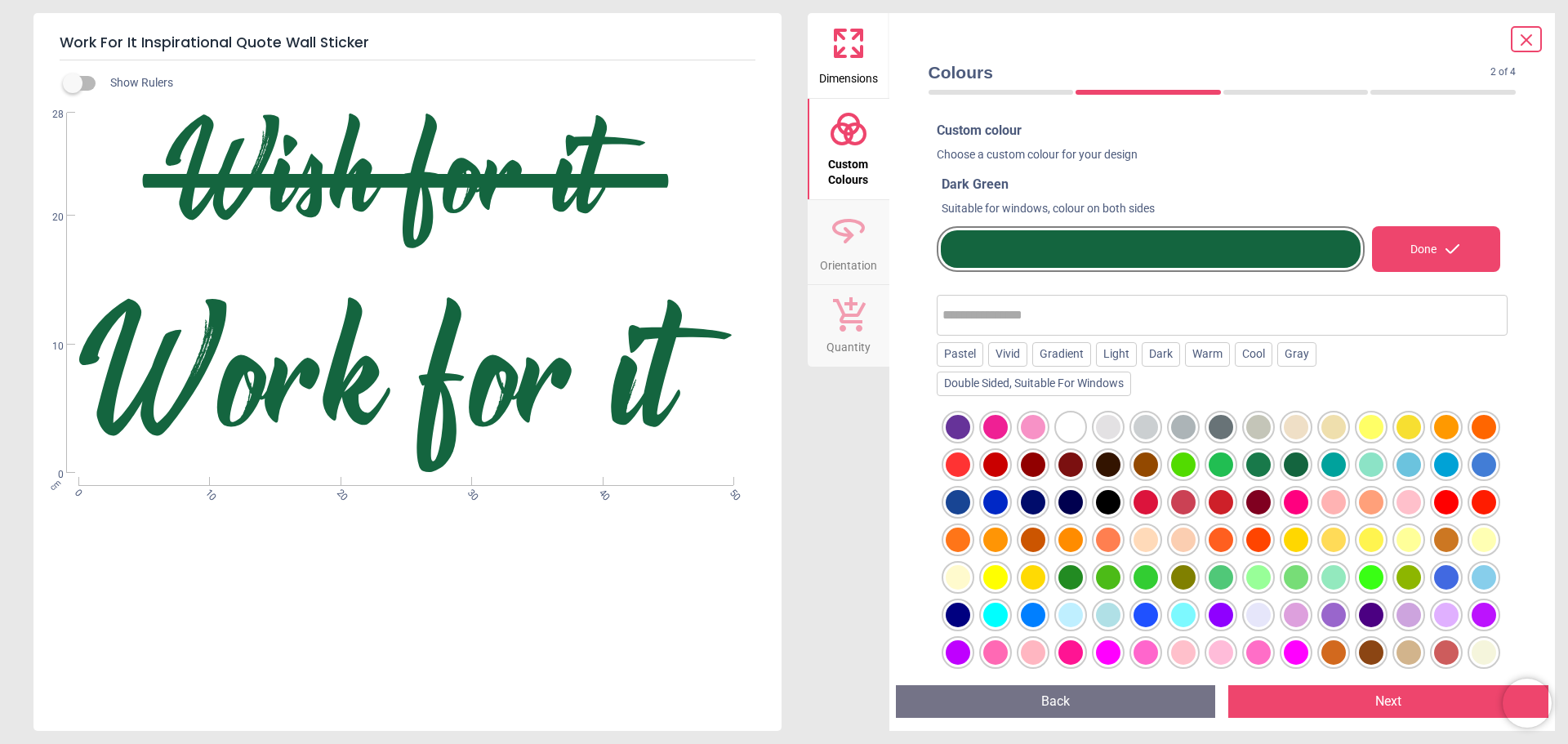
click at [1271, 460] on div at bounding box center [1258, 464] width 24 height 24
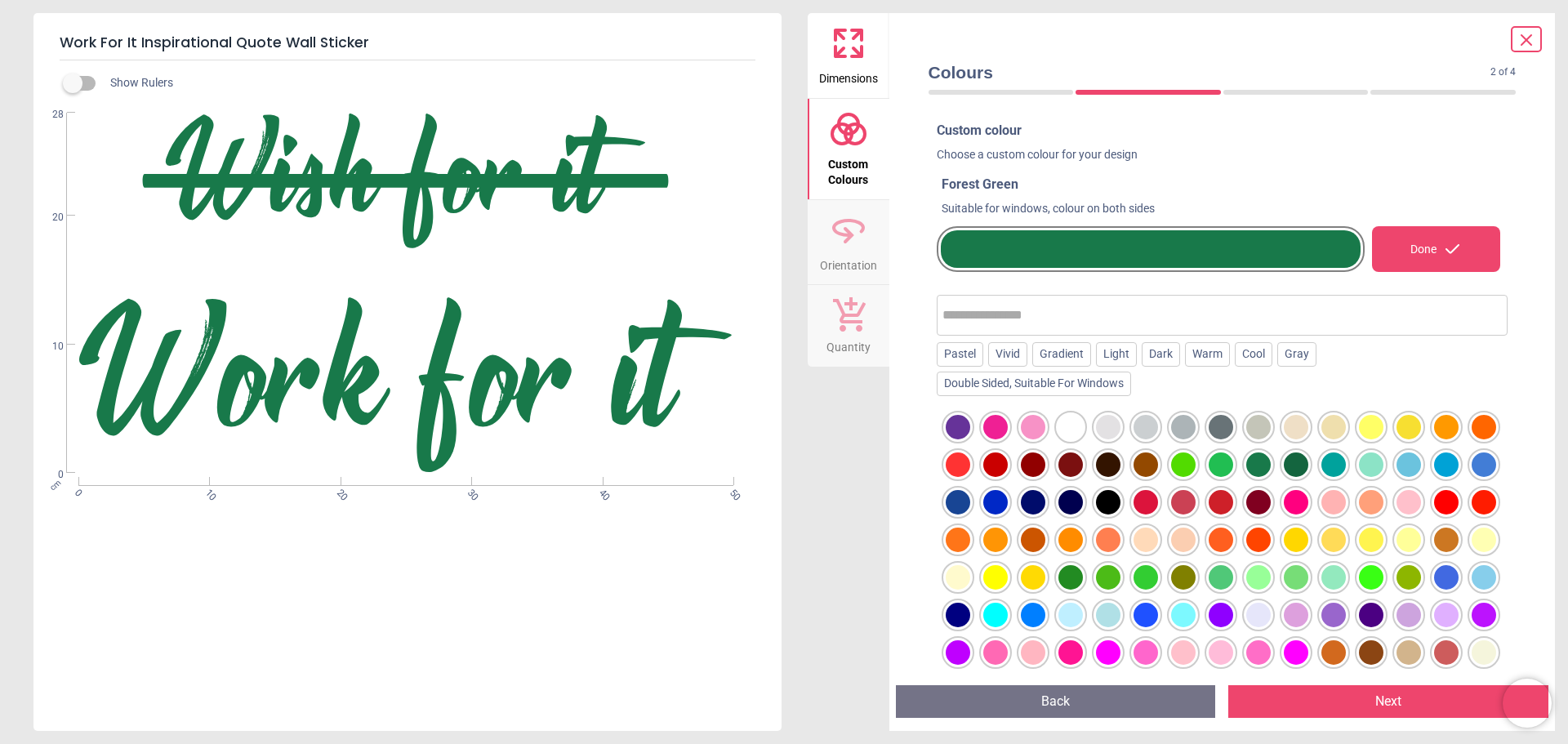
click at [1346, 464] on div at bounding box center [1333, 464] width 24 height 24
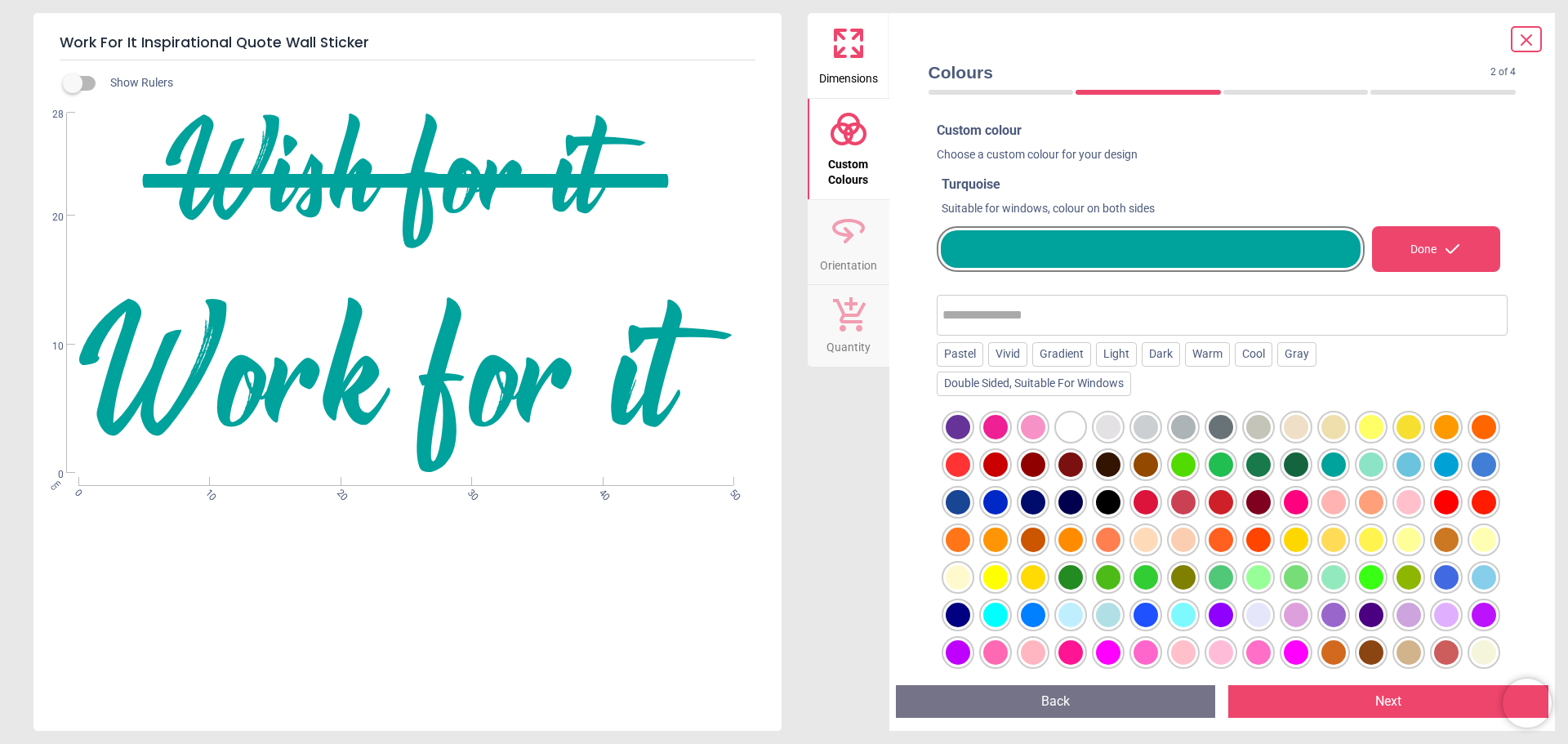
click at [1308, 463] on div at bounding box center [1296, 464] width 24 height 24
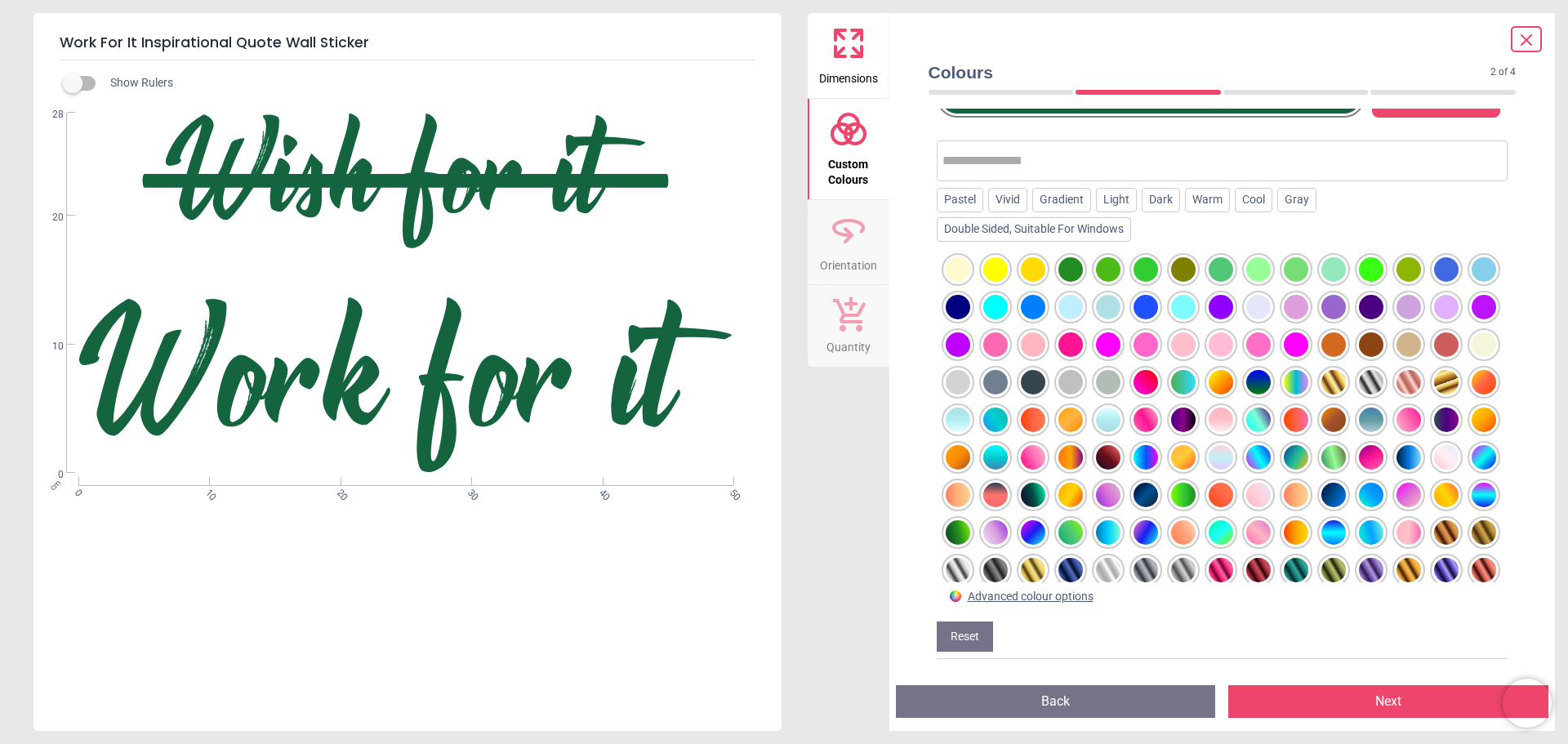
scroll to position [74, 0]
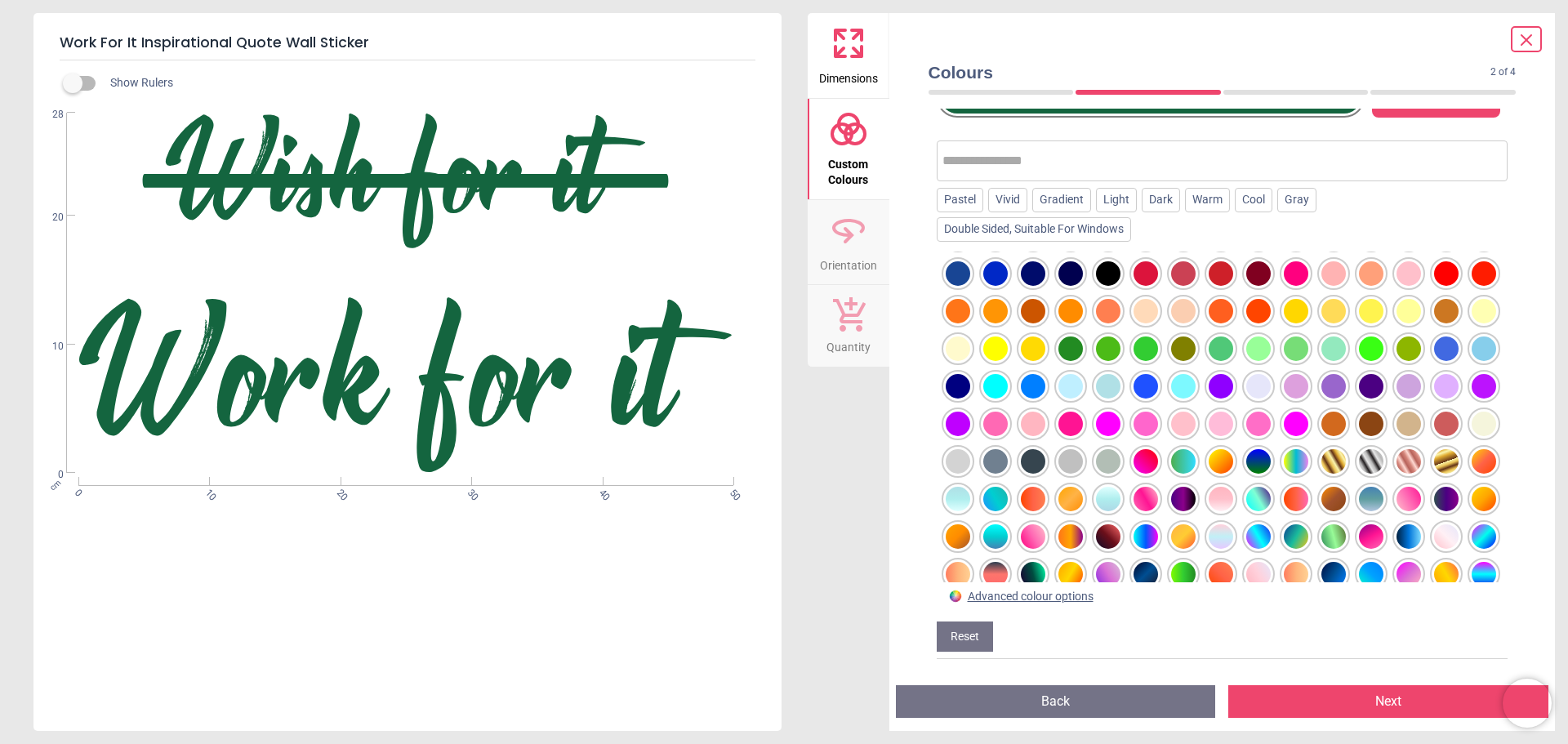
click at [1121, 351] on div at bounding box center [1107, 348] width 24 height 24
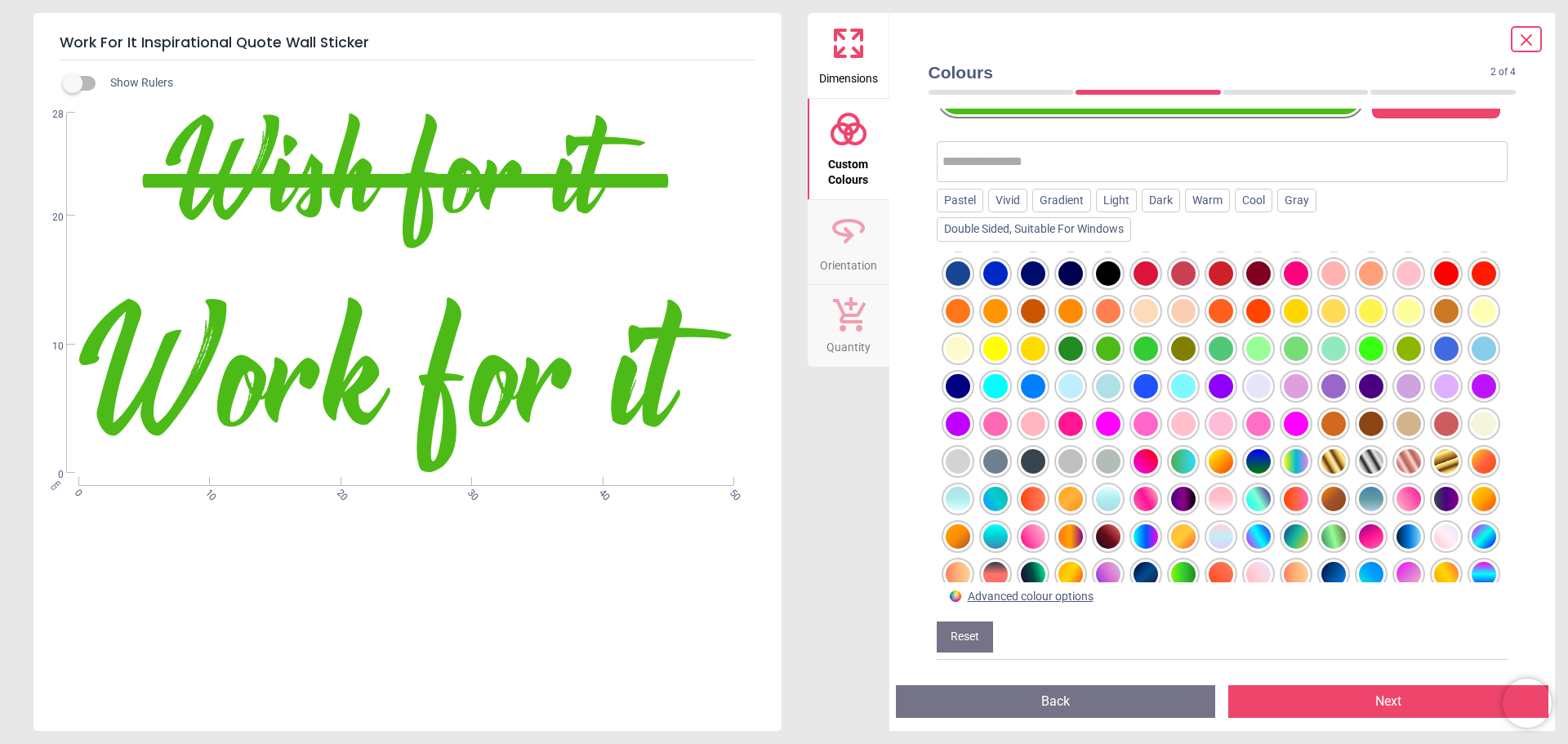
click at [1233, 359] on div at bounding box center [1220, 348] width 24 height 24
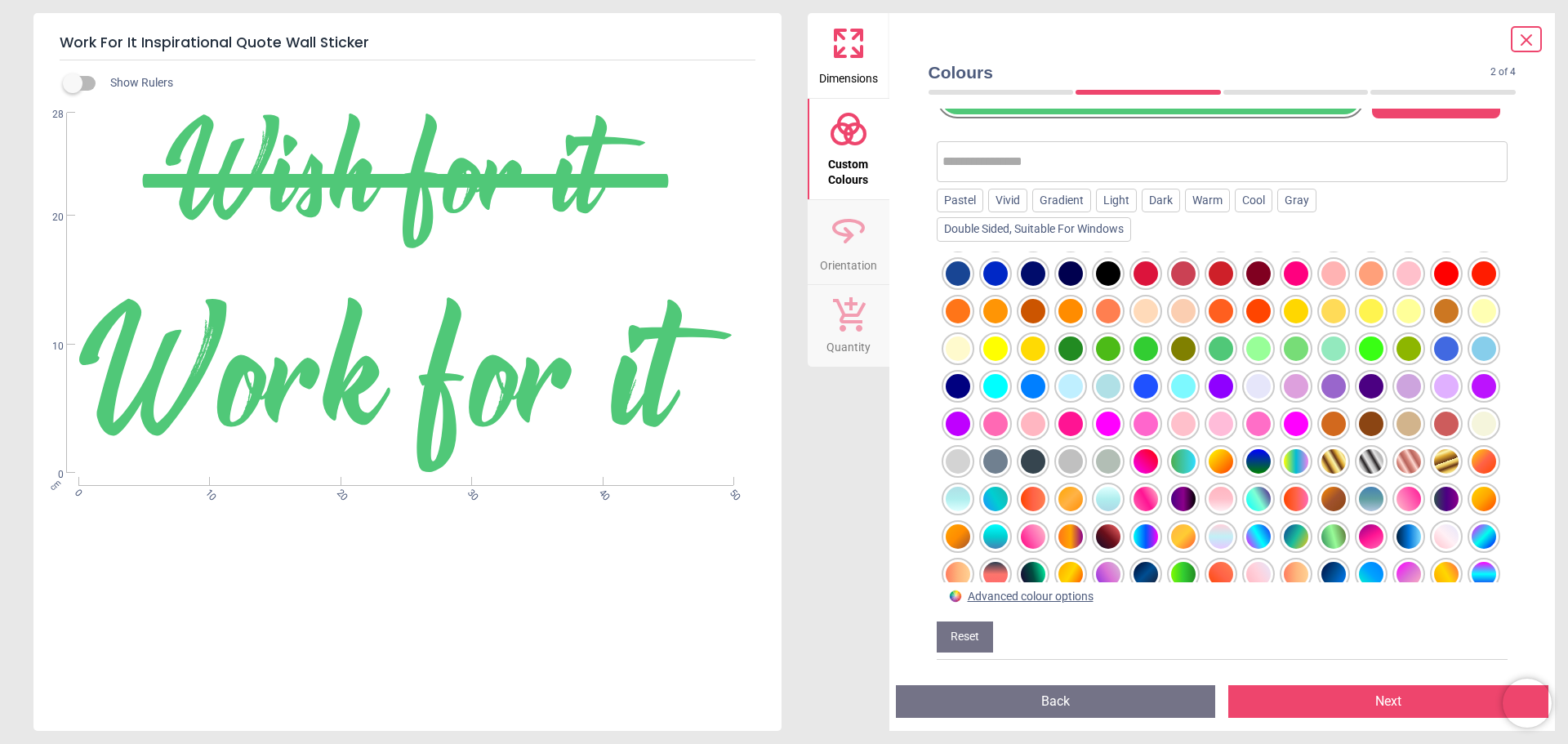
click at [1397, 361] on div at bounding box center [1409, 348] width 24 height 24
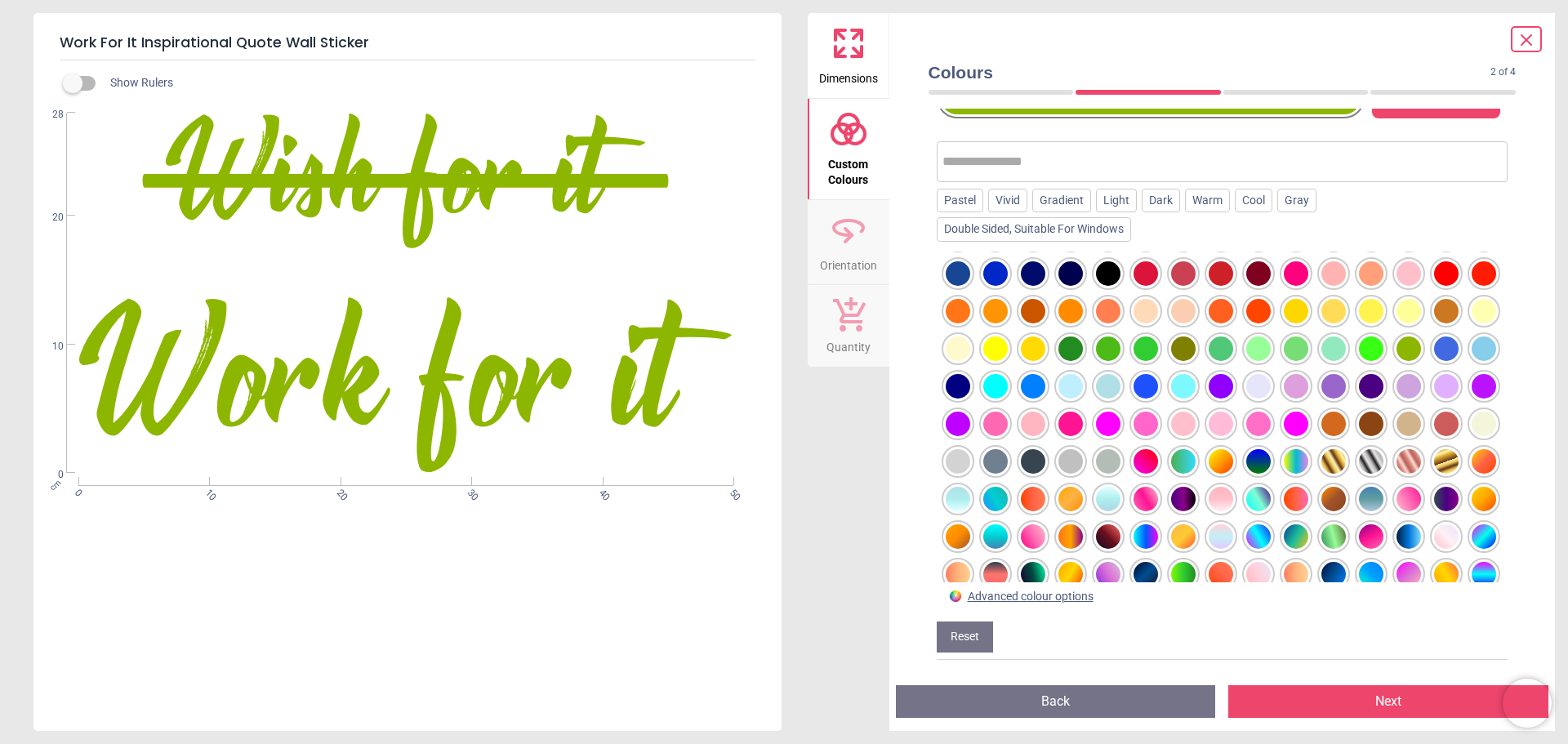
click at [1359, 361] on div at bounding box center [1371, 348] width 24 height 24
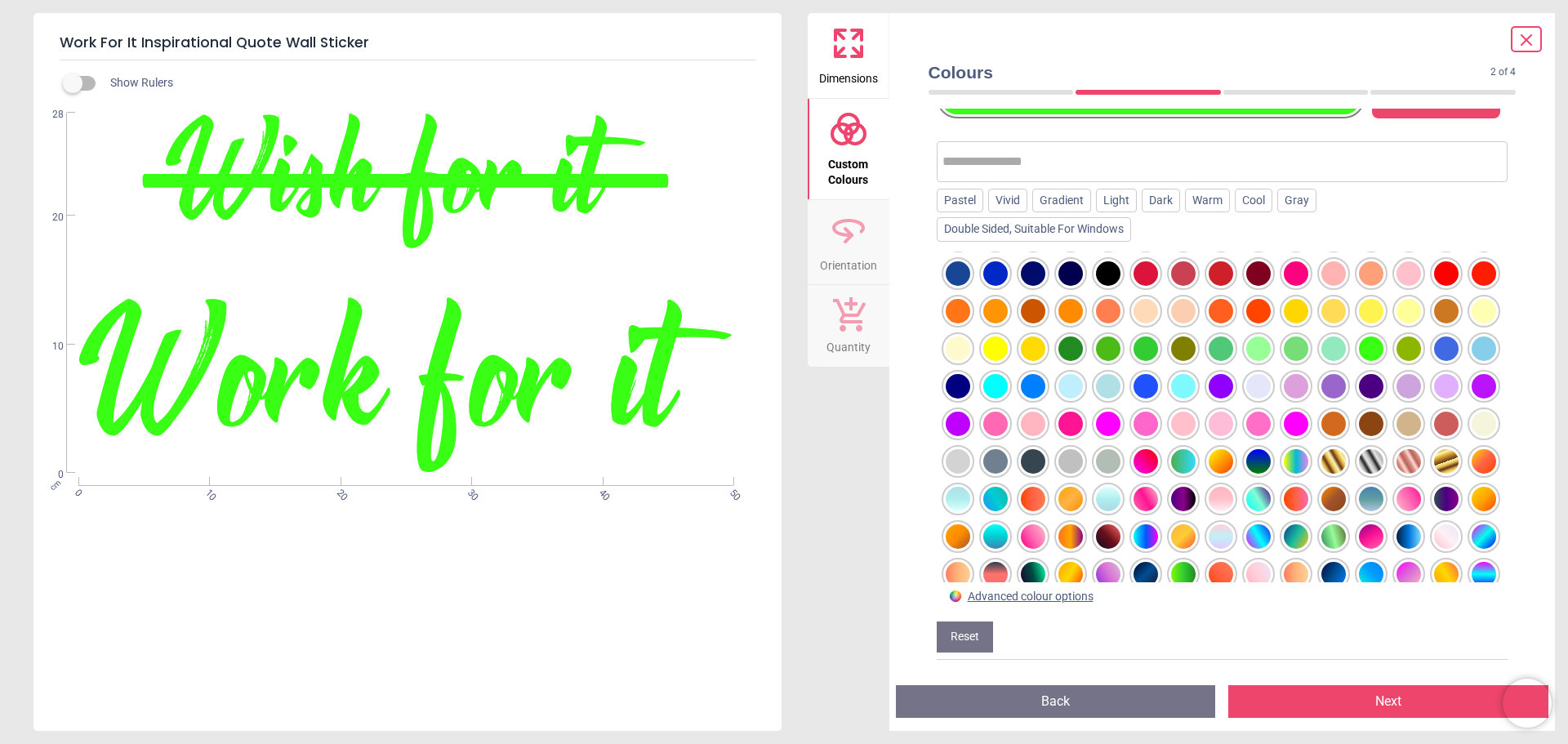
click at [937, 388] on div at bounding box center [1222, 417] width 572 height 331
click at [1322, 361] on div at bounding box center [1333, 348] width 24 height 24
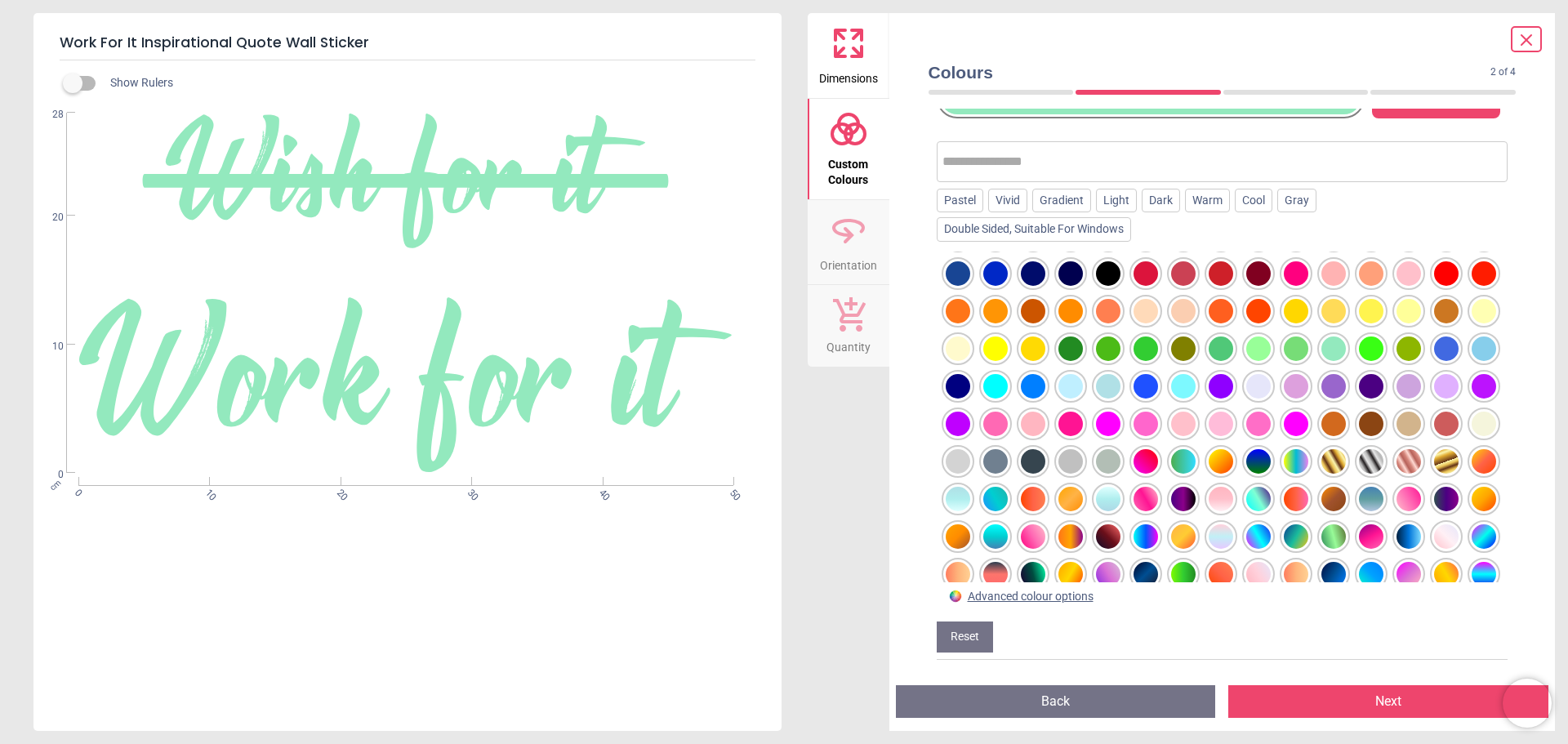
click at [1308, 344] on div at bounding box center [1296, 348] width 24 height 24
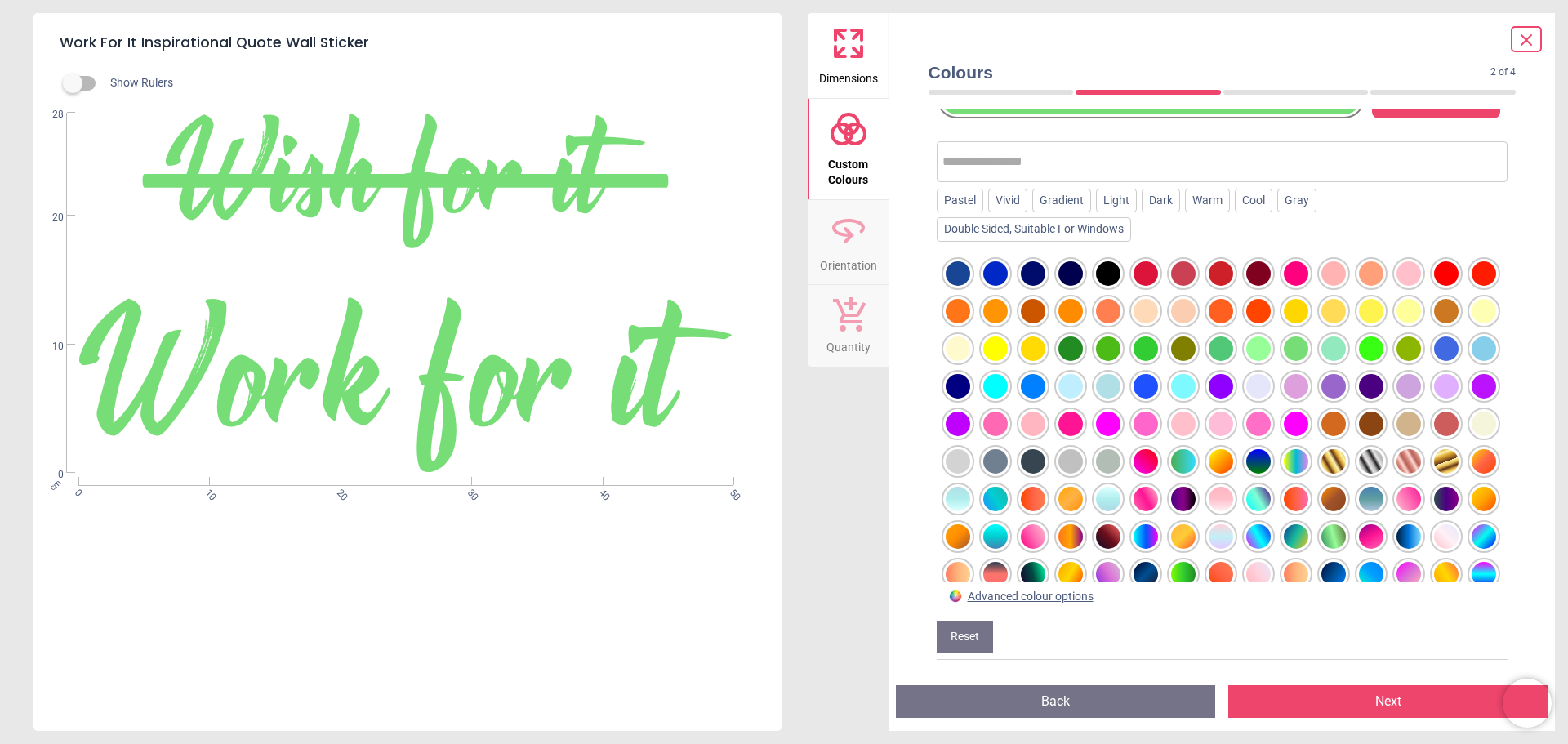
click at [1271, 352] on div at bounding box center [1258, 348] width 24 height 24
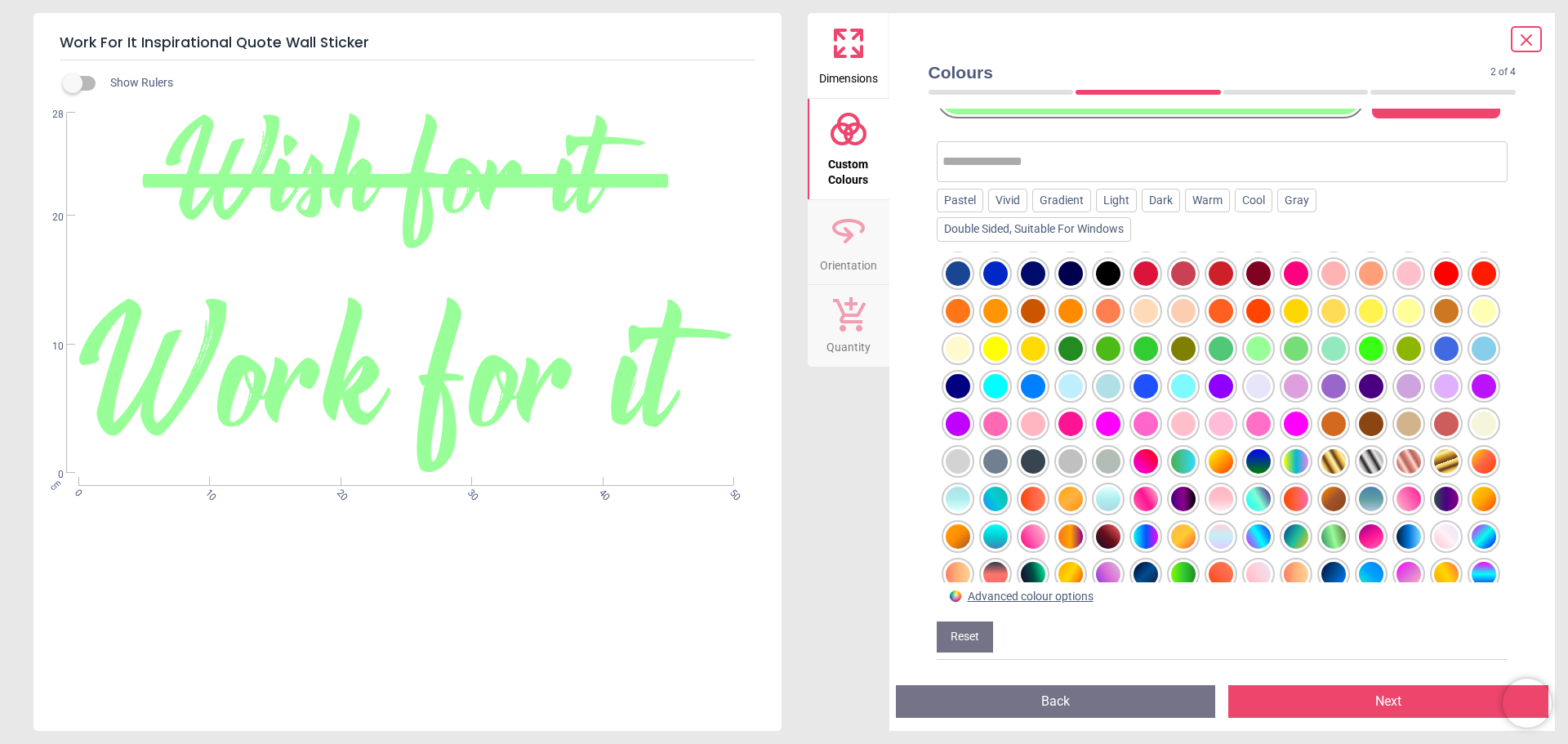
click at [1083, 347] on div at bounding box center [1070, 348] width 24 height 24
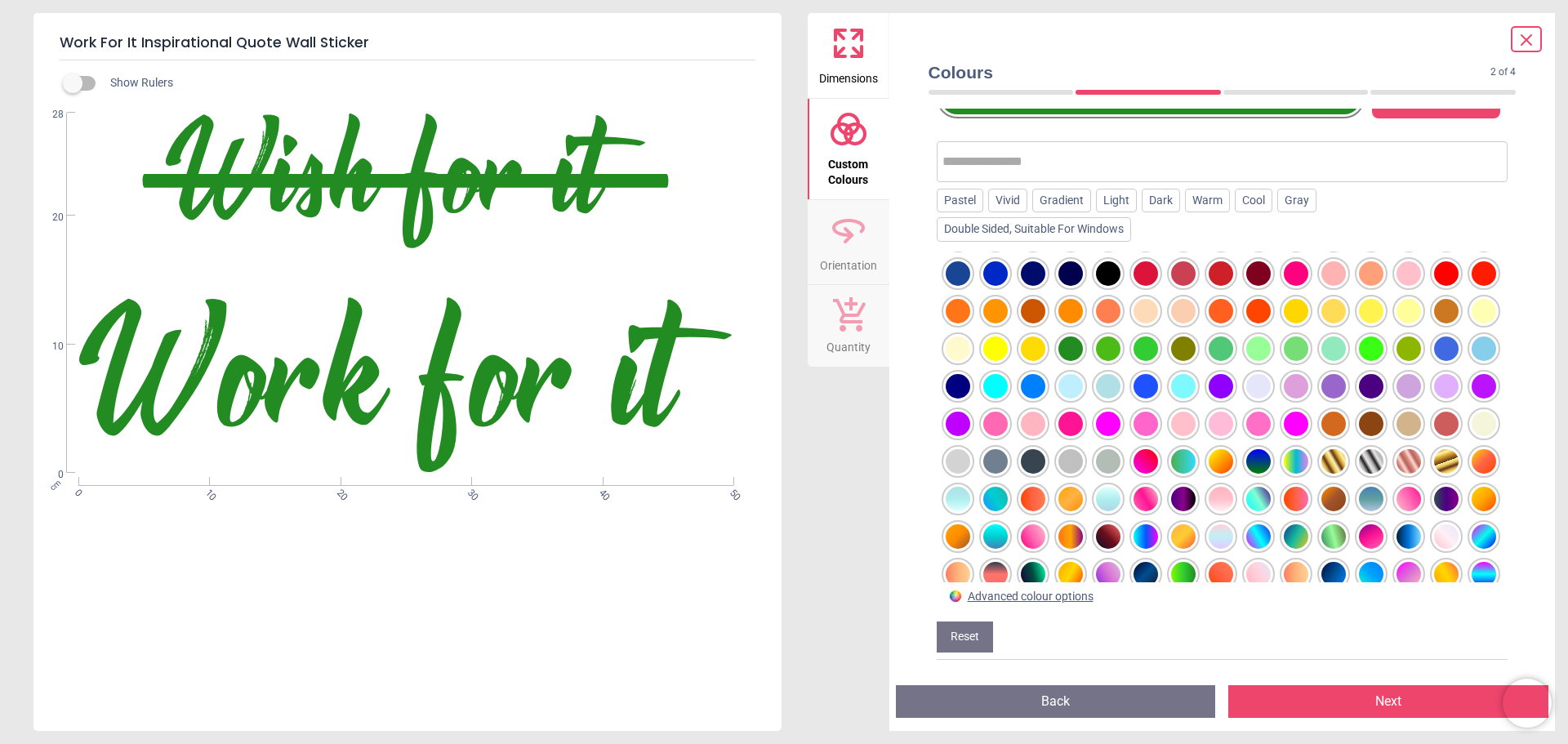
click at [1233, 347] on div at bounding box center [1220, 348] width 24 height 24
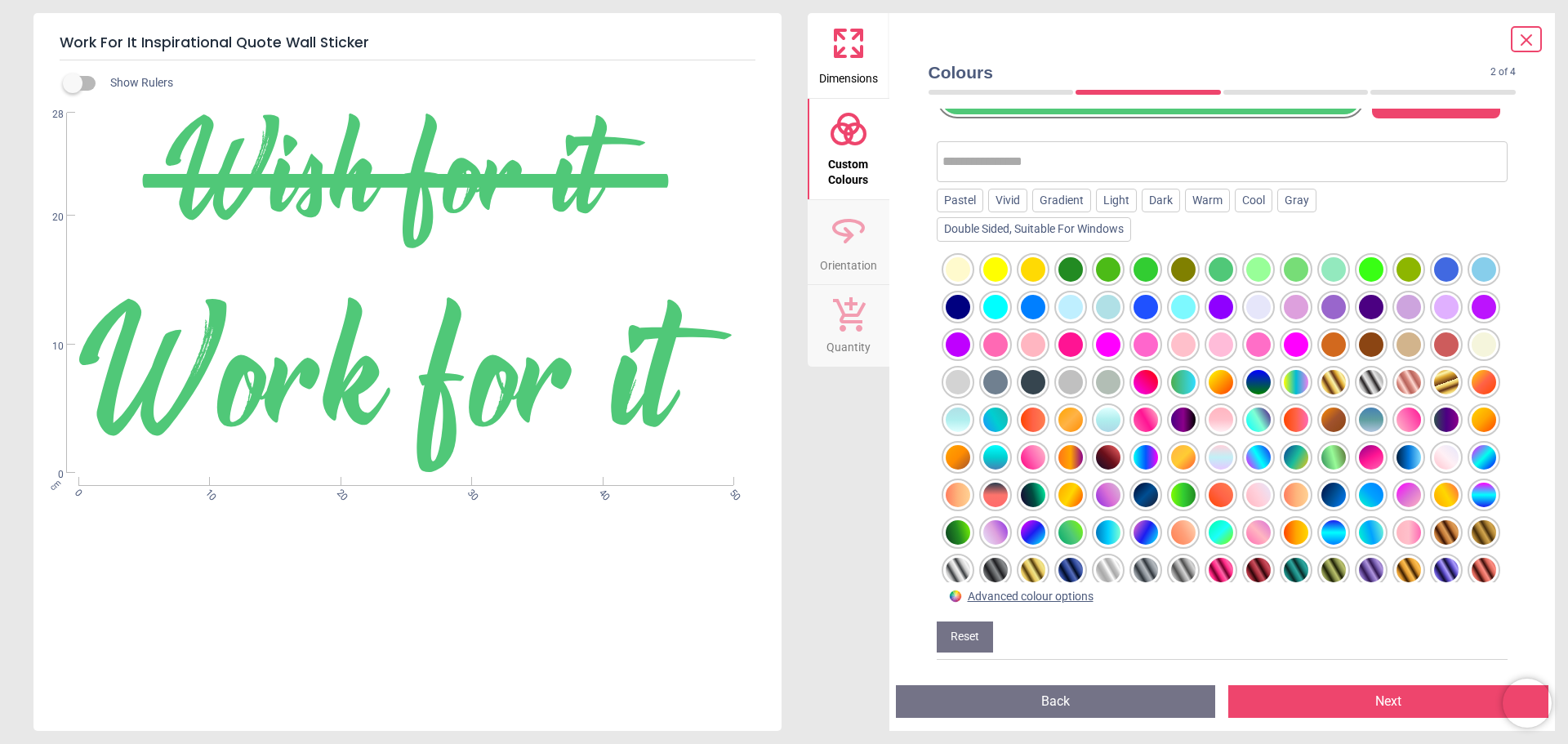
scroll to position [237, 0]
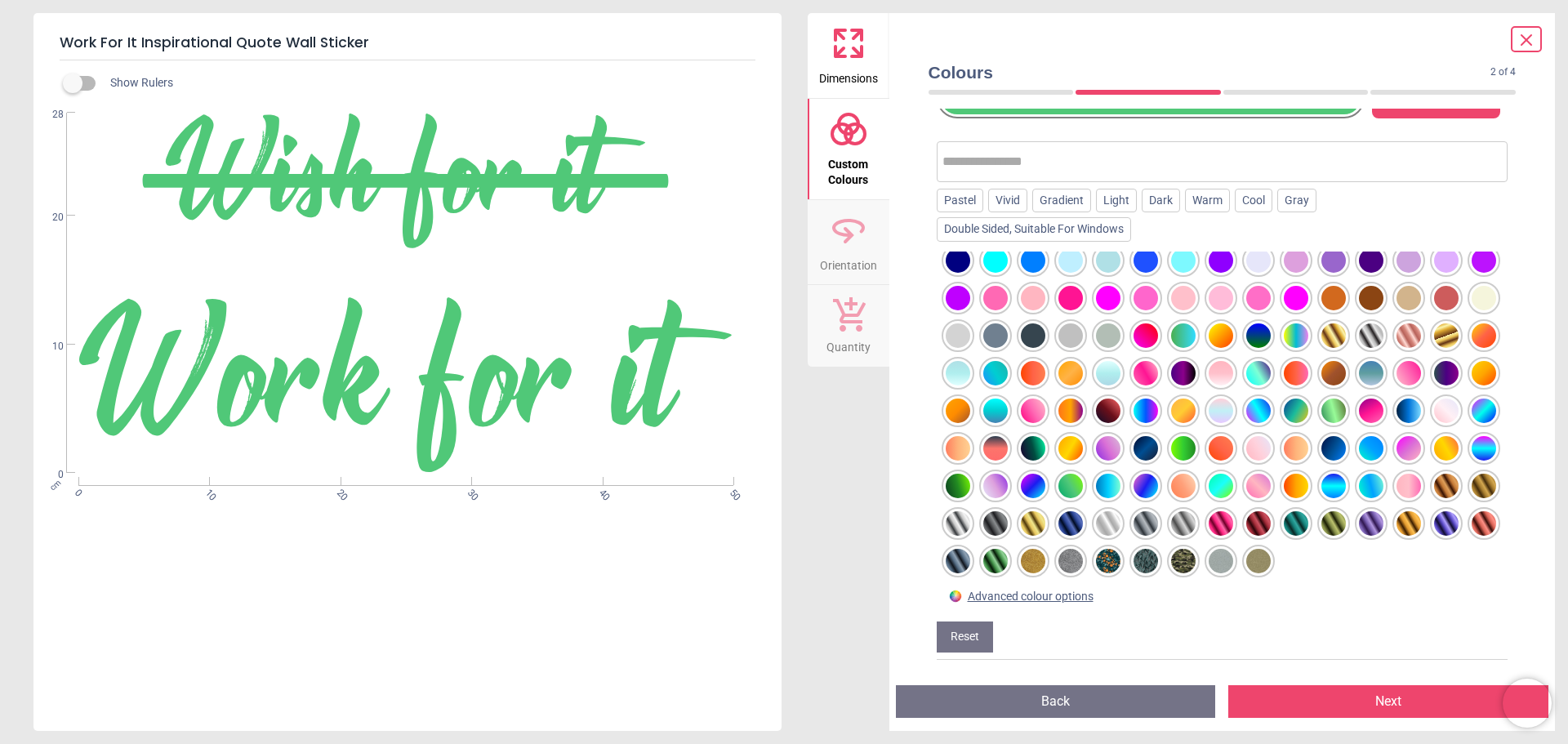
click at [1322, 411] on div at bounding box center [1333, 410] width 24 height 24
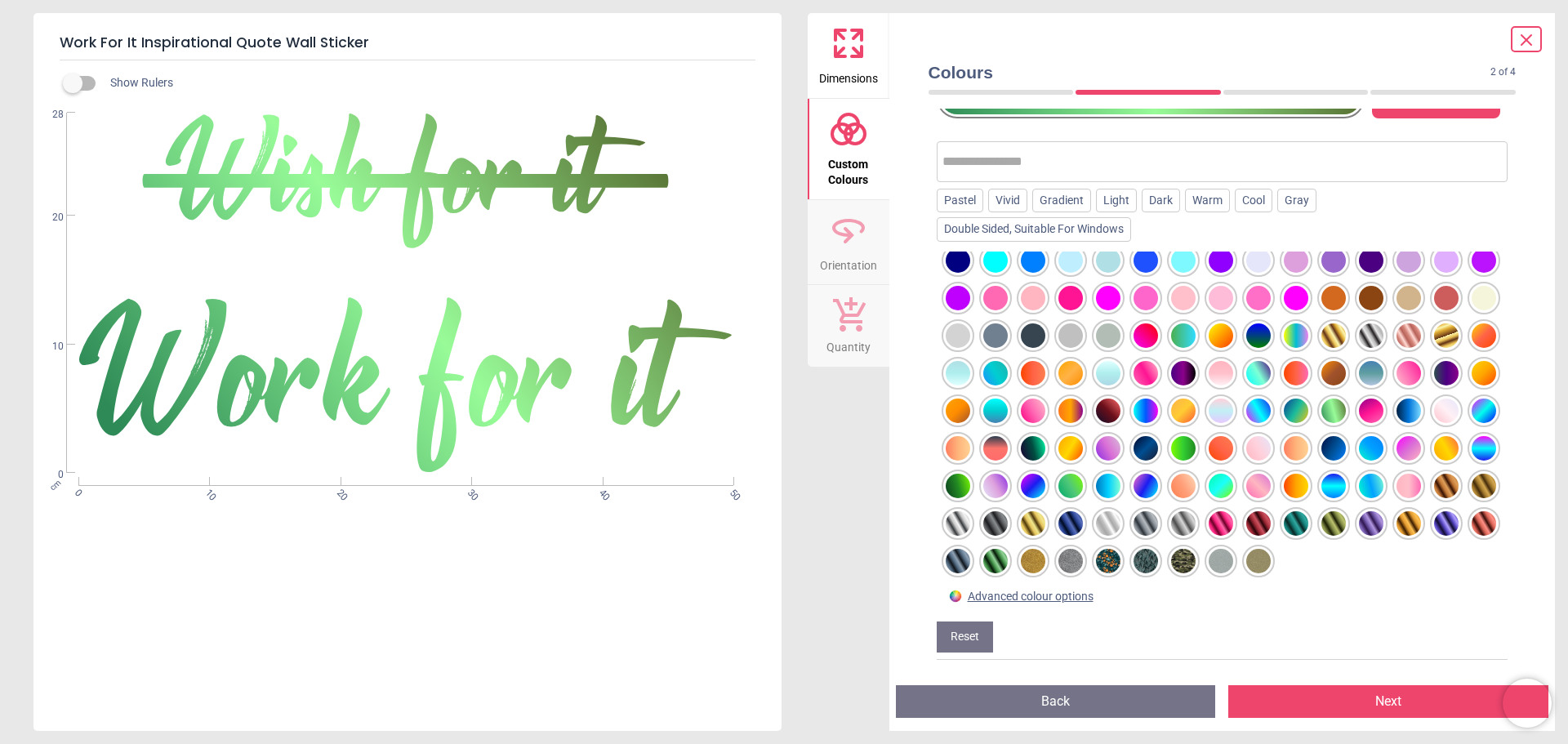
click at [1171, 437] on div at bounding box center [1183, 448] width 24 height 24
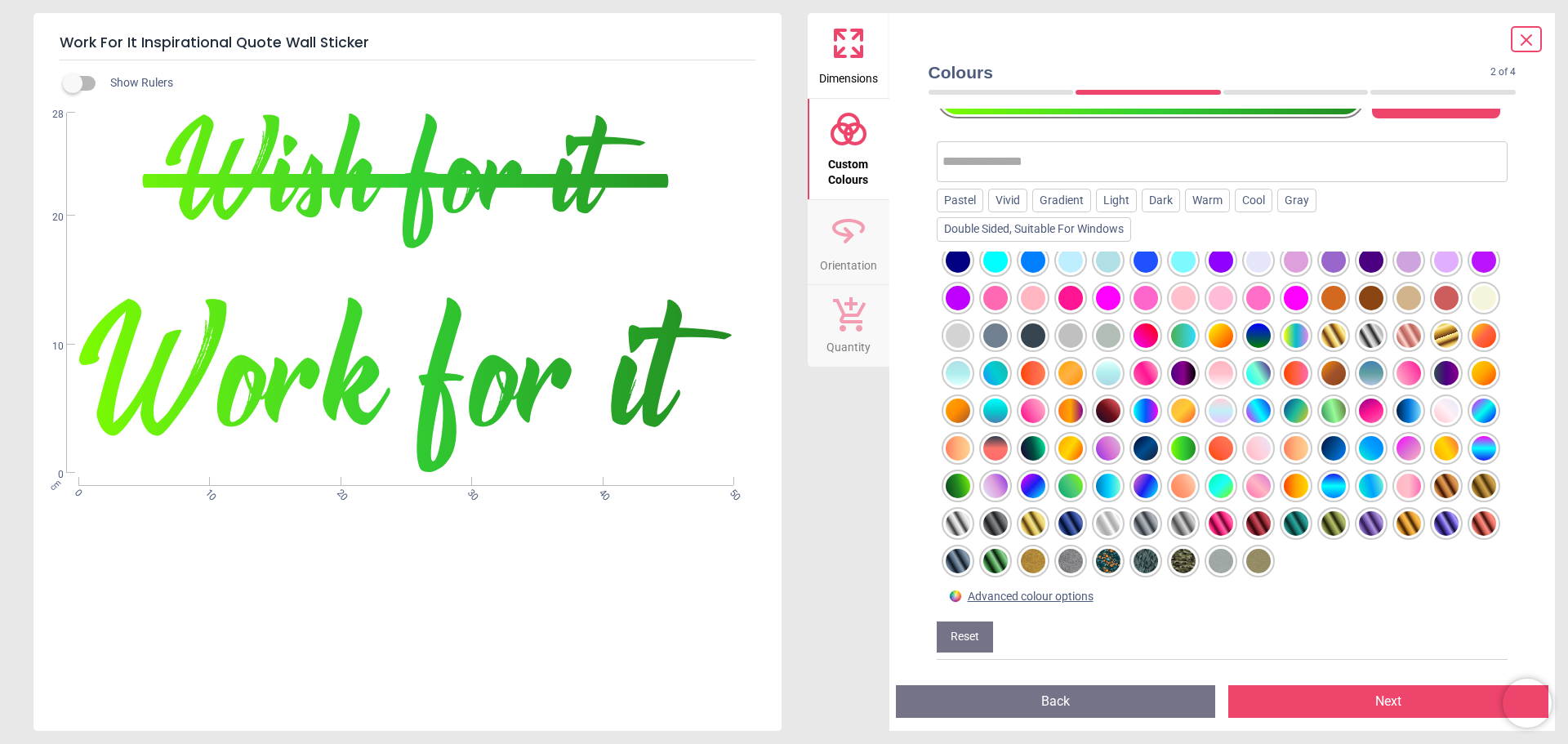
click at [1058, 479] on div at bounding box center [1070, 485] width 24 height 24
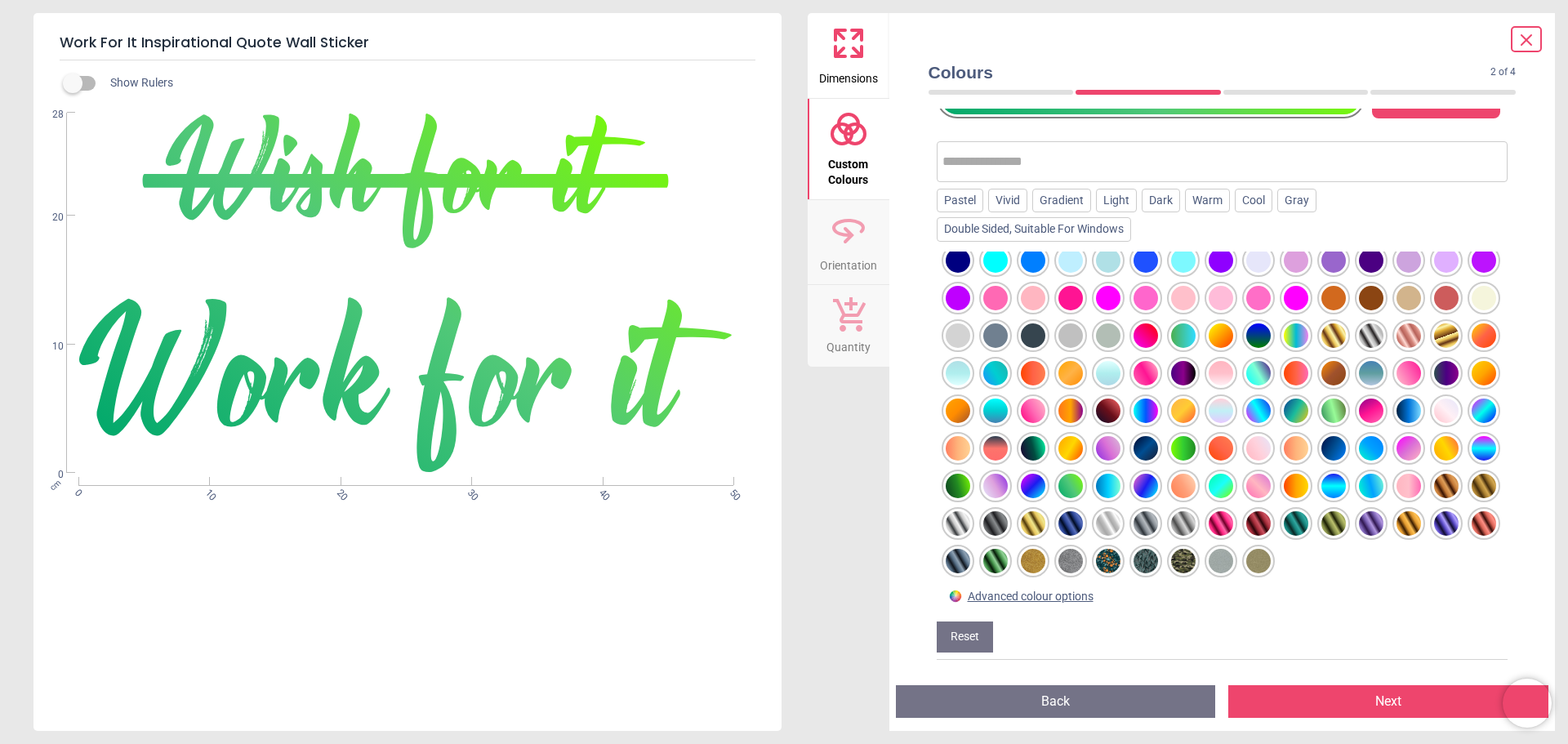
click at [984, 563] on div at bounding box center [995, 561] width 24 height 24
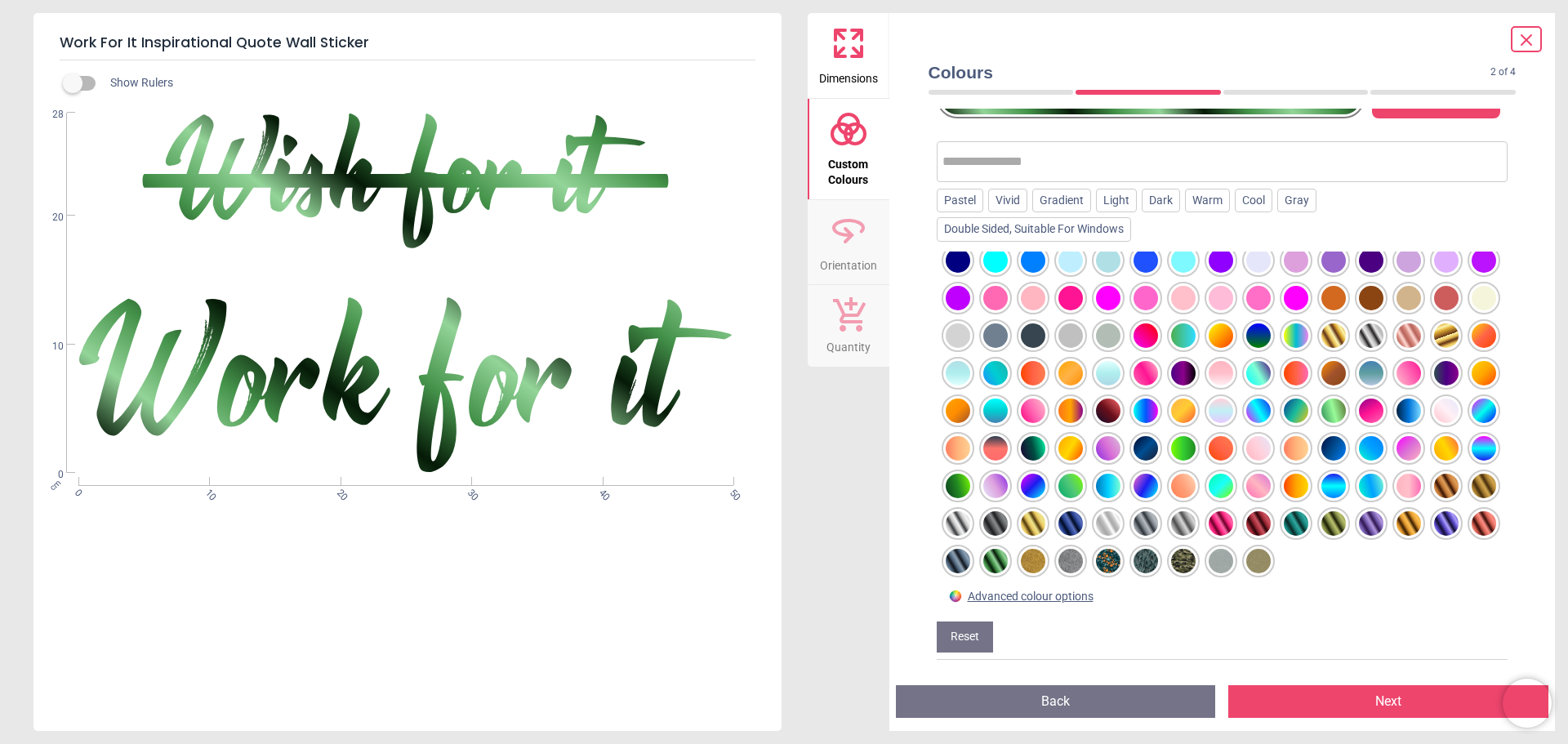
click at [1046, 436] on div at bounding box center [1033, 448] width 24 height 24
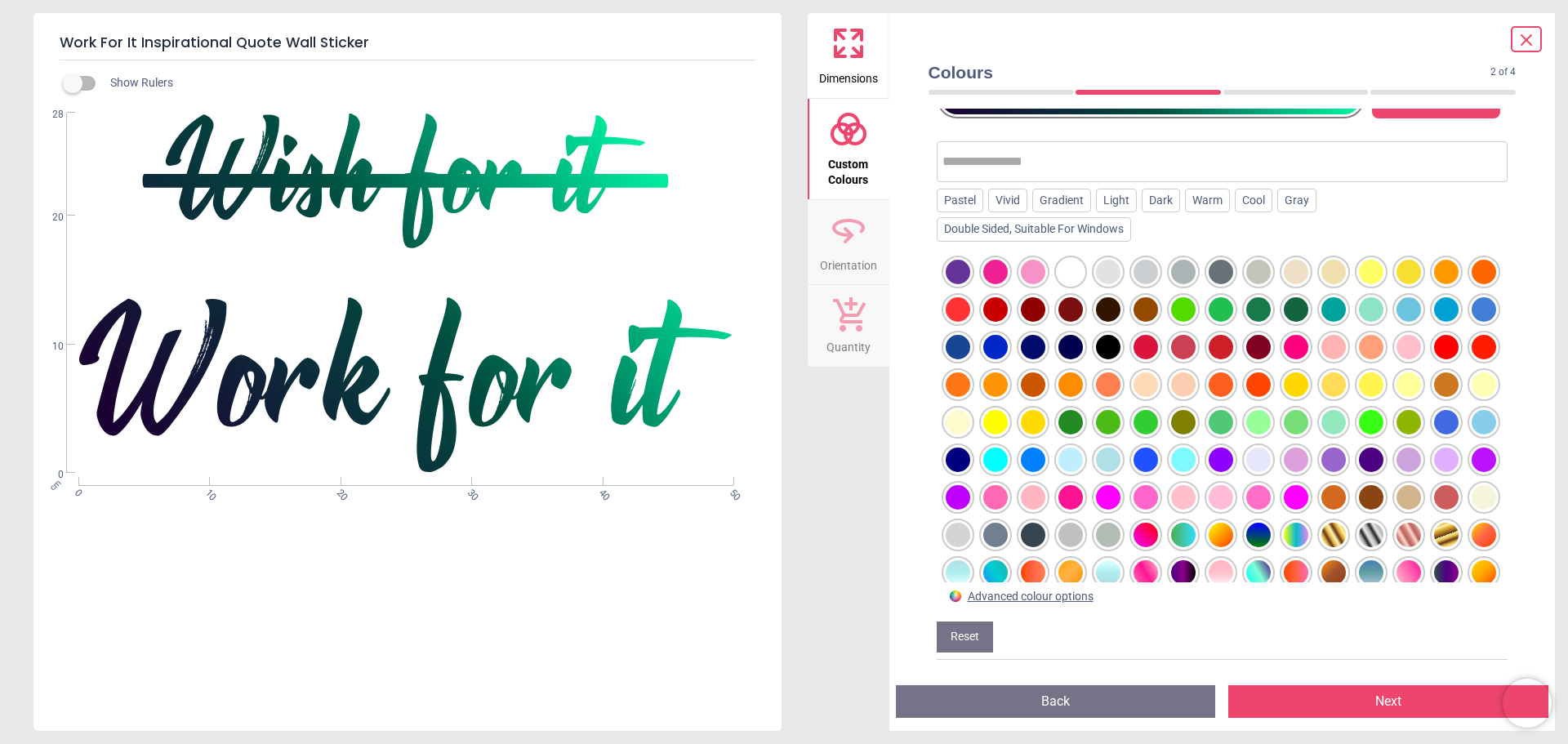
scroll to position [0, 0]
click at [1308, 313] on div at bounding box center [1296, 310] width 24 height 24
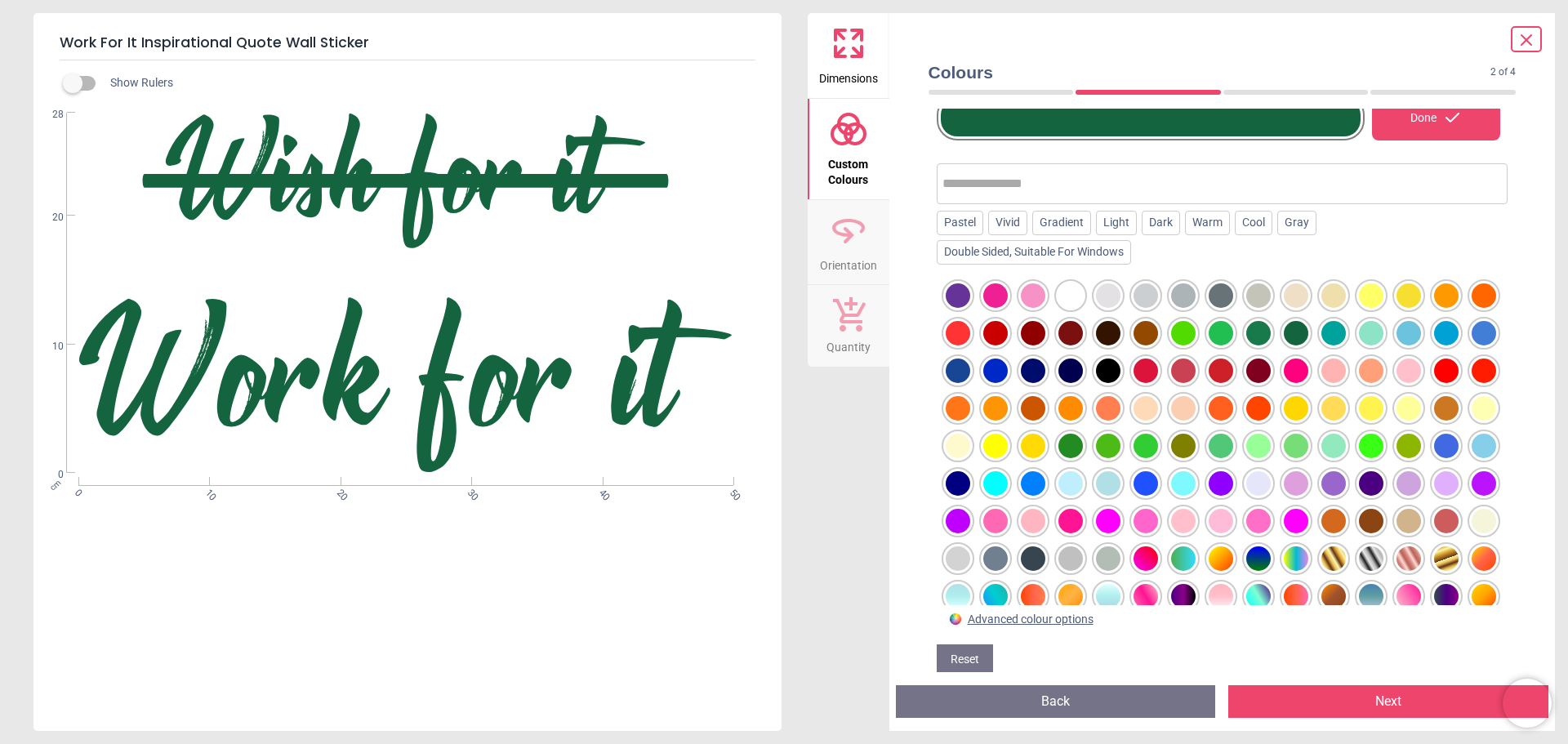
scroll to position [154, 0]
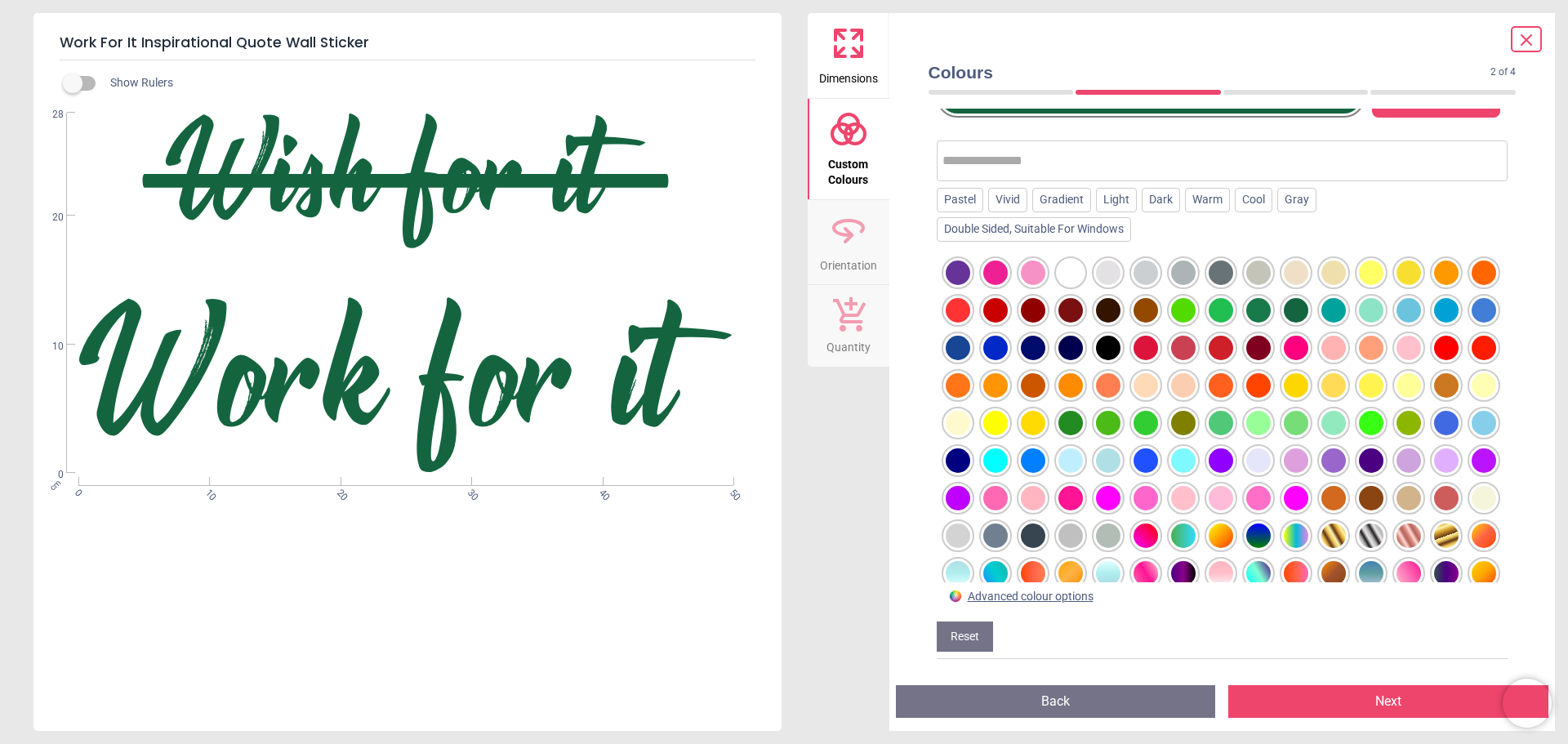
click at [850, 67] on span "Dimensions" at bounding box center [849, 74] width 59 height 24
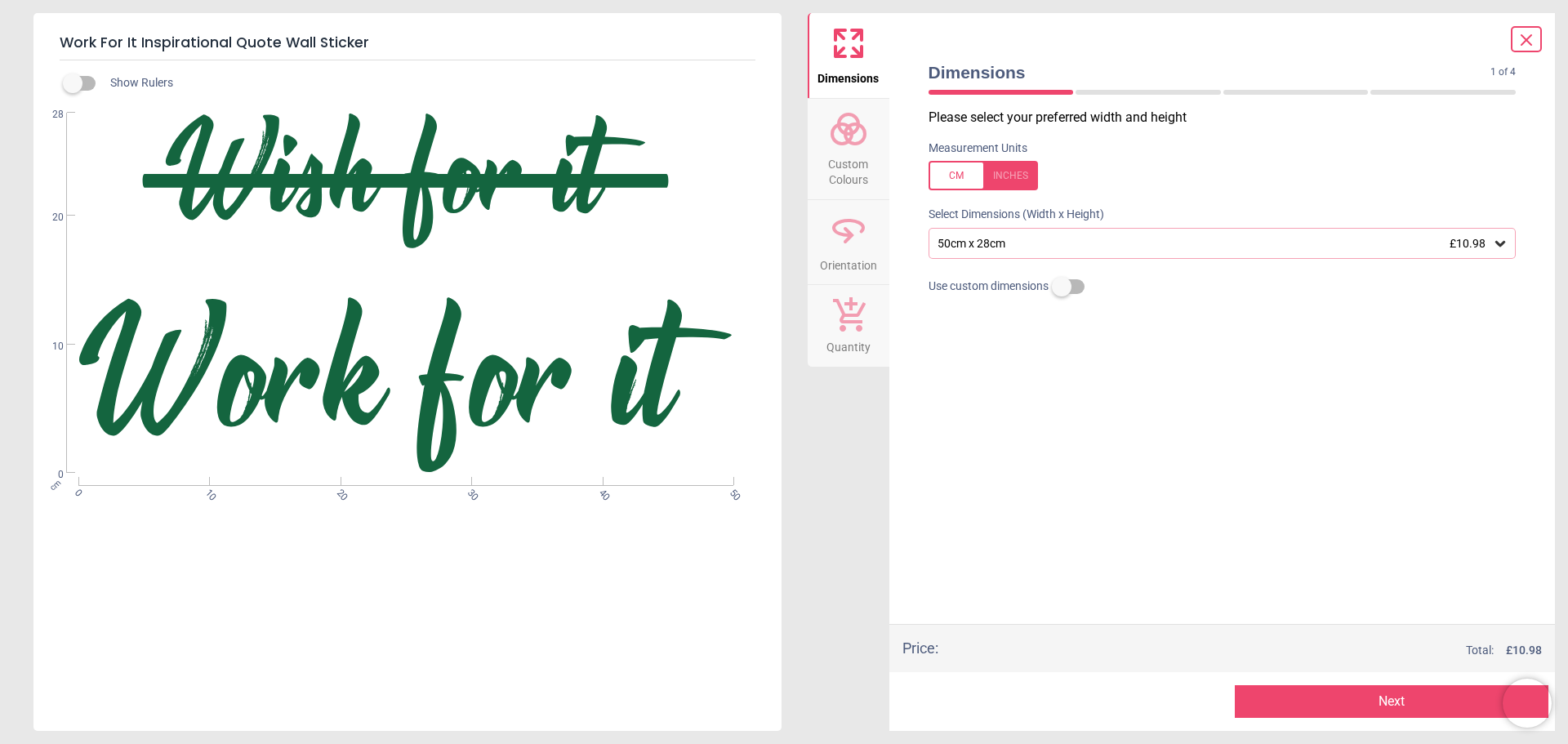
click at [1077, 235] on div "50cm x 28cm £10.98" at bounding box center [1222, 243] width 588 height 31
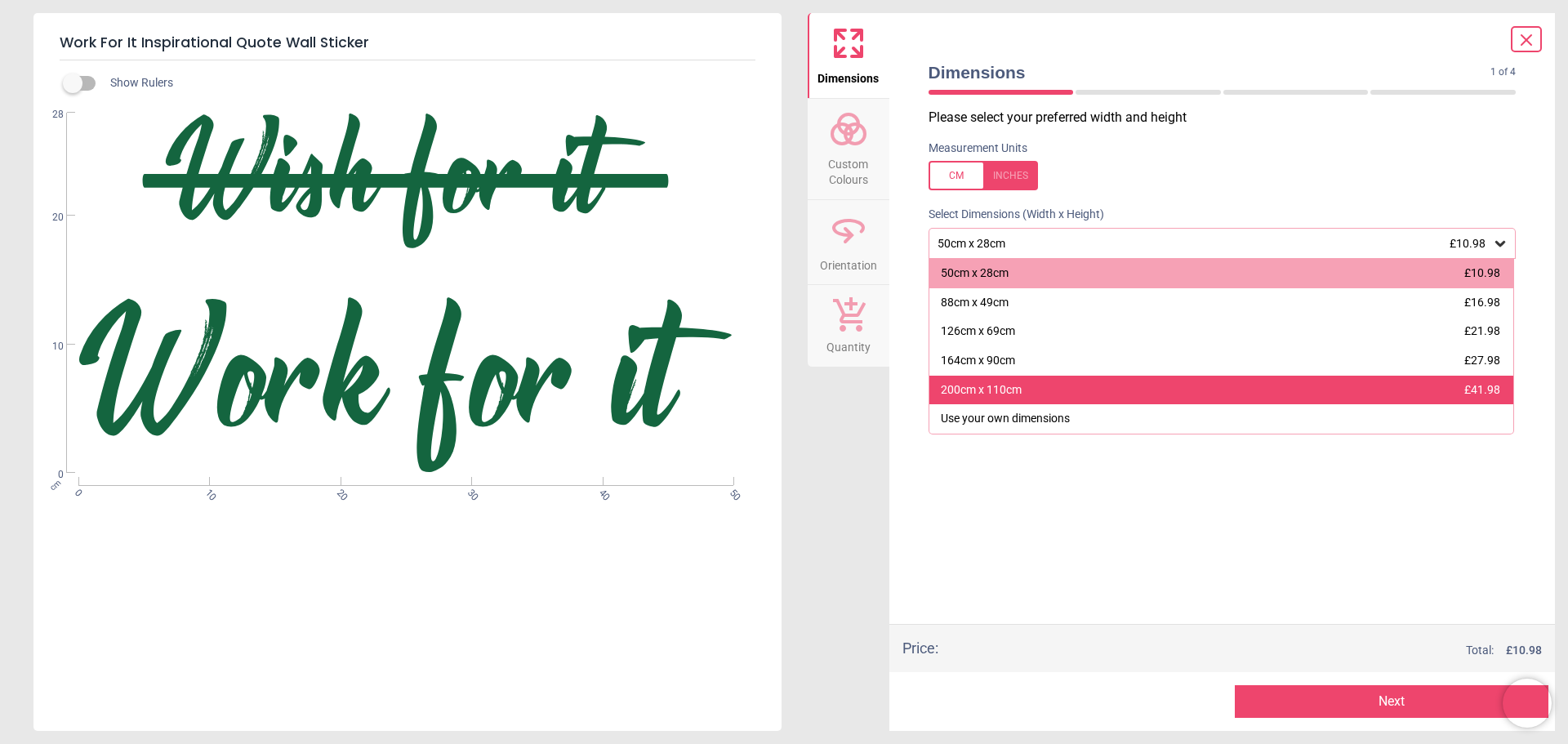
click at [1050, 401] on div "200cm x 110cm £41.98" at bounding box center [1222, 390] width 585 height 29
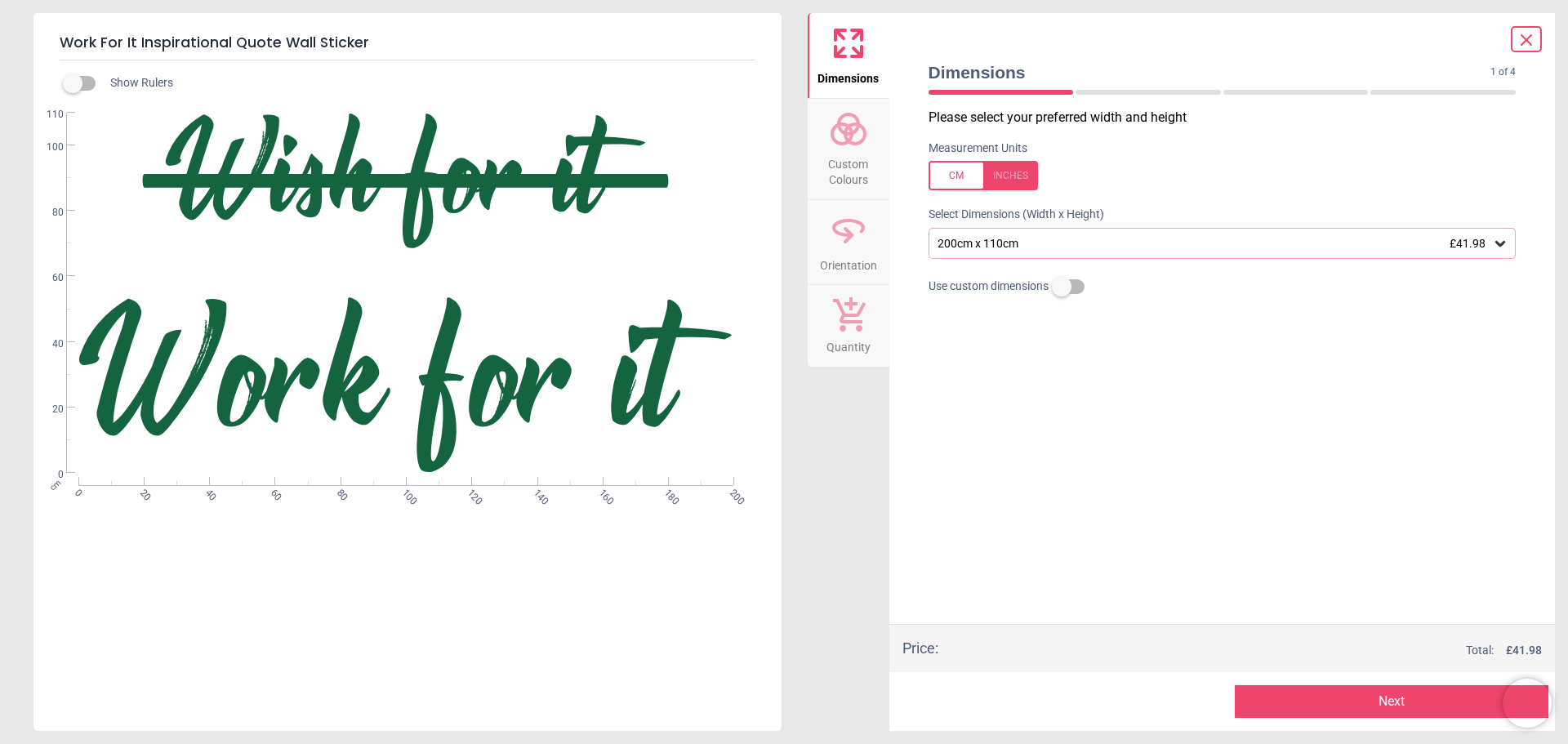
drag, startPoint x: 836, startPoint y: 155, endPoint x: 822, endPoint y: 155, distance: 14.0
click at [835, 154] on span "Custom Colours" at bounding box center [848, 168] width 78 height 40
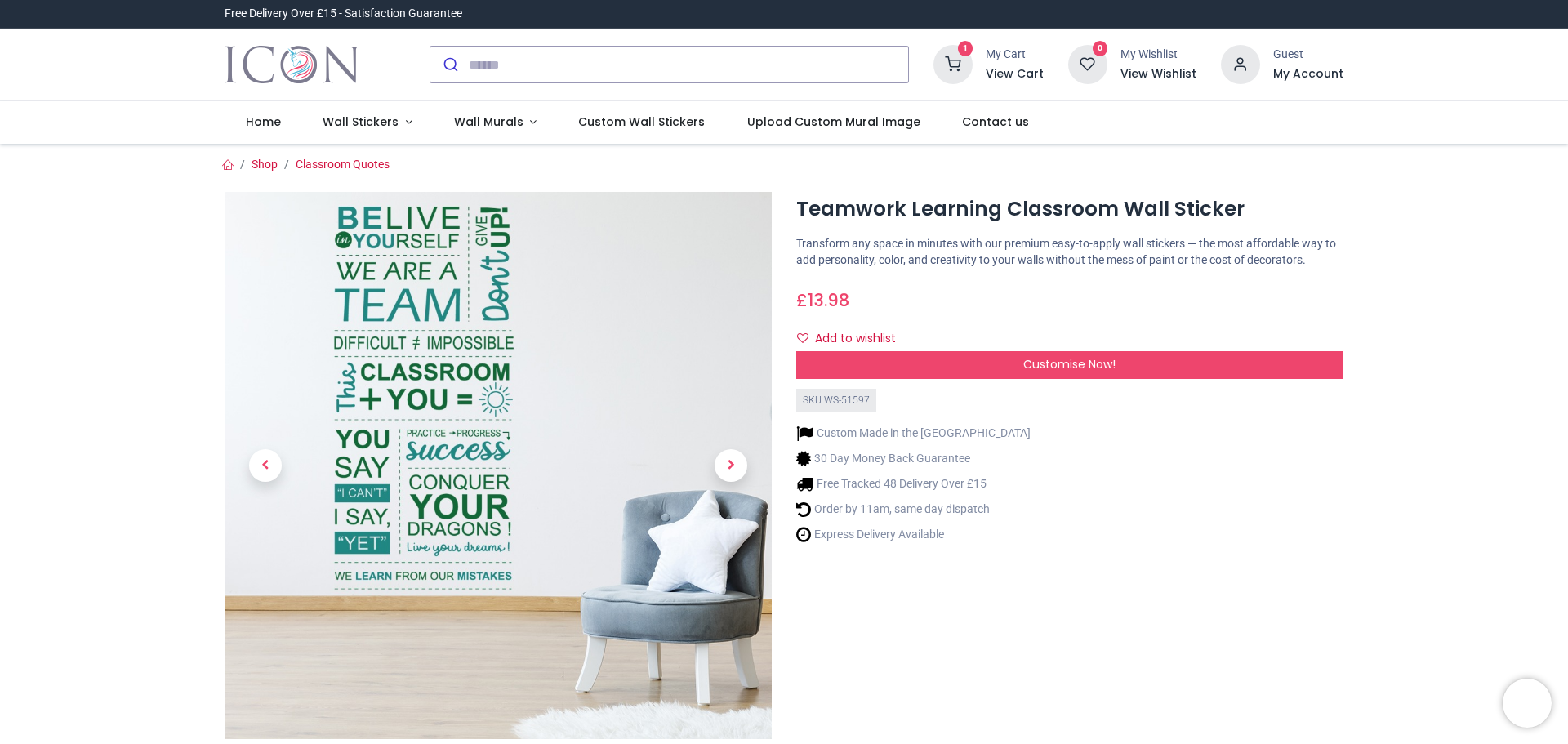
click at [393, 363] on img at bounding box center [498, 465] width 547 height 547
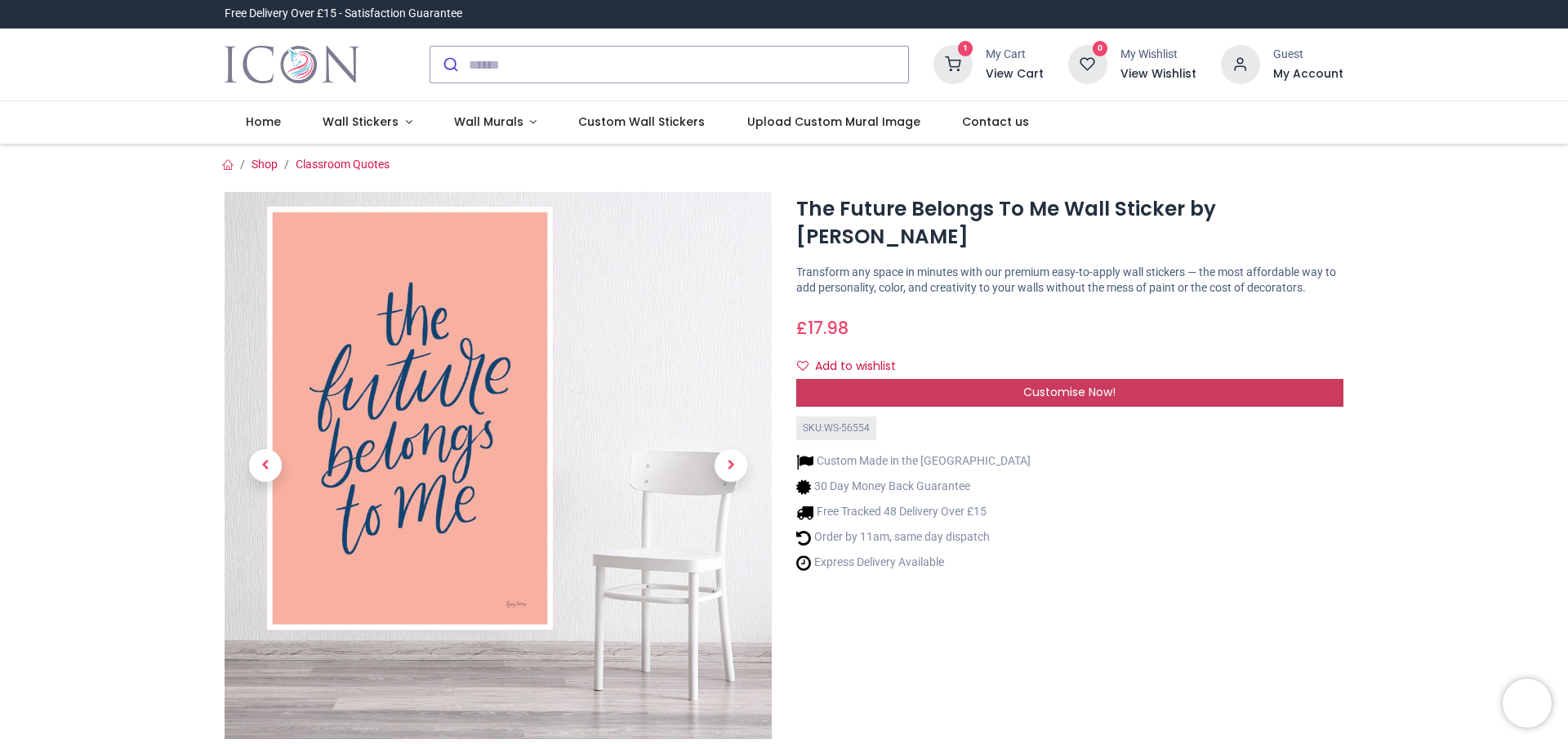
click at [1095, 390] on span "Customise Now!" at bounding box center [1070, 392] width 93 height 16
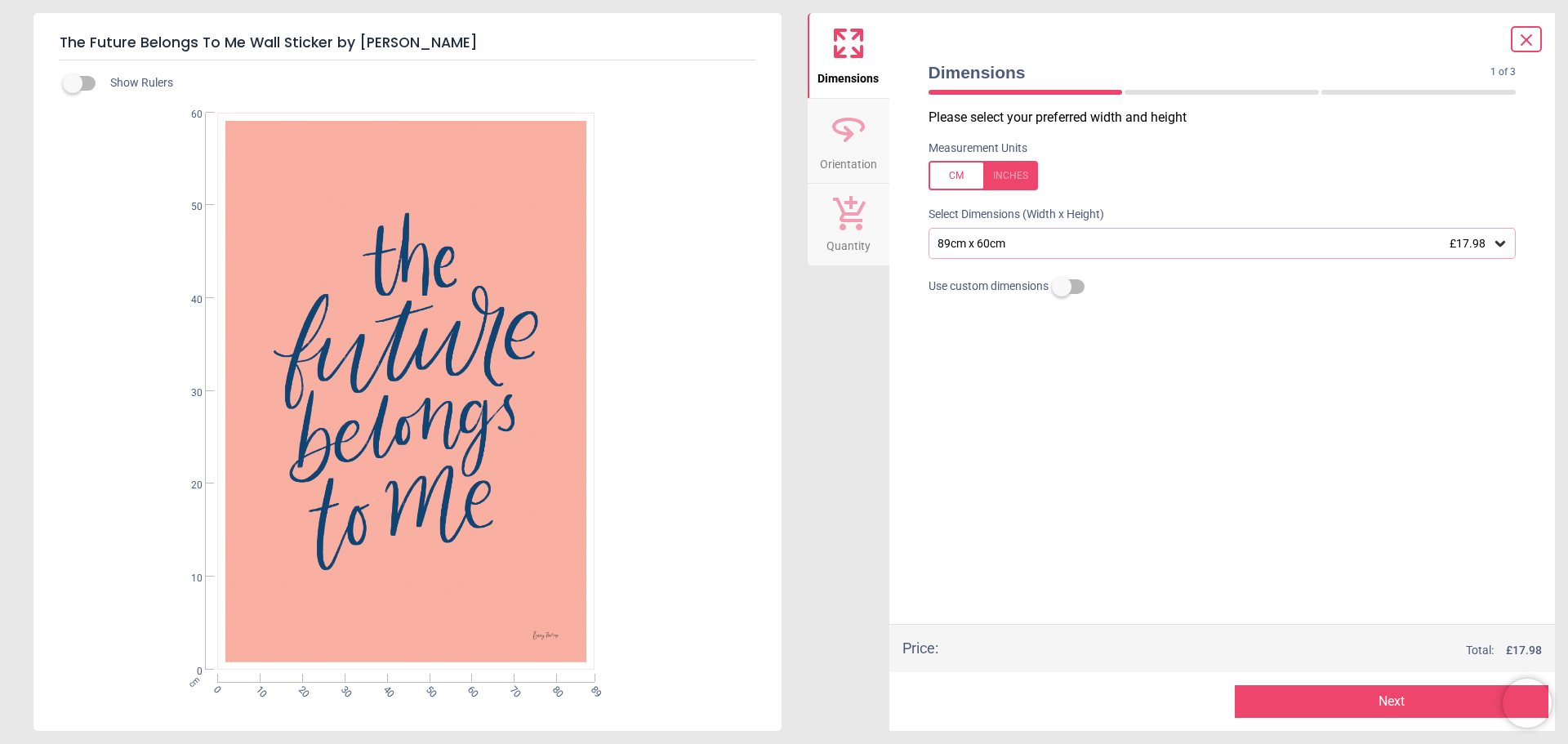
click at [851, 136] on icon at bounding box center [849, 133] width 11 height 16
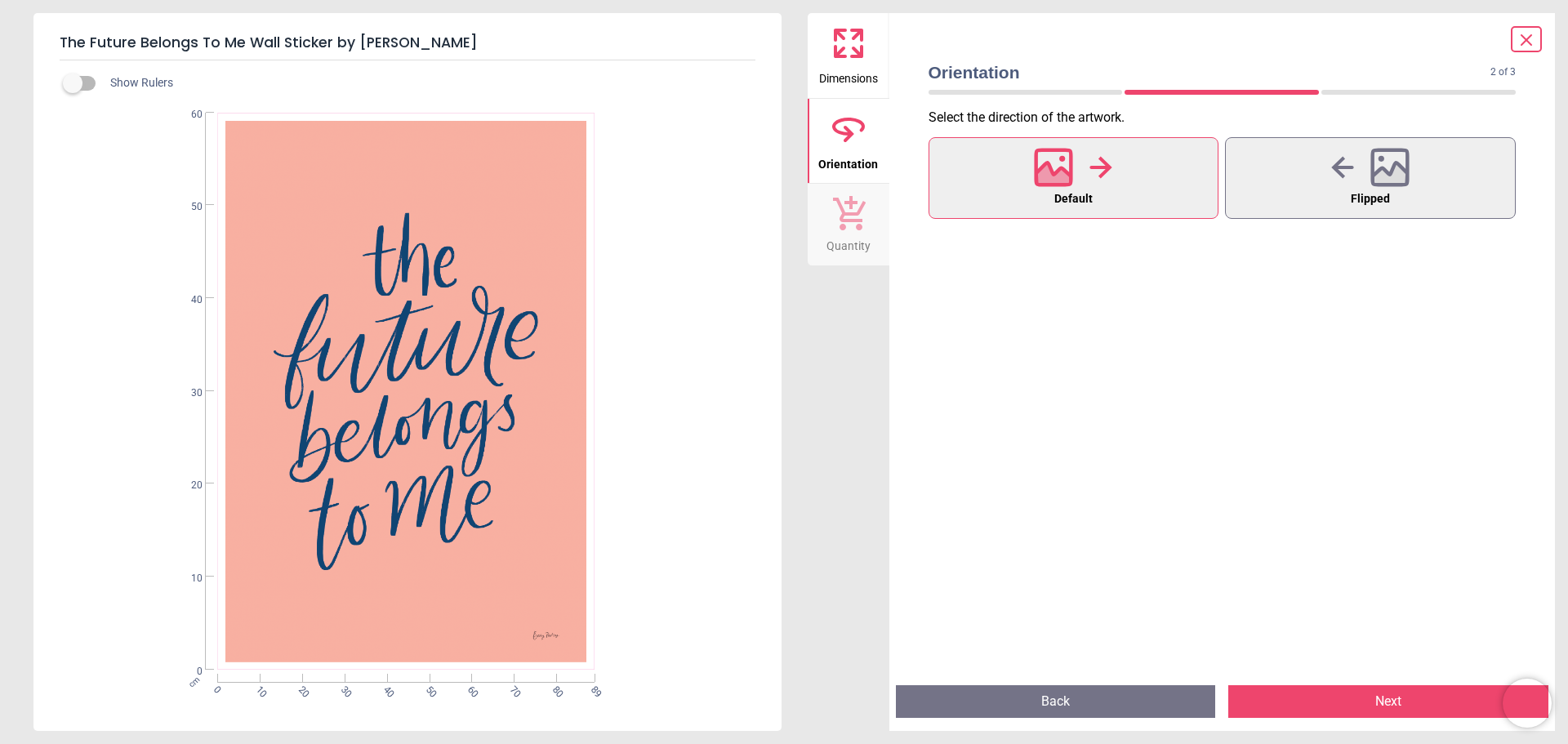
click at [856, 226] on icon at bounding box center [850, 213] width 33 height 35
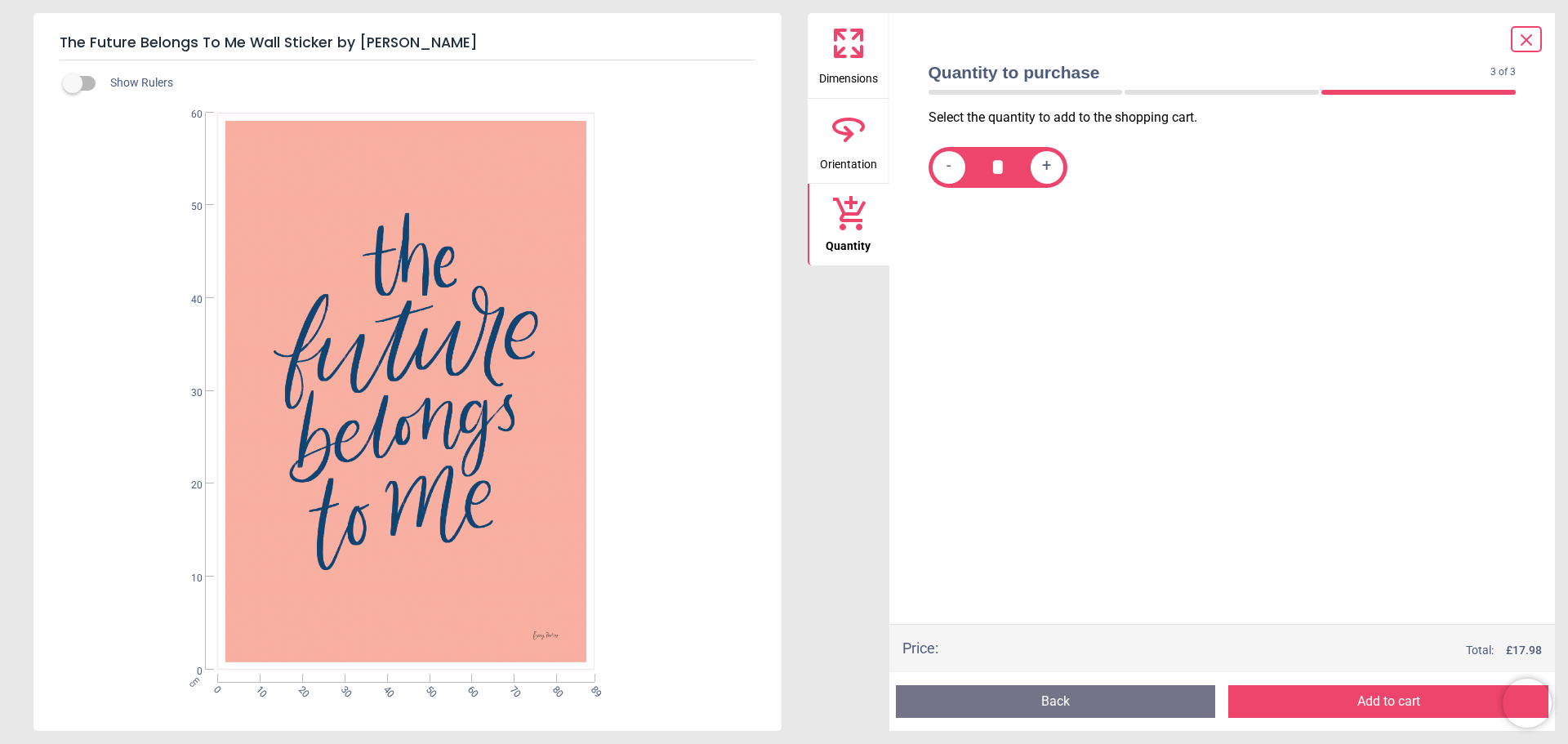
click at [858, 152] on span "Orientation" at bounding box center [848, 160] width 57 height 24
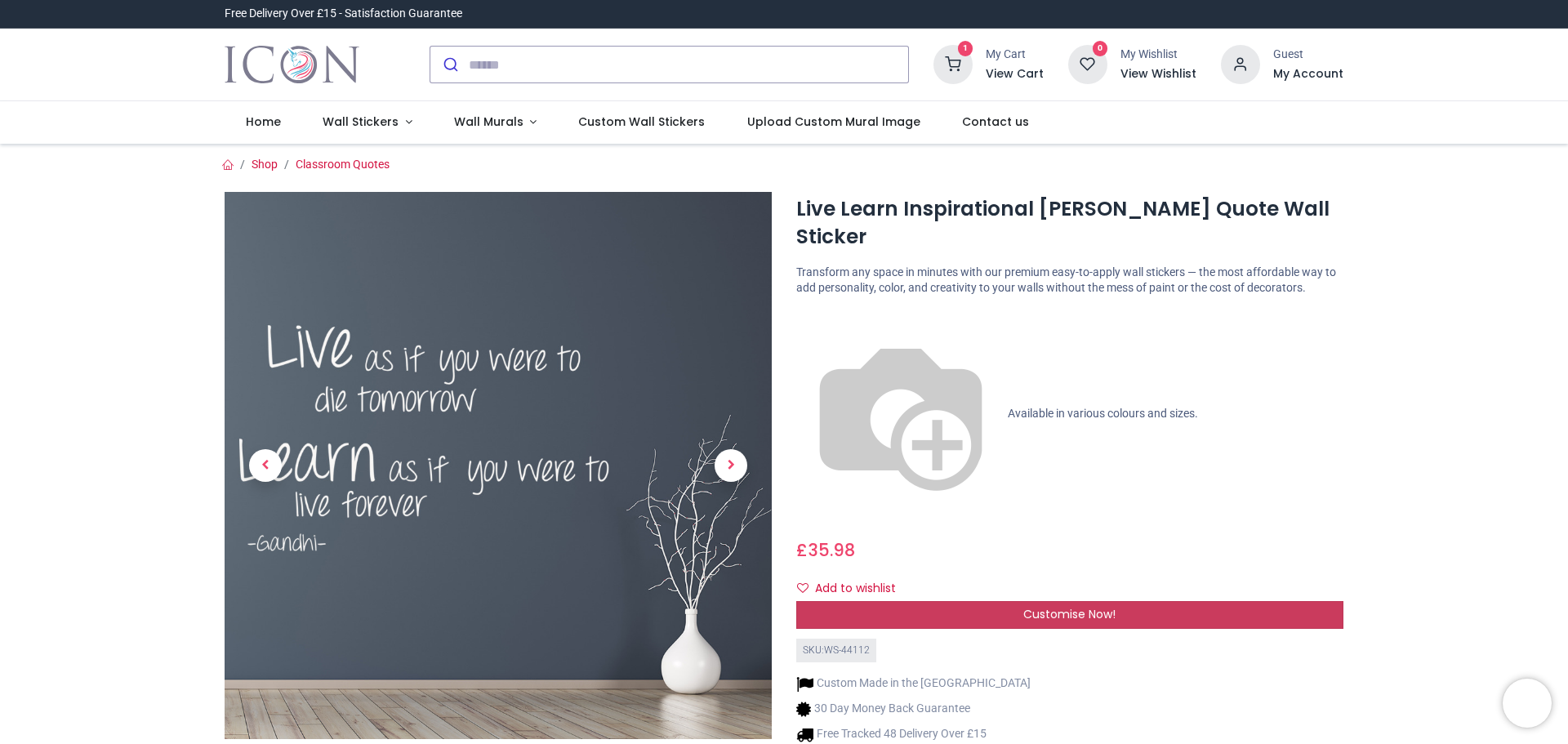
click at [984, 601] on div "Customise Now!" at bounding box center [1070, 615] width 547 height 28
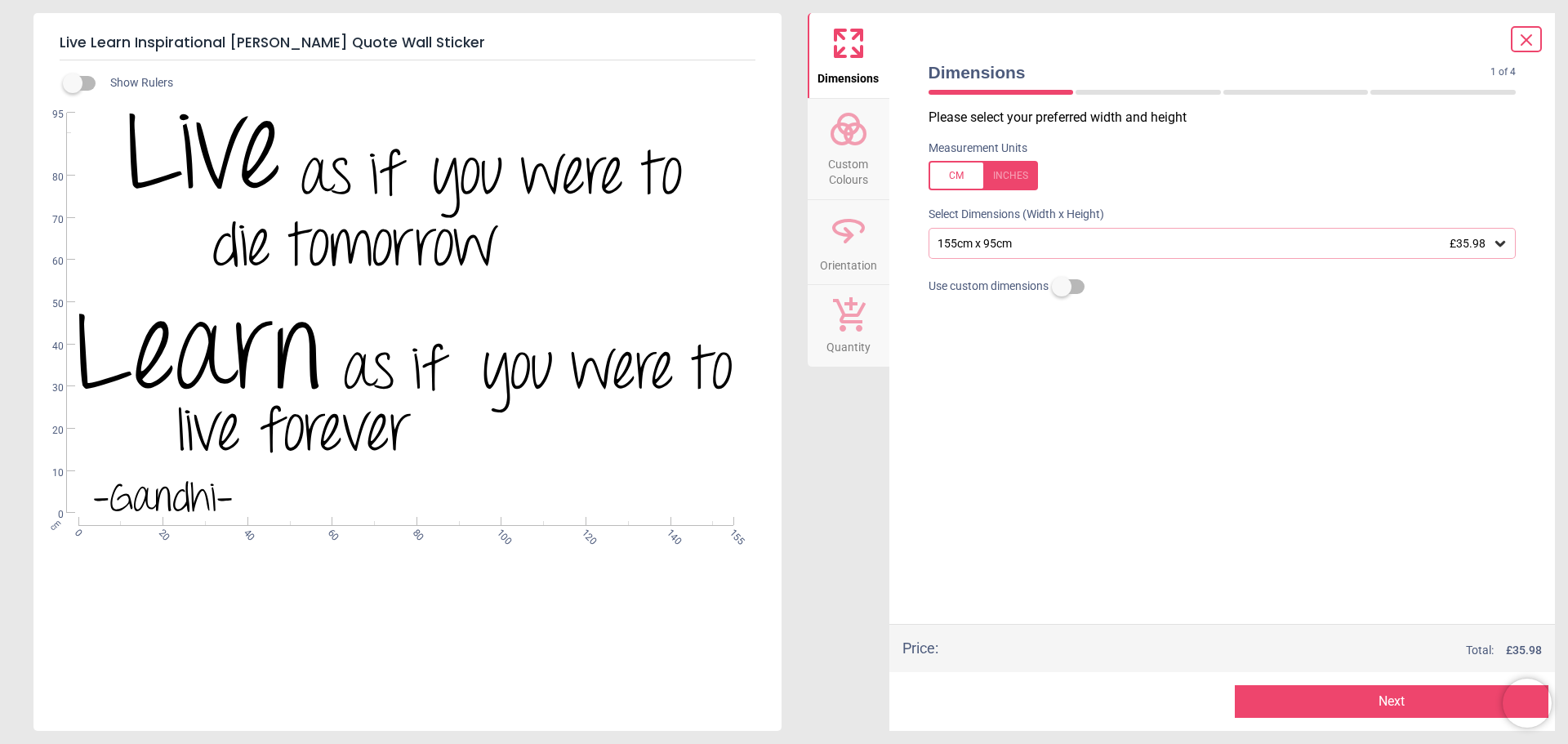
click at [827, 149] on span "Custom Colours" at bounding box center [848, 168] width 78 height 40
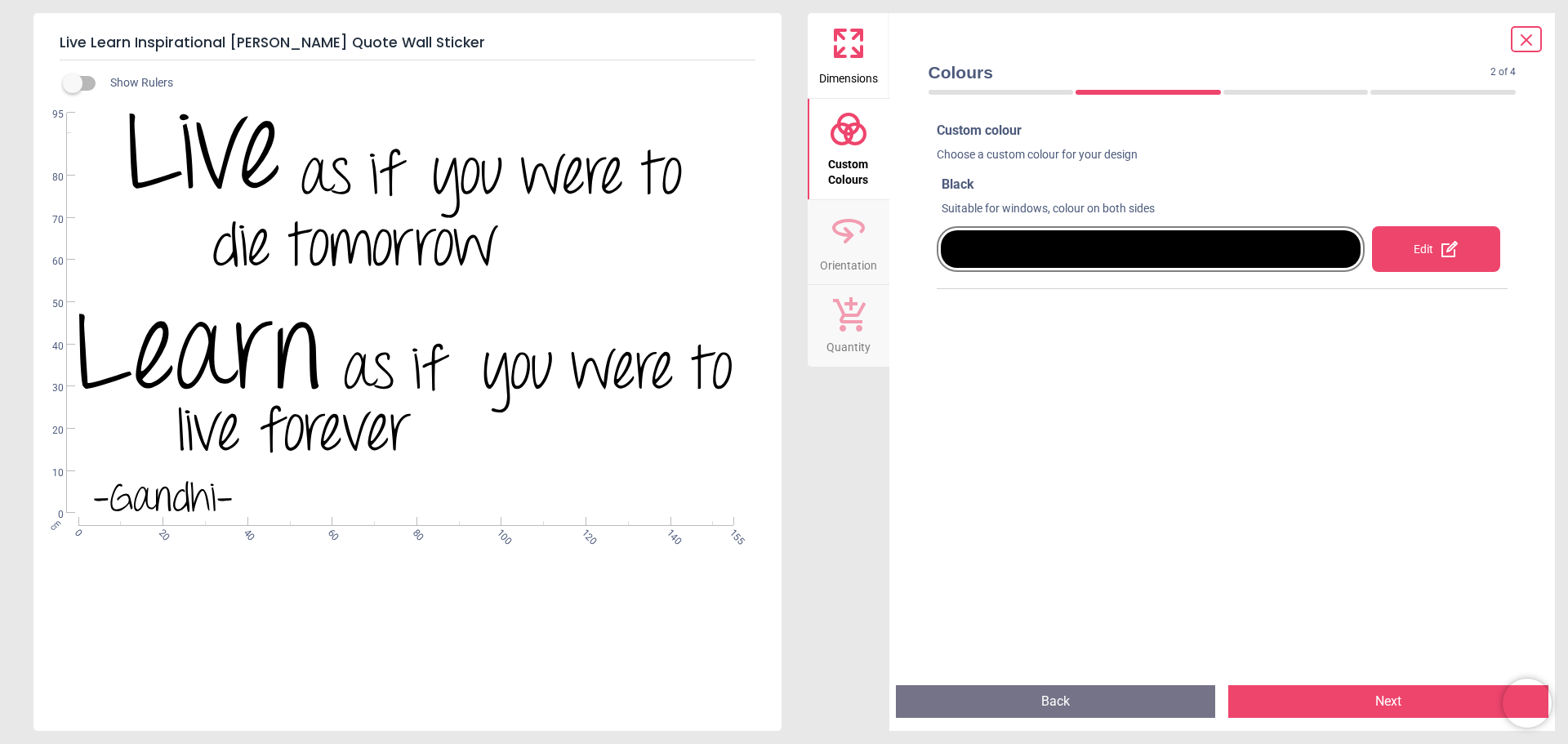
click at [1409, 241] on div "Edit" at bounding box center [1436, 248] width 128 height 45
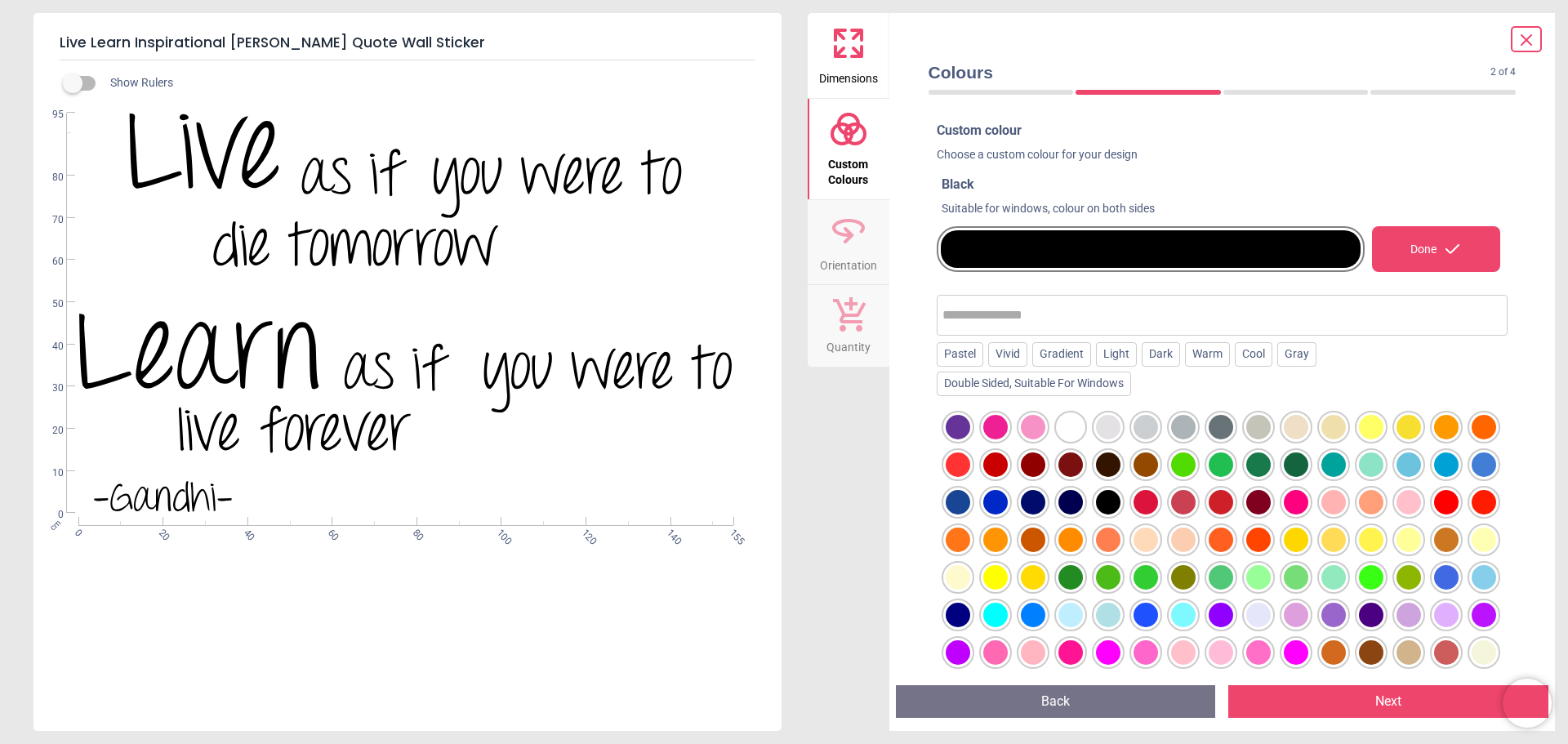
click at [1346, 501] on div at bounding box center [1333, 502] width 24 height 24
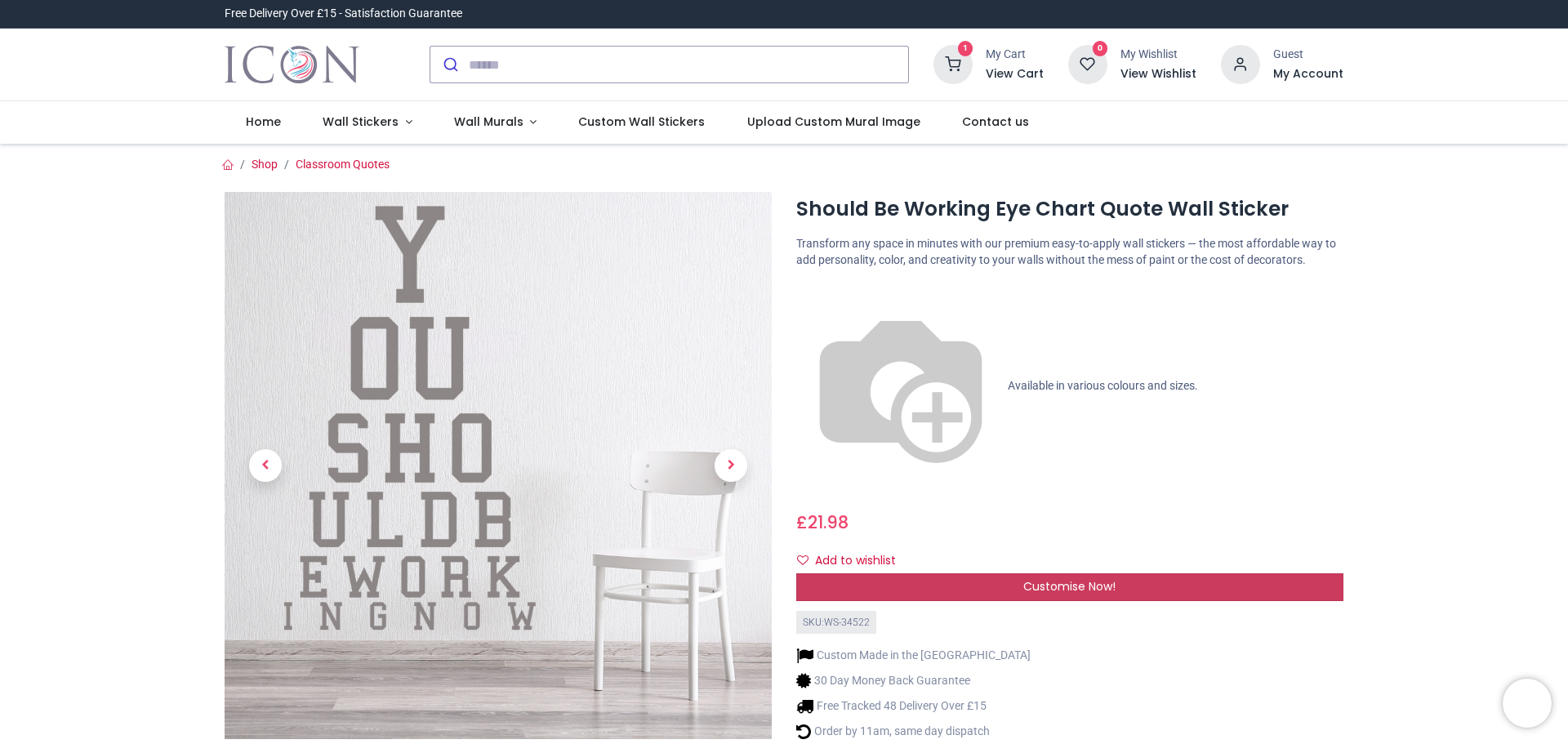
click at [1115, 573] on div "Customise Now!" at bounding box center [1070, 587] width 547 height 28
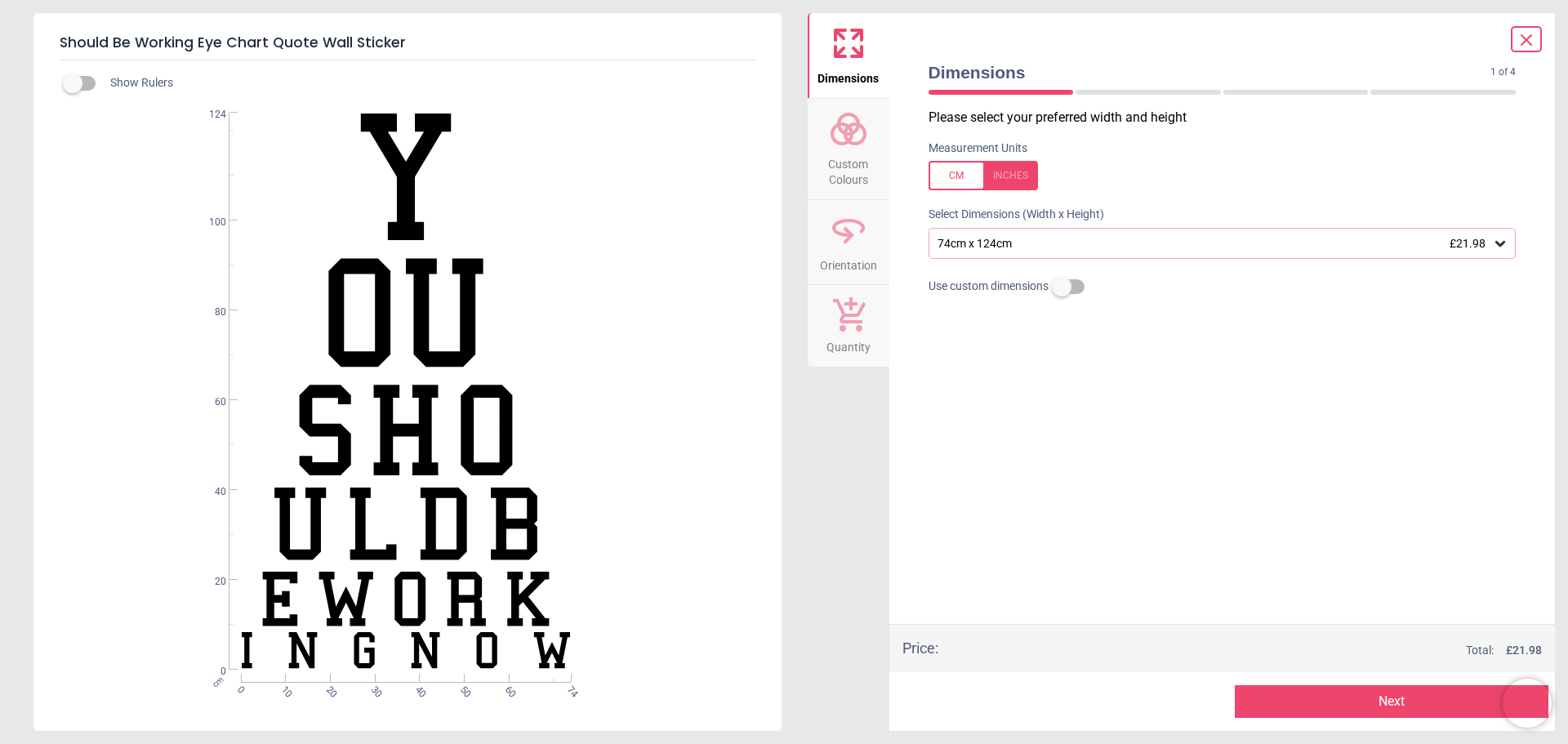
drag, startPoint x: 843, startPoint y: 155, endPoint x: 851, endPoint y: 145, distance: 12.8
click at [849, 151] on span "Custom Colours" at bounding box center [848, 168] width 78 height 40
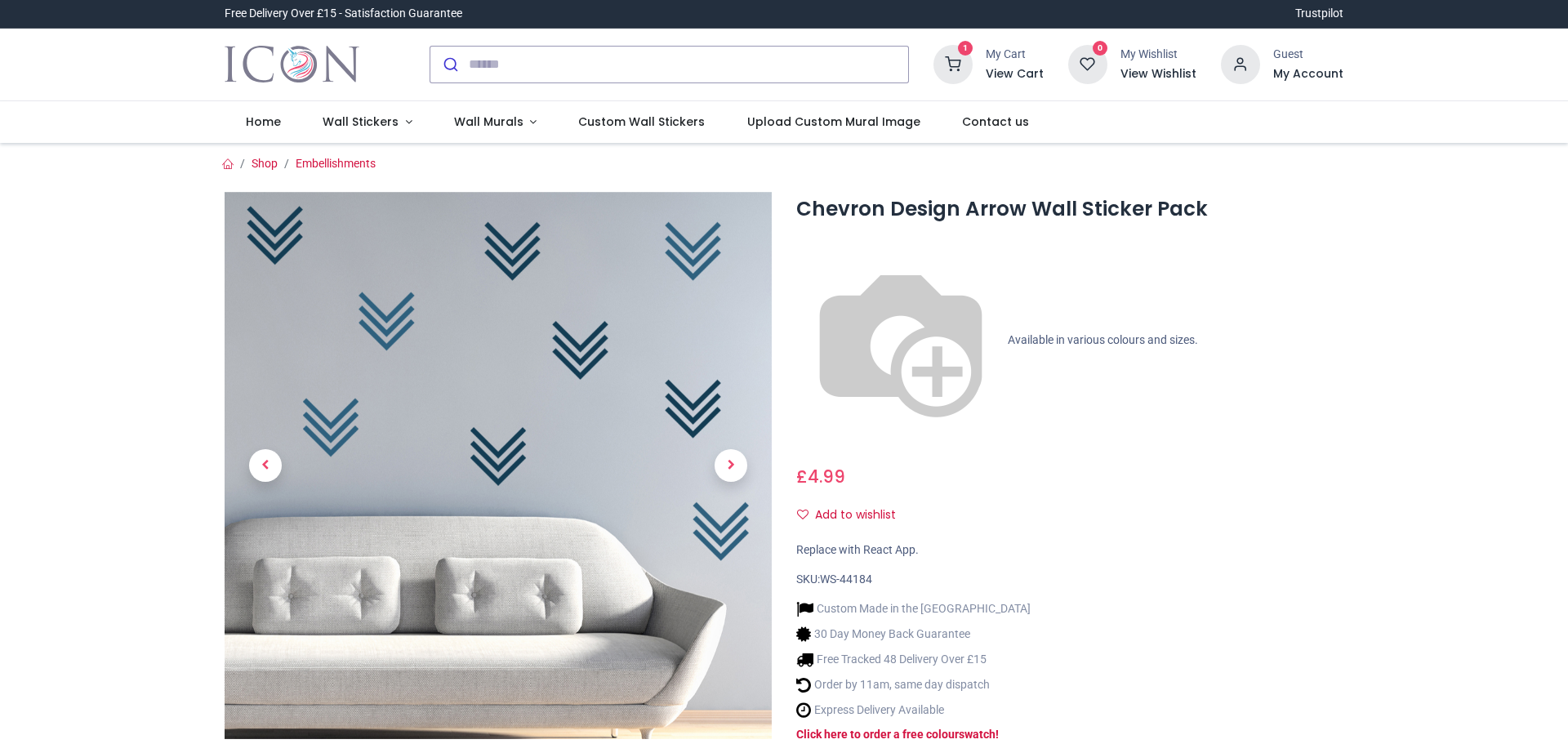
drag, startPoint x: 0, startPoint y: 0, endPoint x: 845, endPoint y: 411, distance: 939.7
click at [477, 310] on img at bounding box center [498, 465] width 547 height 547
click at [571, 372] on img at bounding box center [498, 465] width 547 height 547
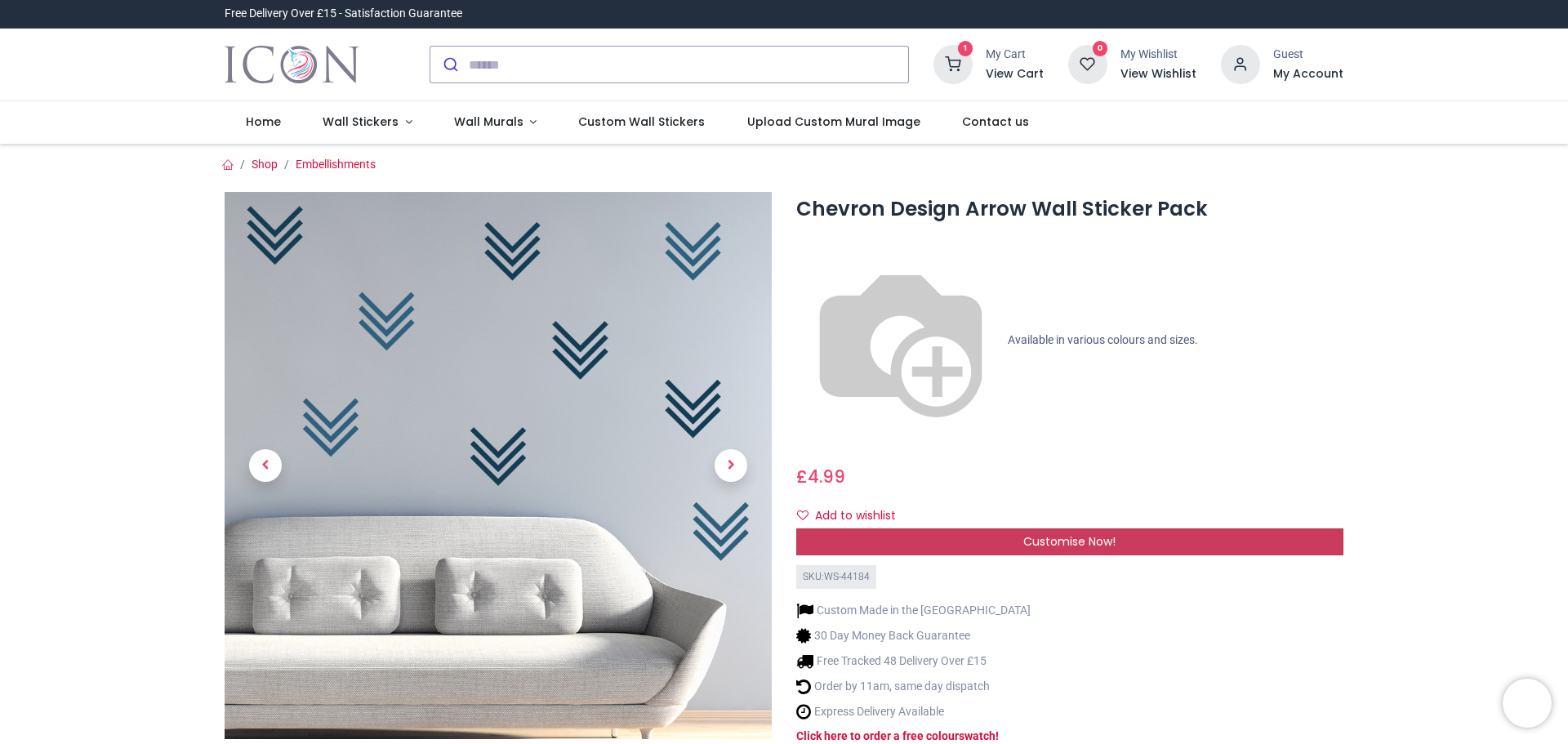
click at [984, 528] on div "Customise Now!" at bounding box center [1070, 541] width 547 height 28
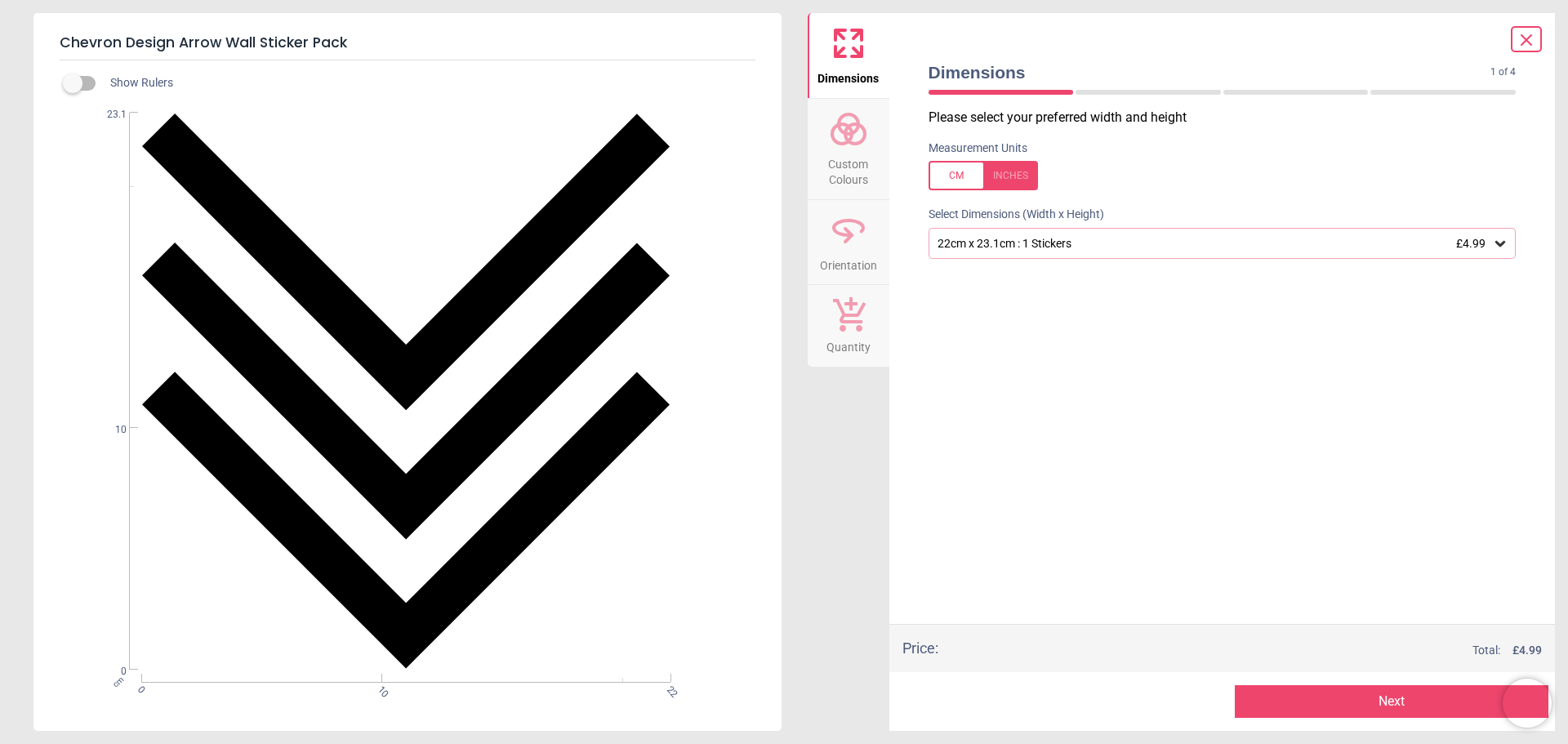
click at [1020, 245] on div "22cm x 23.1cm : 1 Stickers £4.99" at bounding box center [1215, 243] width 557 height 14
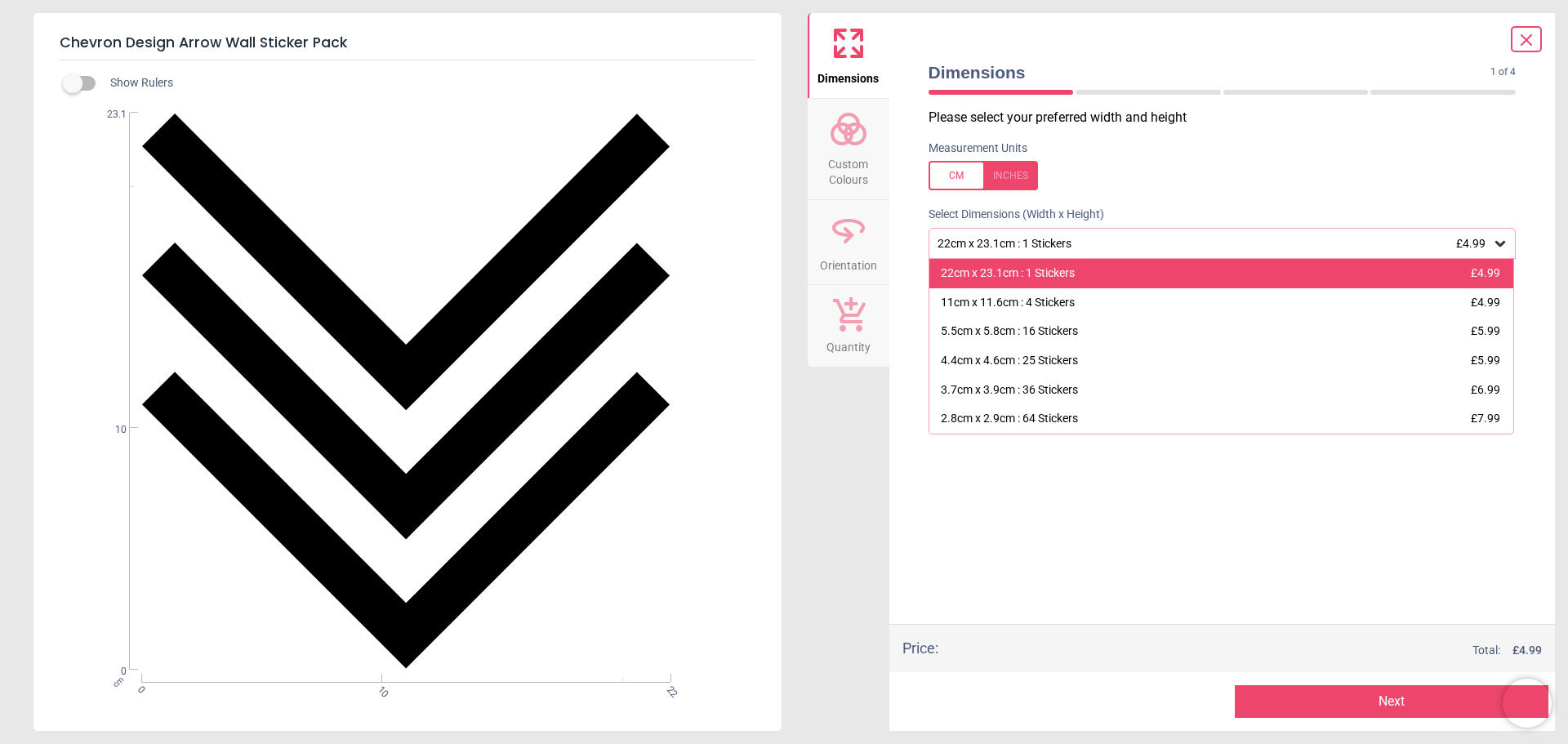
click at [1020, 268] on div "22cm x 23.1cm : 1 Stickers" at bounding box center [1008, 273] width 134 height 16
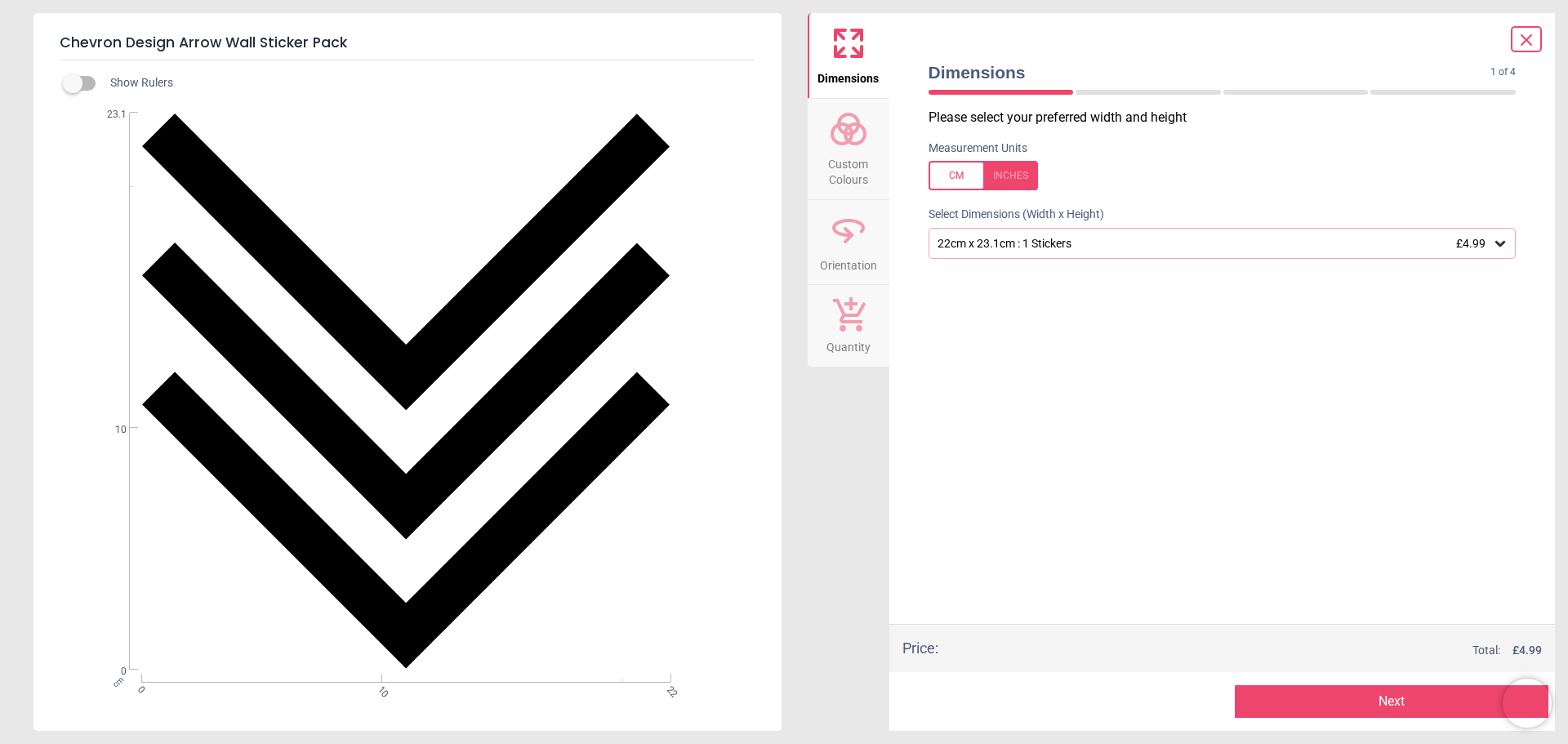
click at [850, 154] on span "Custom Colours" at bounding box center [848, 168] width 78 height 40
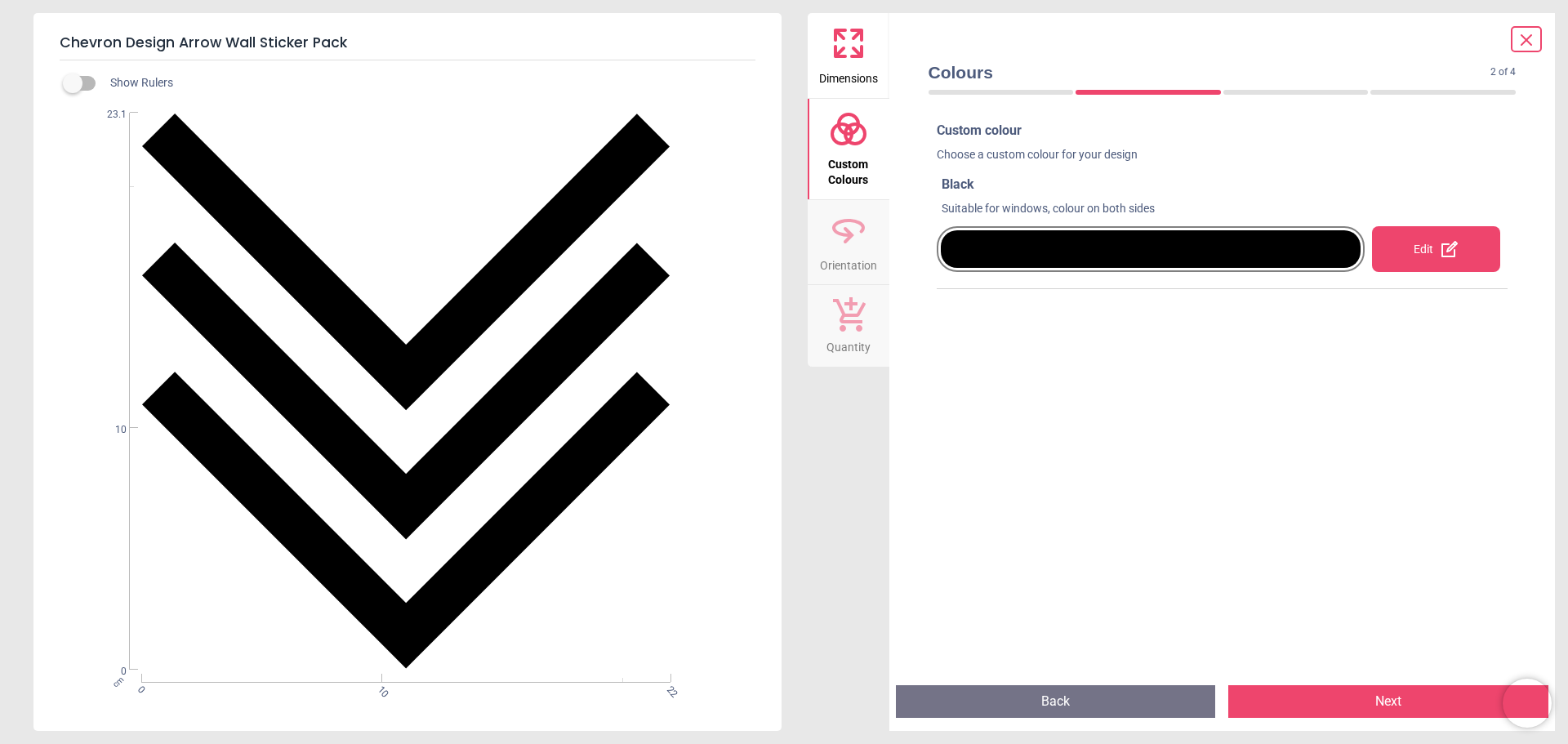
click at [1399, 253] on div "Edit" at bounding box center [1436, 248] width 128 height 45
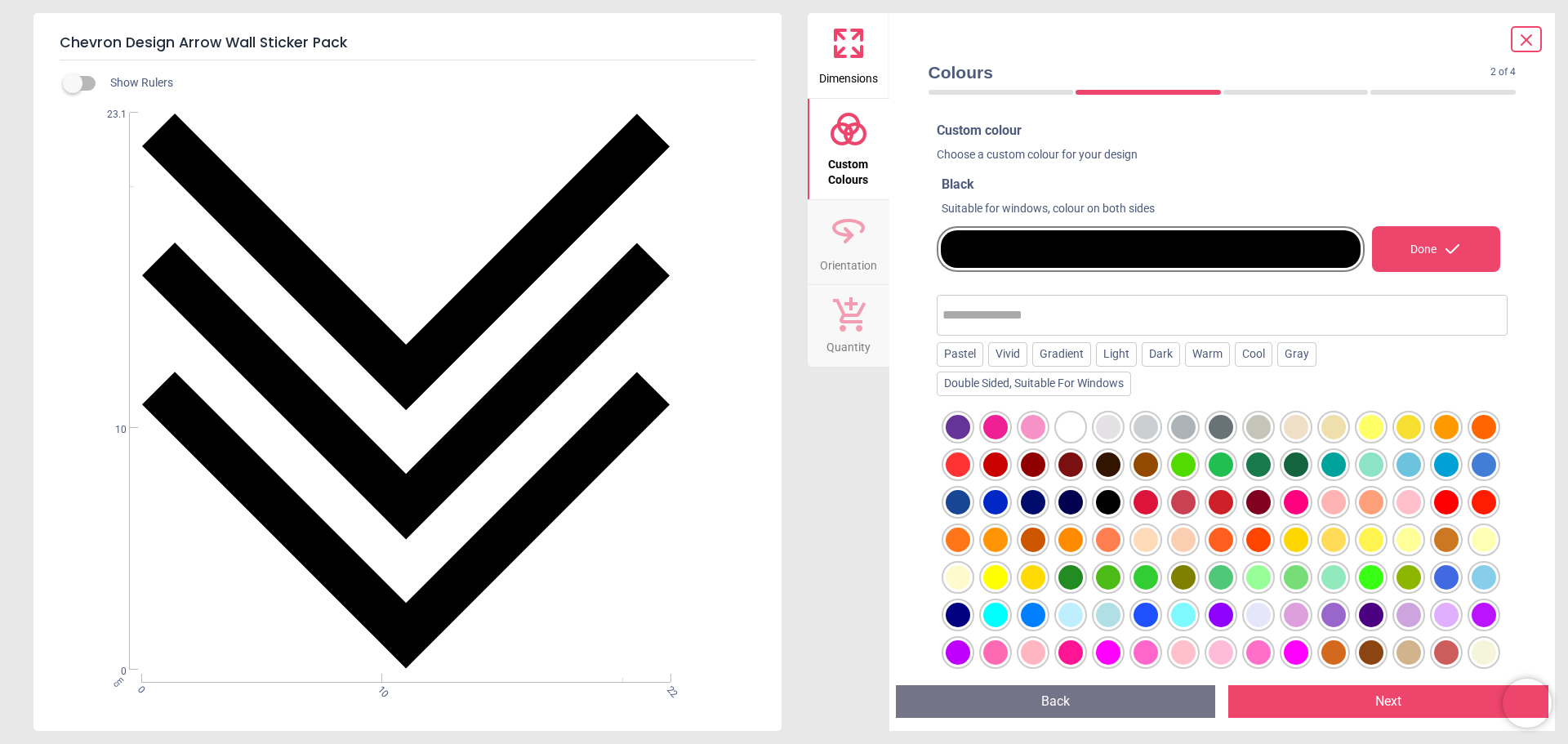
click at [1346, 502] on div at bounding box center [1333, 502] width 24 height 24
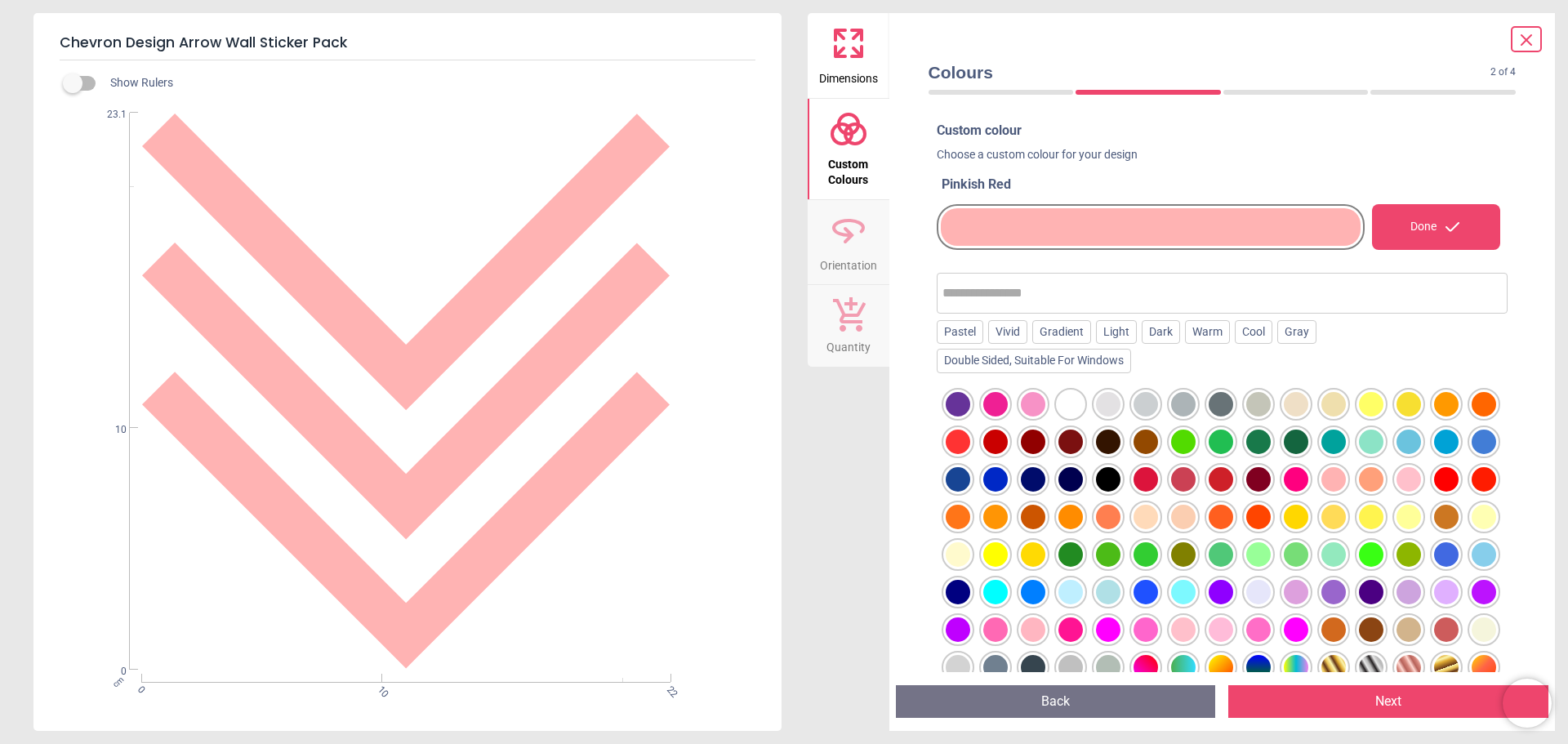
click at [849, 72] on span "Dimensions" at bounding box center [849, 74] width 59 height 24
